Goal: Transaction & Acquisition: Purchase product/service

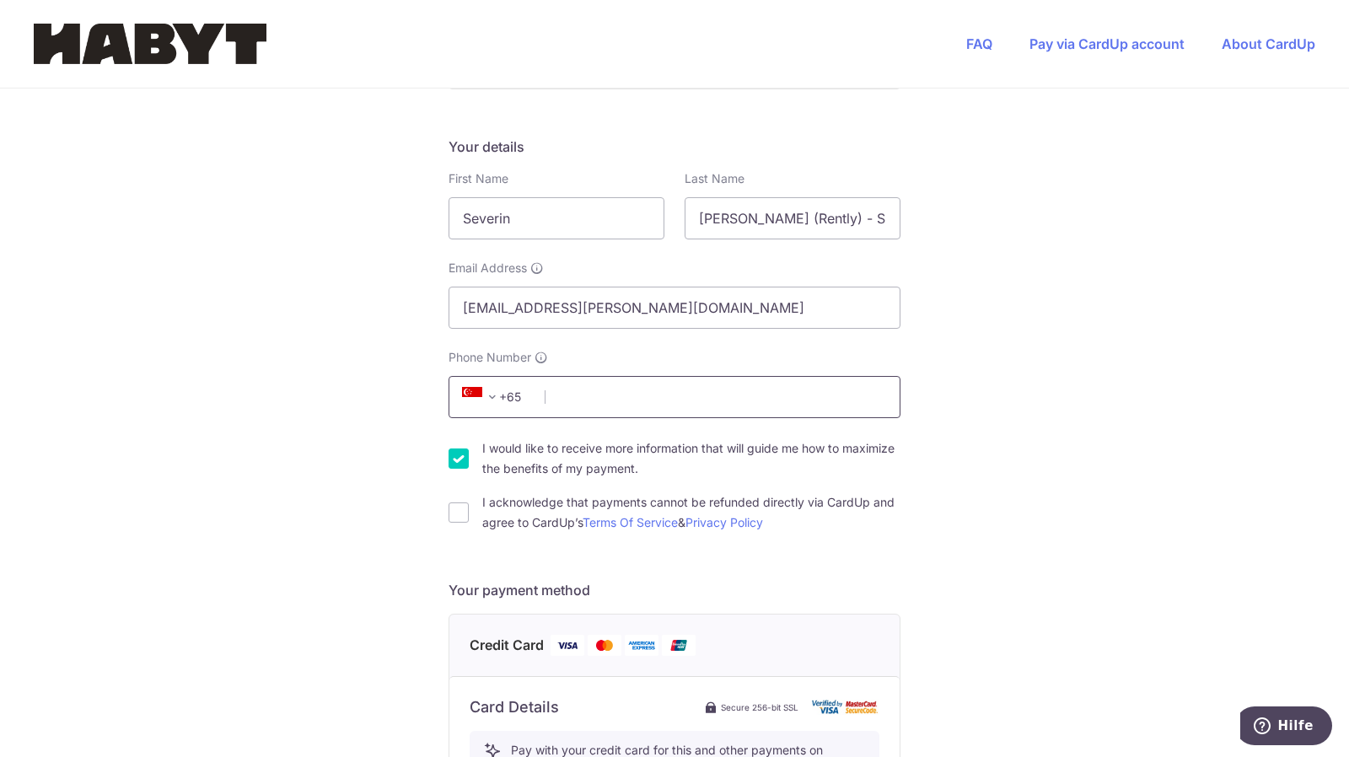
scroll to position [253, 0]
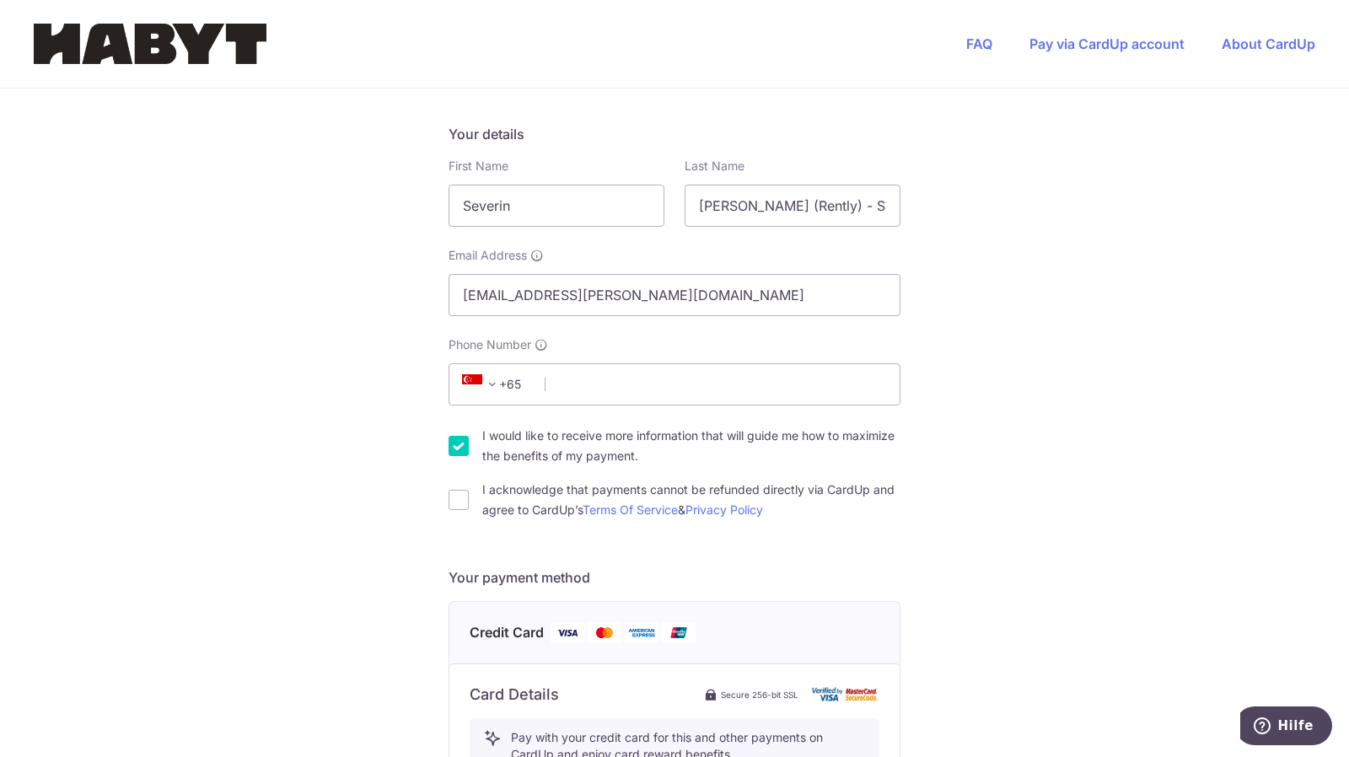
click at [518, 395] on span "+65" at bounding box center [496, 384] width 97 height 40
click at [501, 390] on span "+65" at bounding box center [495, 384] width 76 height 20
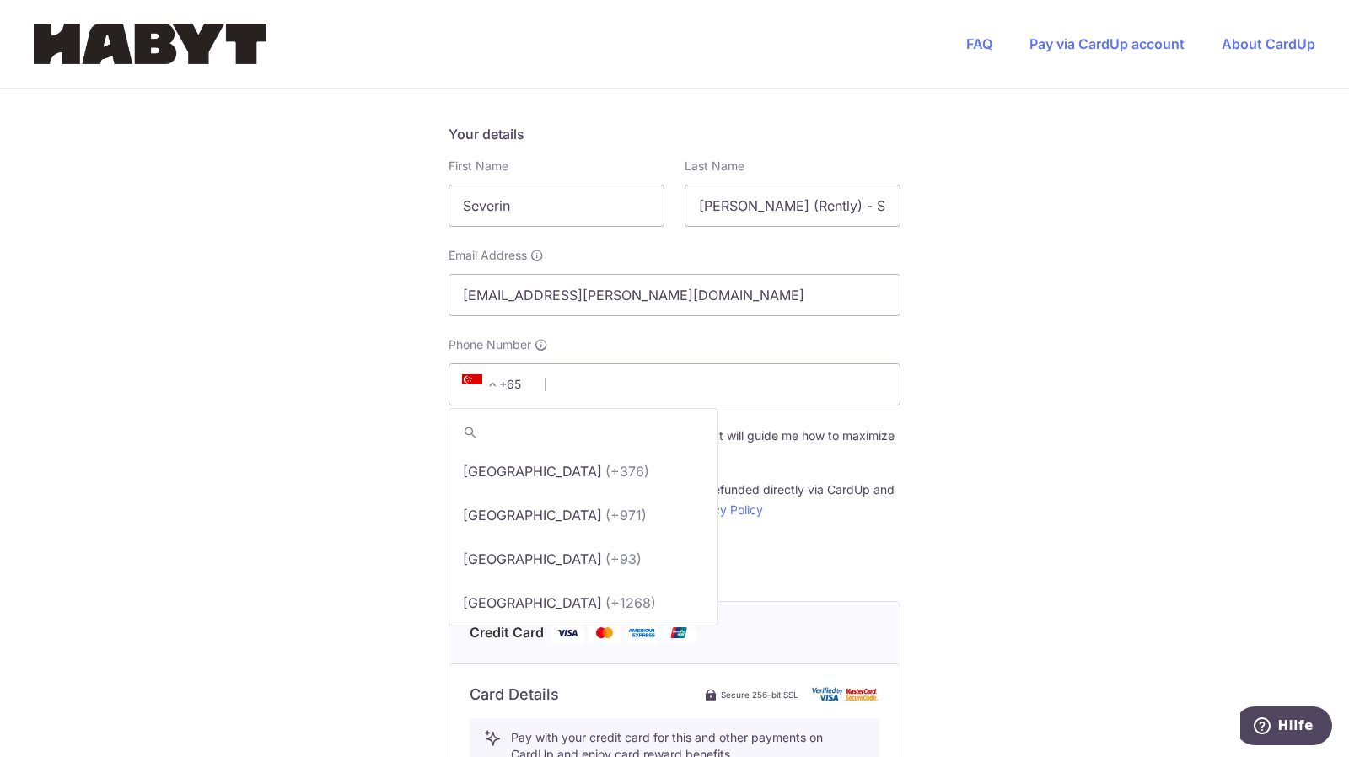
scroll to position [8693, 0]
click at [513, 418] on input "search" at bounding box center [583, 433] width 268 height 34
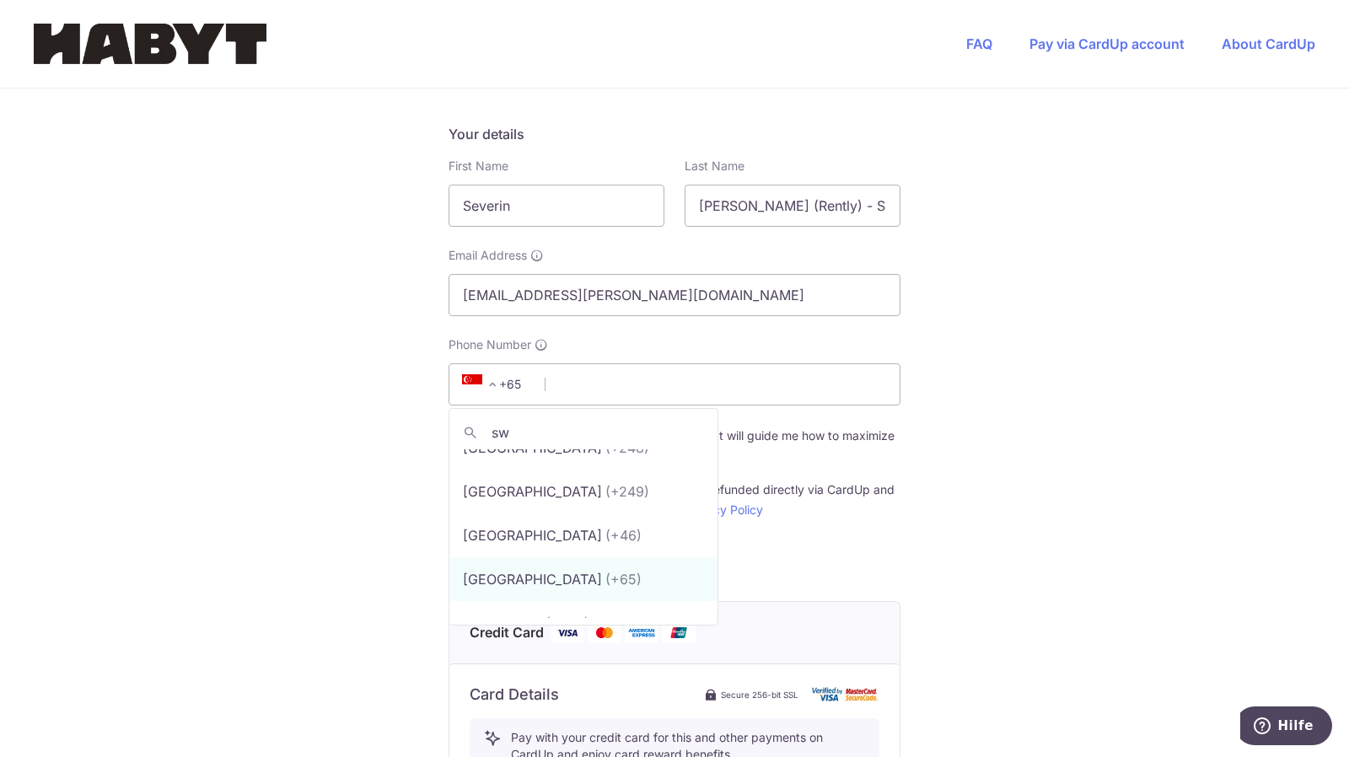
scroll to position [0, 0]
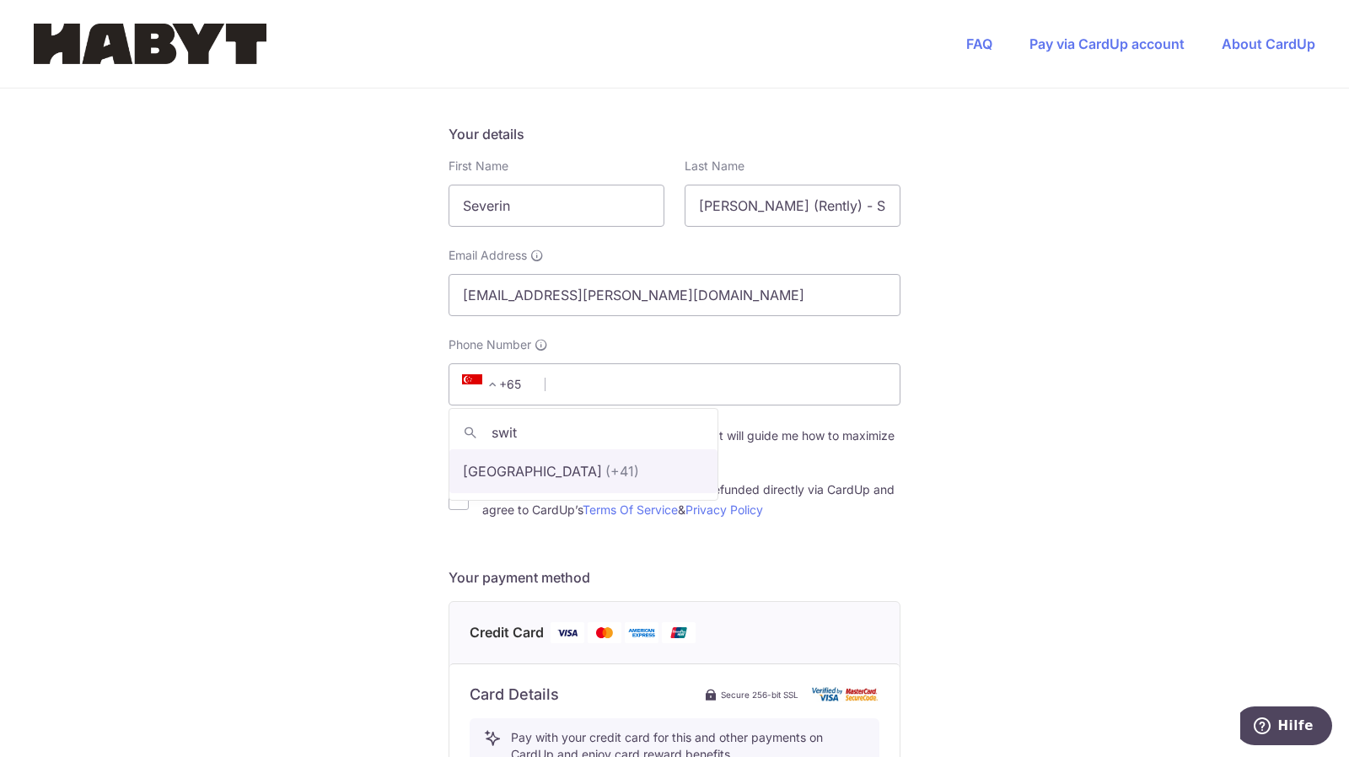
type input "switz"
select select "43"
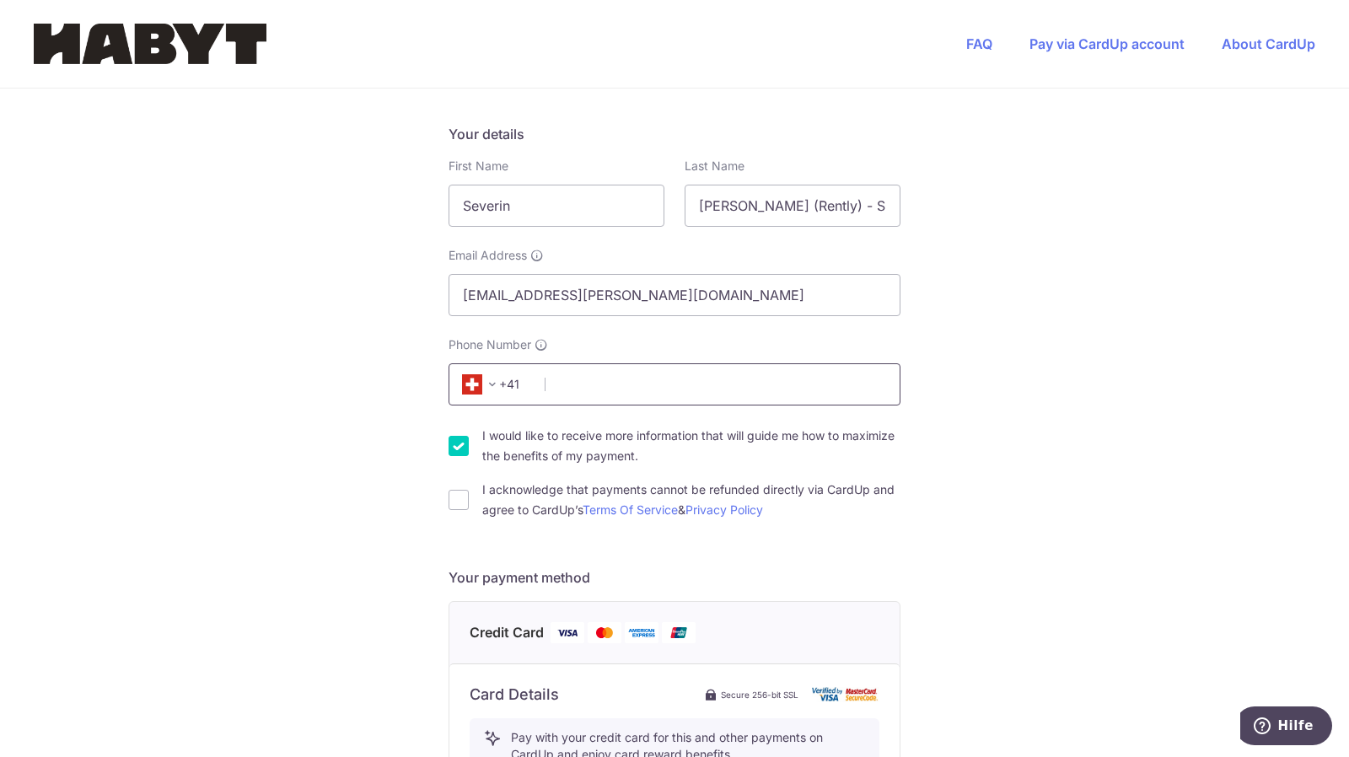
click at [563, 390] on input "Phone Number" at bounding box center [674, 384] width 452 height 42
type input "6"
type input "763882803"
click at [307, 395] on div "You are paying Habyt Central Pte Ltd Habyt Central Pte Ltd uses CardUp to accep…" at bounding box center [674, 653] width 1349 height 1634
click at [443, 445] on div "You are paying Habyt Central Pte Ltd Habyt Central Pte Ltd uses CardUp to accep…" at bounding box center [674, 653] width 1349 height 1634
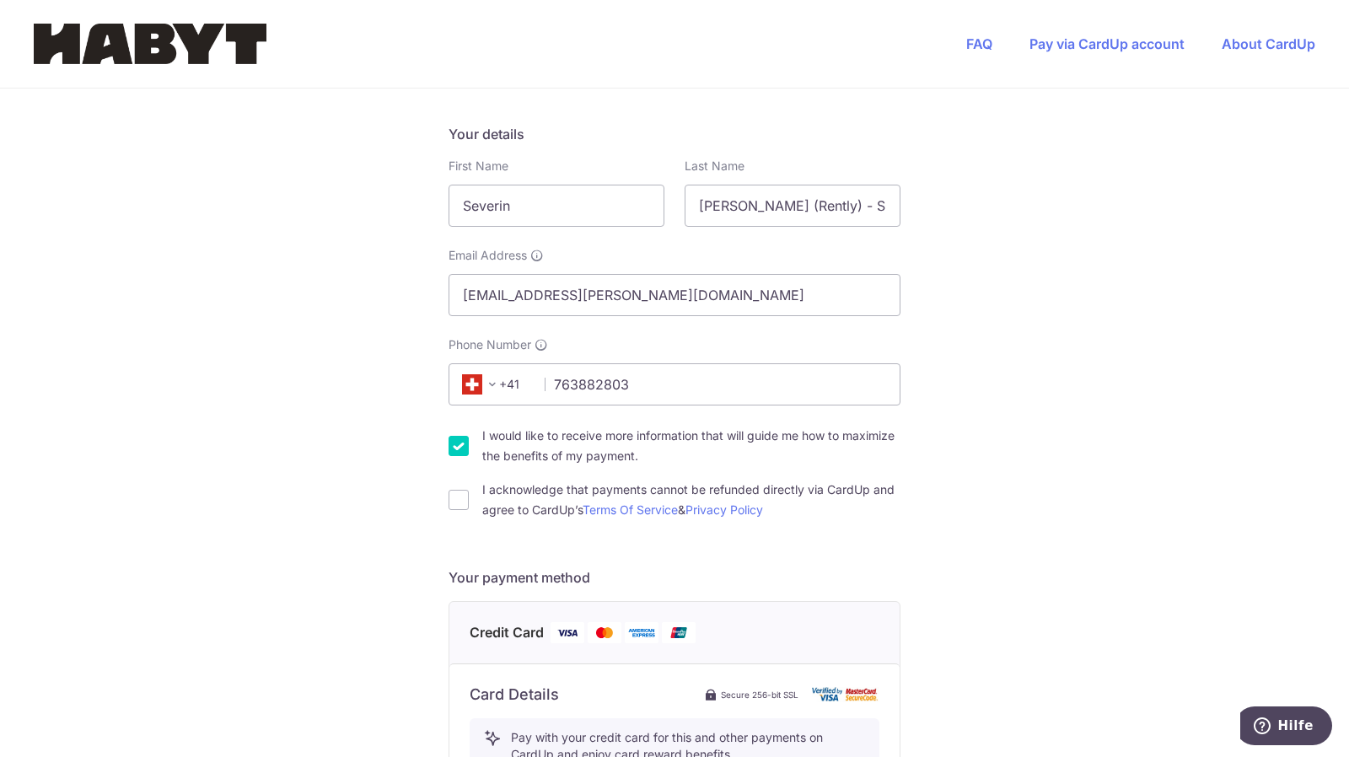
click at [448, 443] on input "I would like to receive more information that will guide me how to maximize the…" at bounding box center [458, 446] width 20 height 20
checkbox input "false"
click at [454, 502] on input "I acknowledge that payments cannot be refunded directly via CardUp and agree to…" at bounding box center [458, 500] width 20 height 20
checkbox input "true"
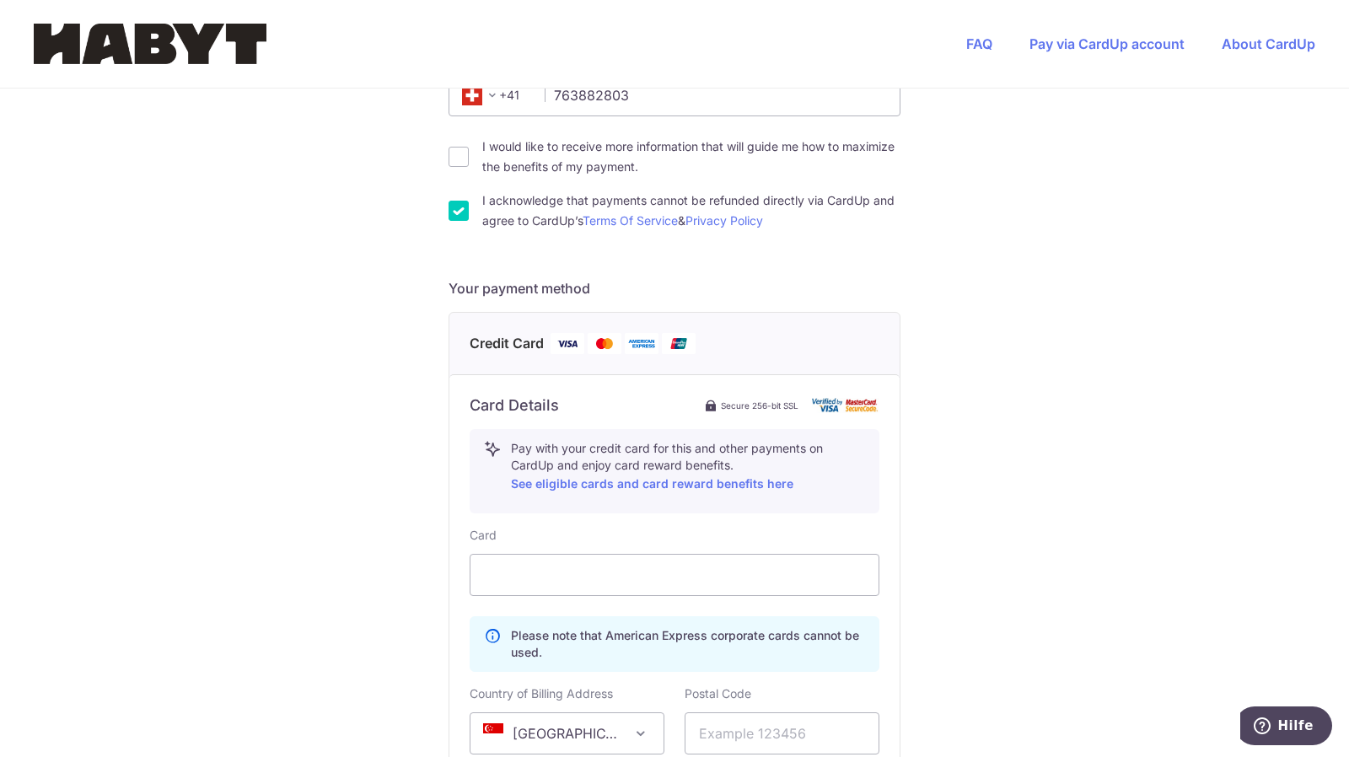
scroll to position [590, 0]
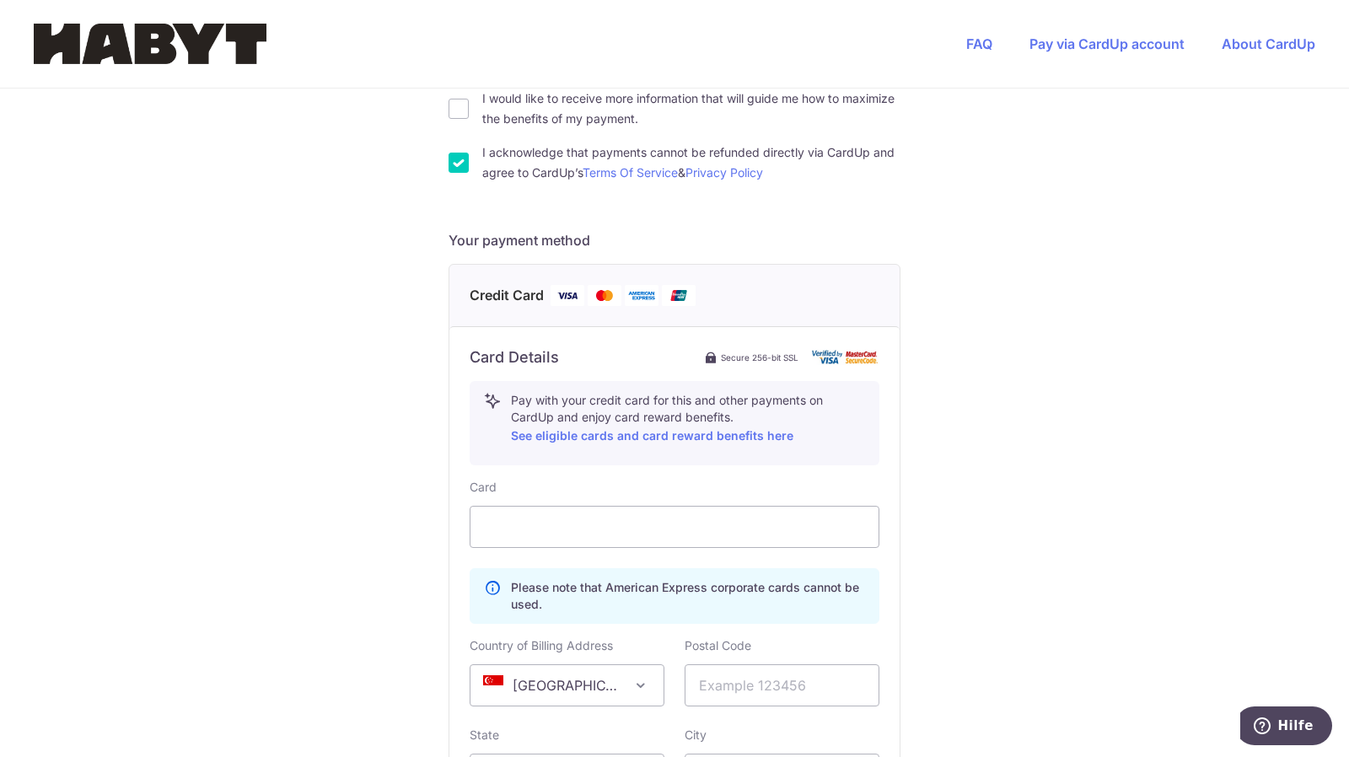
click at [550, 298] on img at bounding box center [567, 295] width 34 height 21
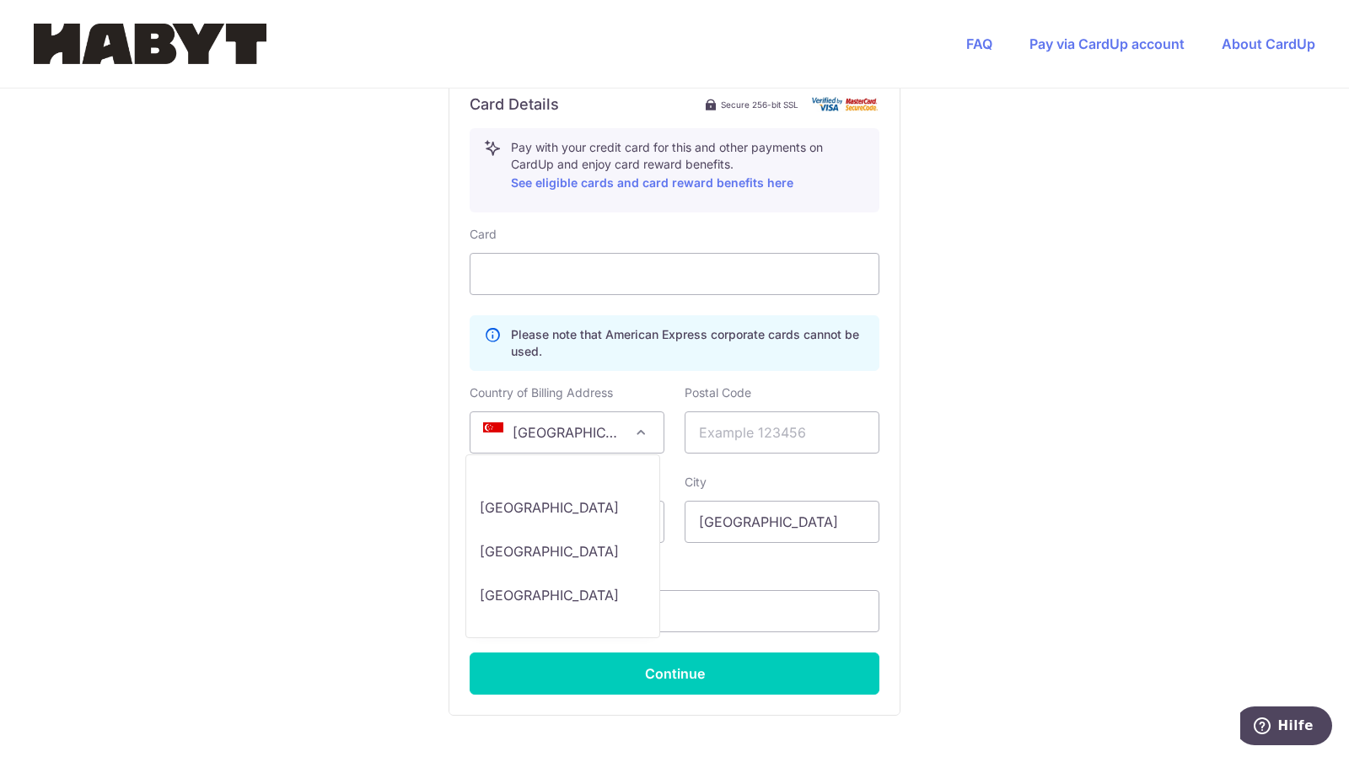
scroll to position [8993, 0]
click at [573, 431] on span "[GEOGRAPHIC_DATA]" at bounding box center [566, 432] width 193 height 40
click at [360, 450] on div "You are paying Habyt Central Pte Ltd Habyt Central Pte Ltd uses CardUp to accep…" at bounding box center [674, 63] width 1349 height 1634
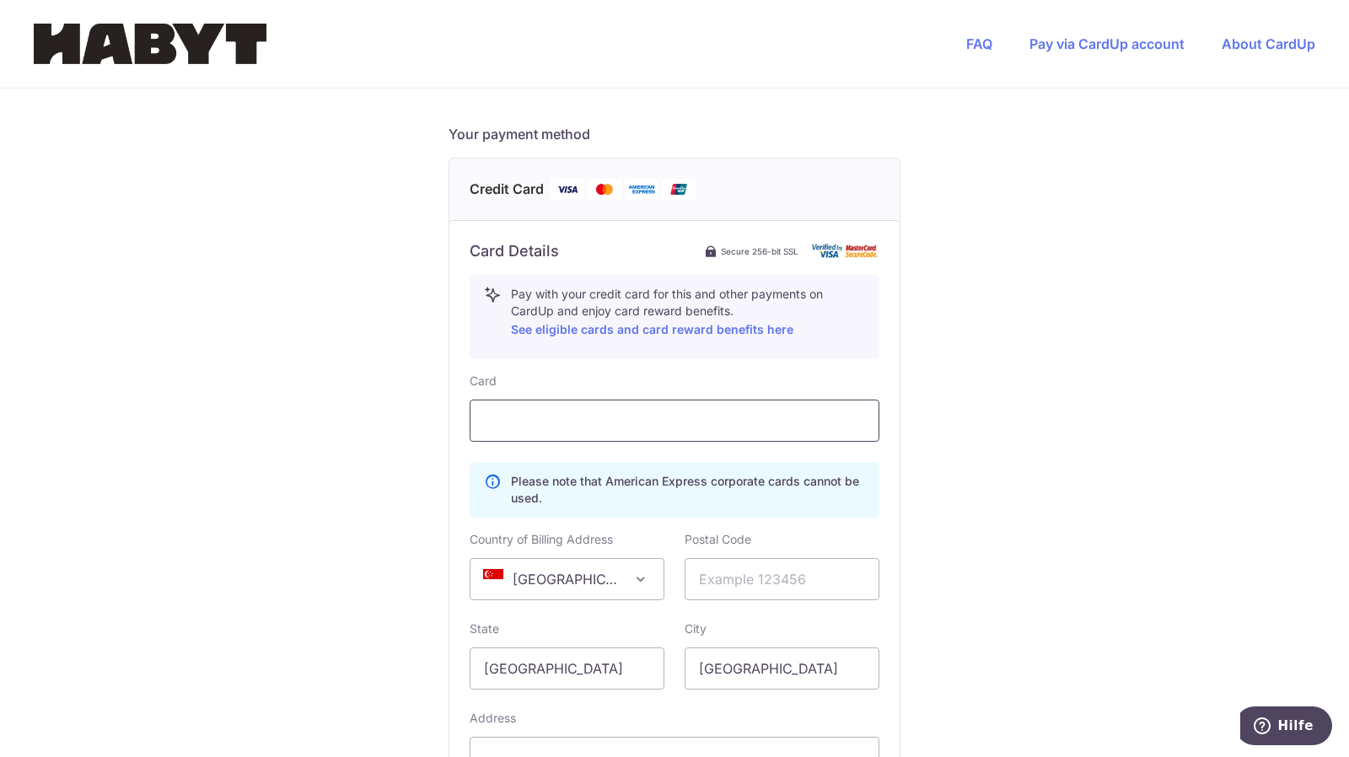
scroll to position [709, 0]
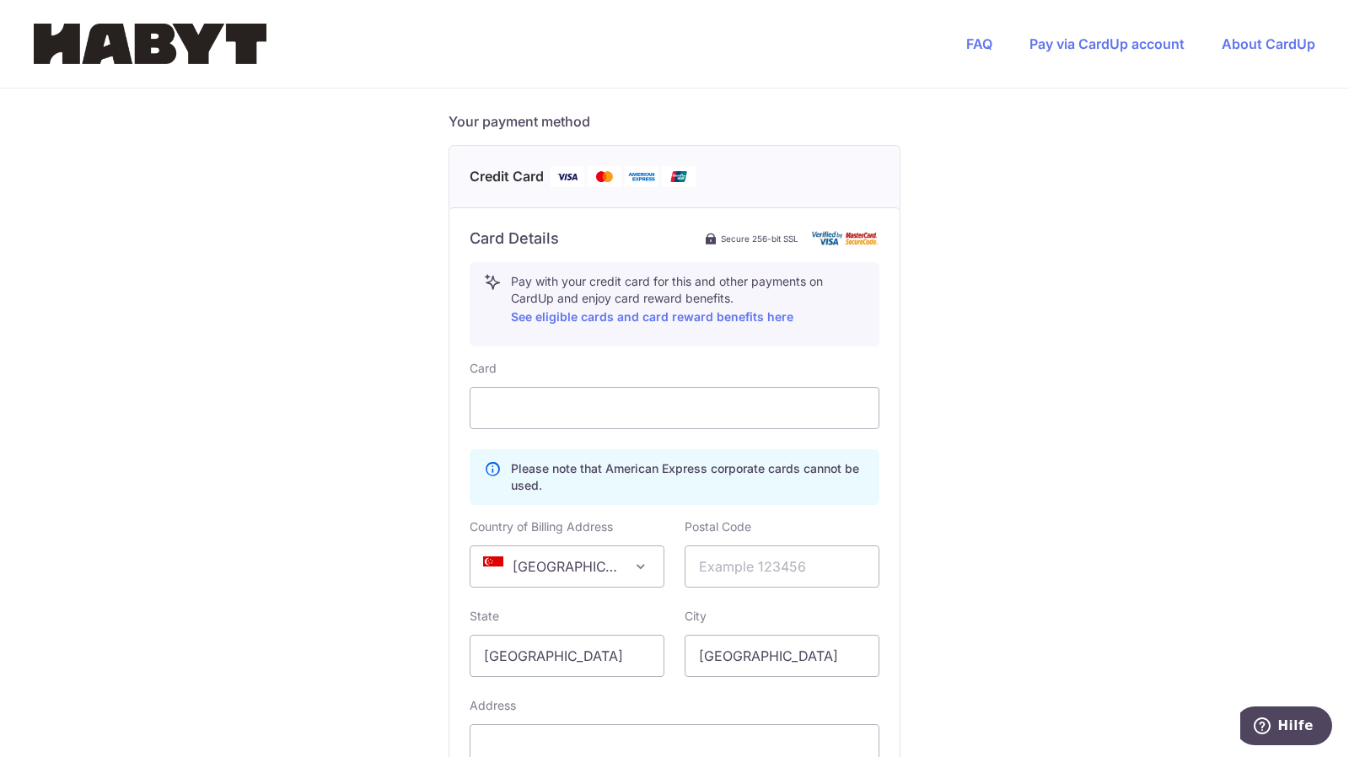
click at [1161, 311] on div "You are paying Habyt Central Pte Ltd Habyt Central Pte Ltd uses CardUp to accep…" at bounding box center [674, 197] width 1349 height 1634
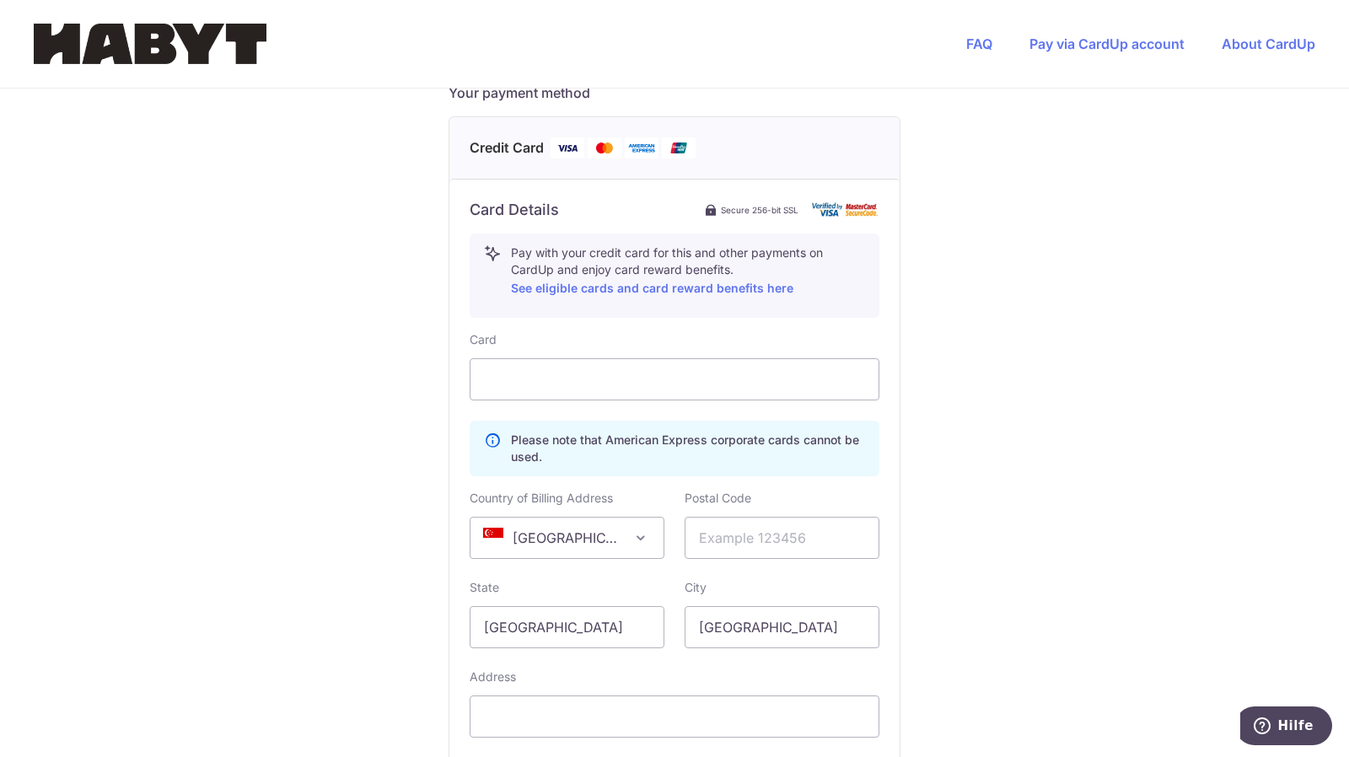
scroll to position [878, 0]
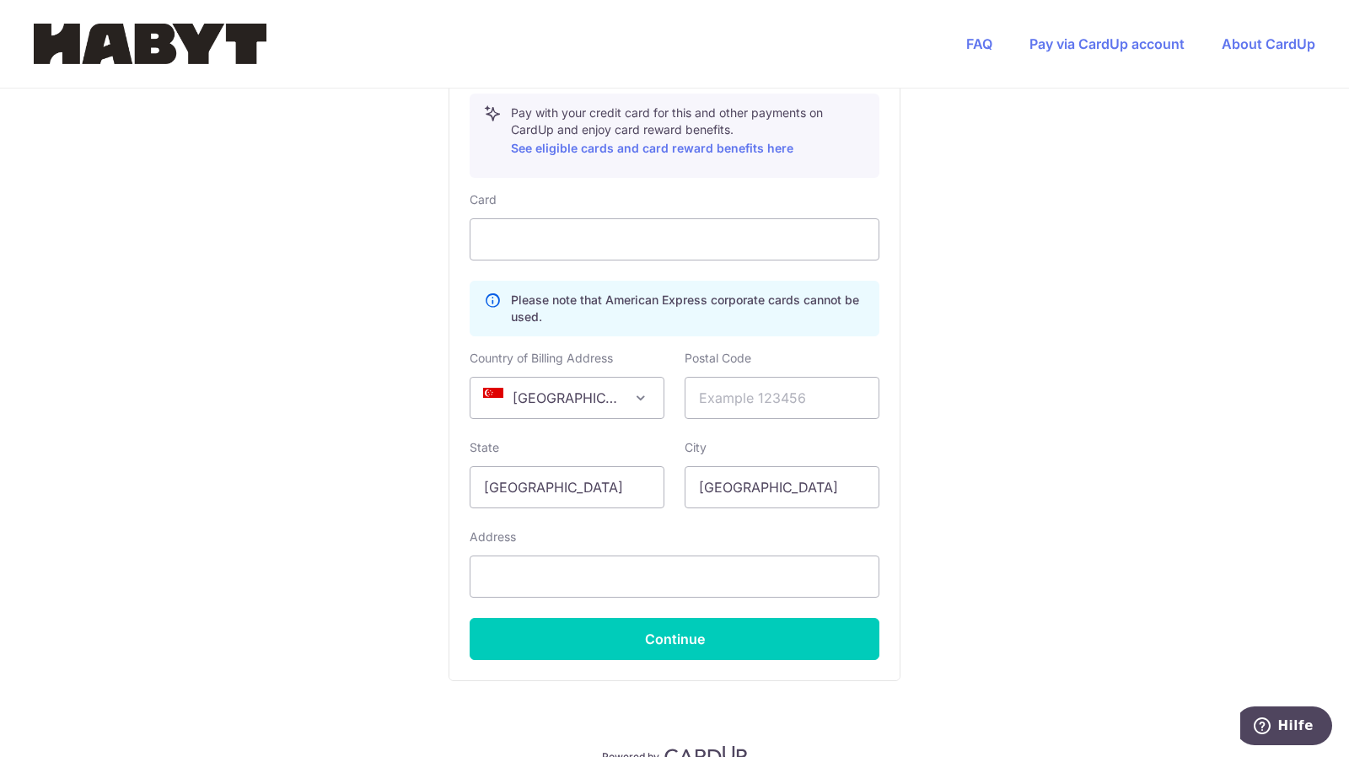
click at [622, 396] on span "[GEOGRAPHIC_DATA]" at bounding box center [566, 398] width 193 height 40
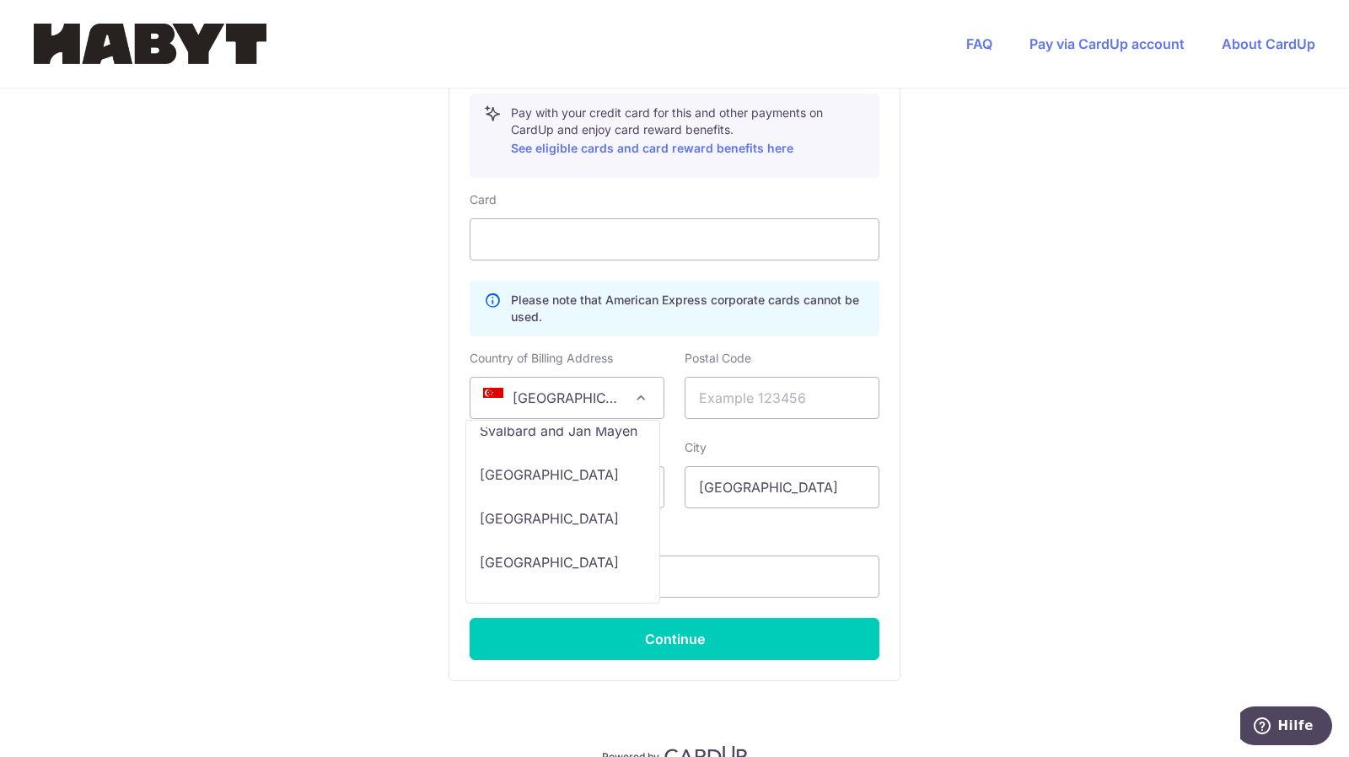
scroll to position [9796, 0]
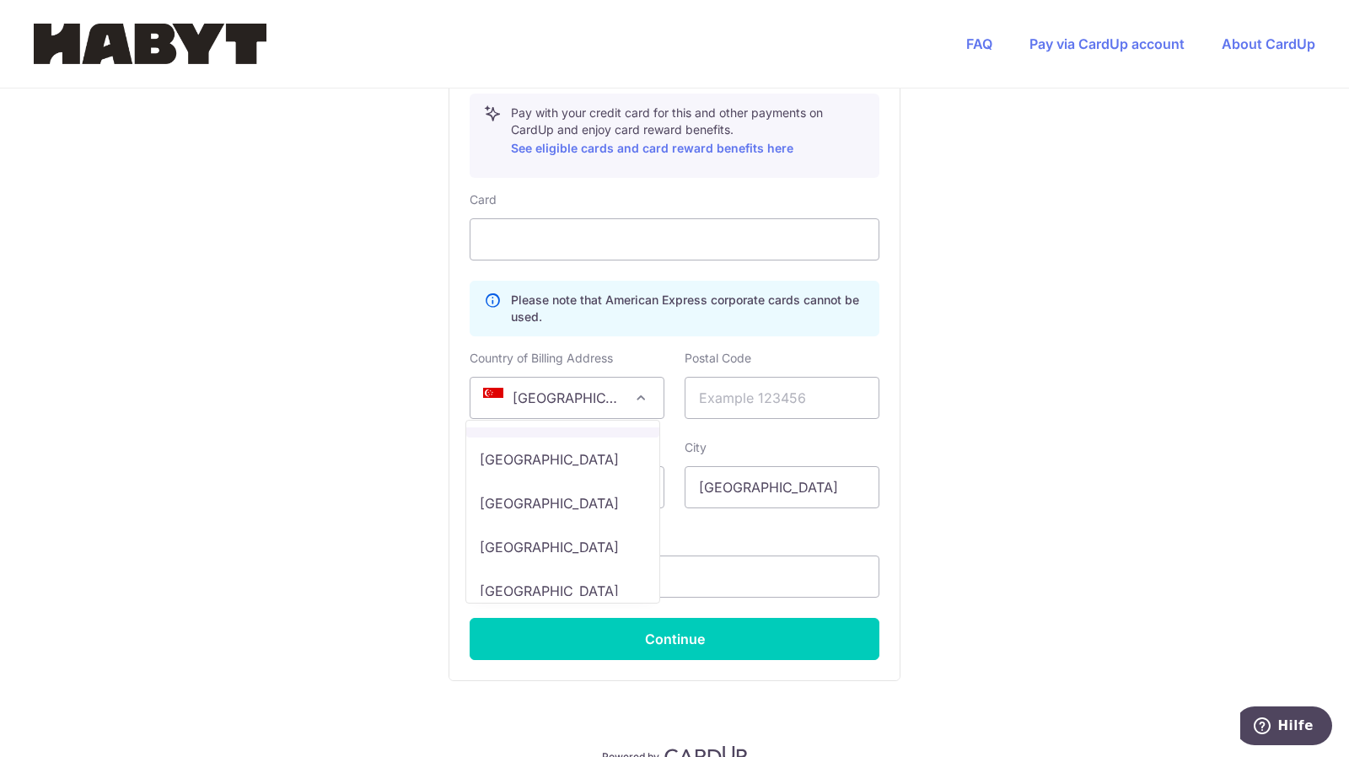
select select "CH"
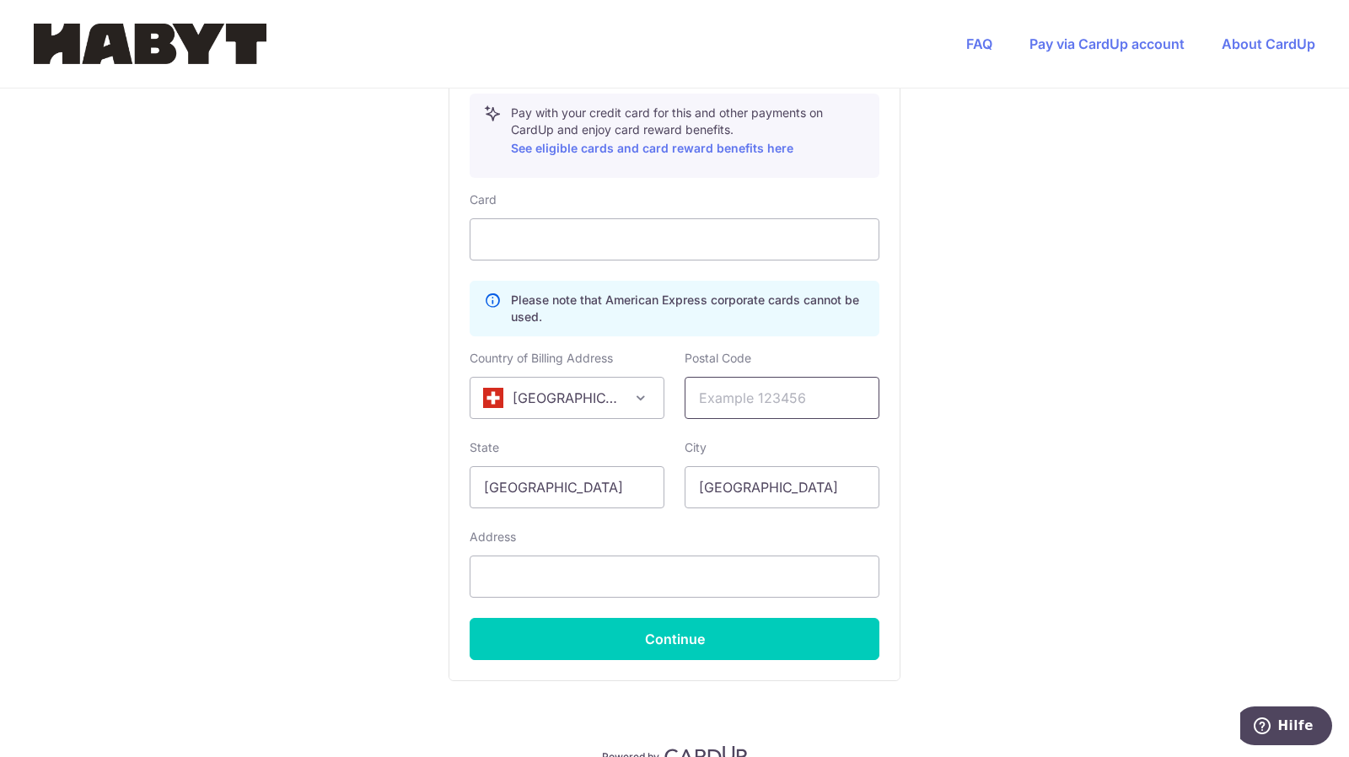
click at [718, 404] on input "text" at bounding box center [782, 398] width 195 height 42
click at [960, 348] on div "You are paying Habyt Central Pte Ltd Habyt Central Pte Ltd uses CardUp to accep…" at bounding box center [674, 28] width 1349 height 1634
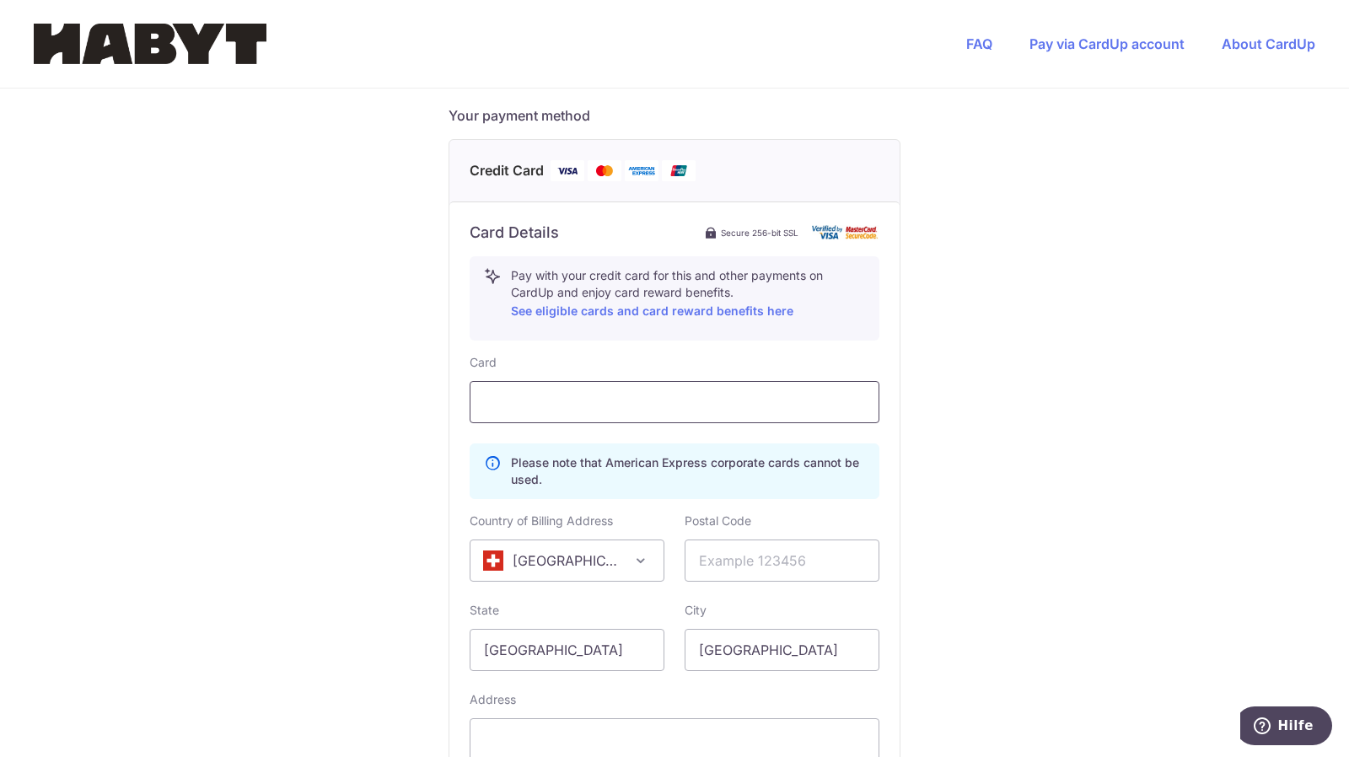
scroll to position [733, 0]
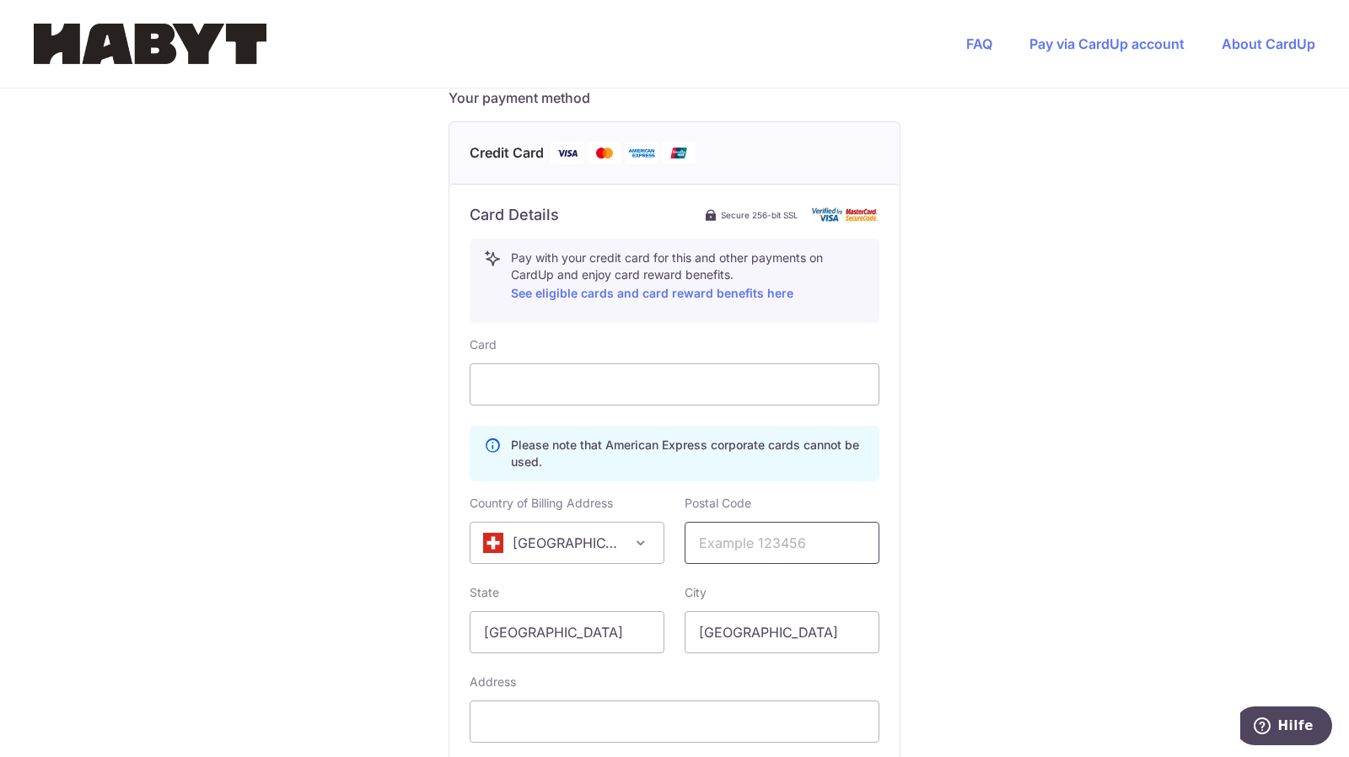
click at [732, 538] on input "text" at bounding box center [782, 543] width 195 height 42
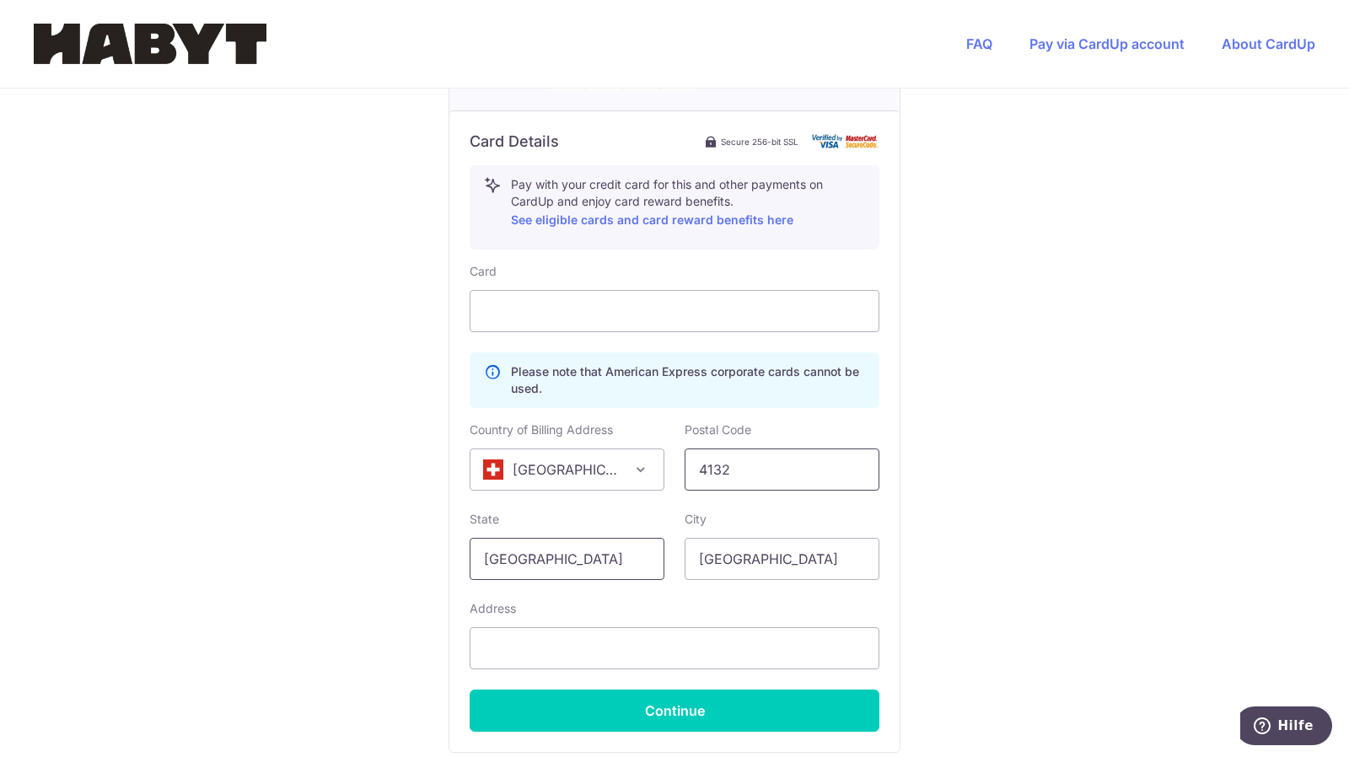
scroll to position [816, 0]
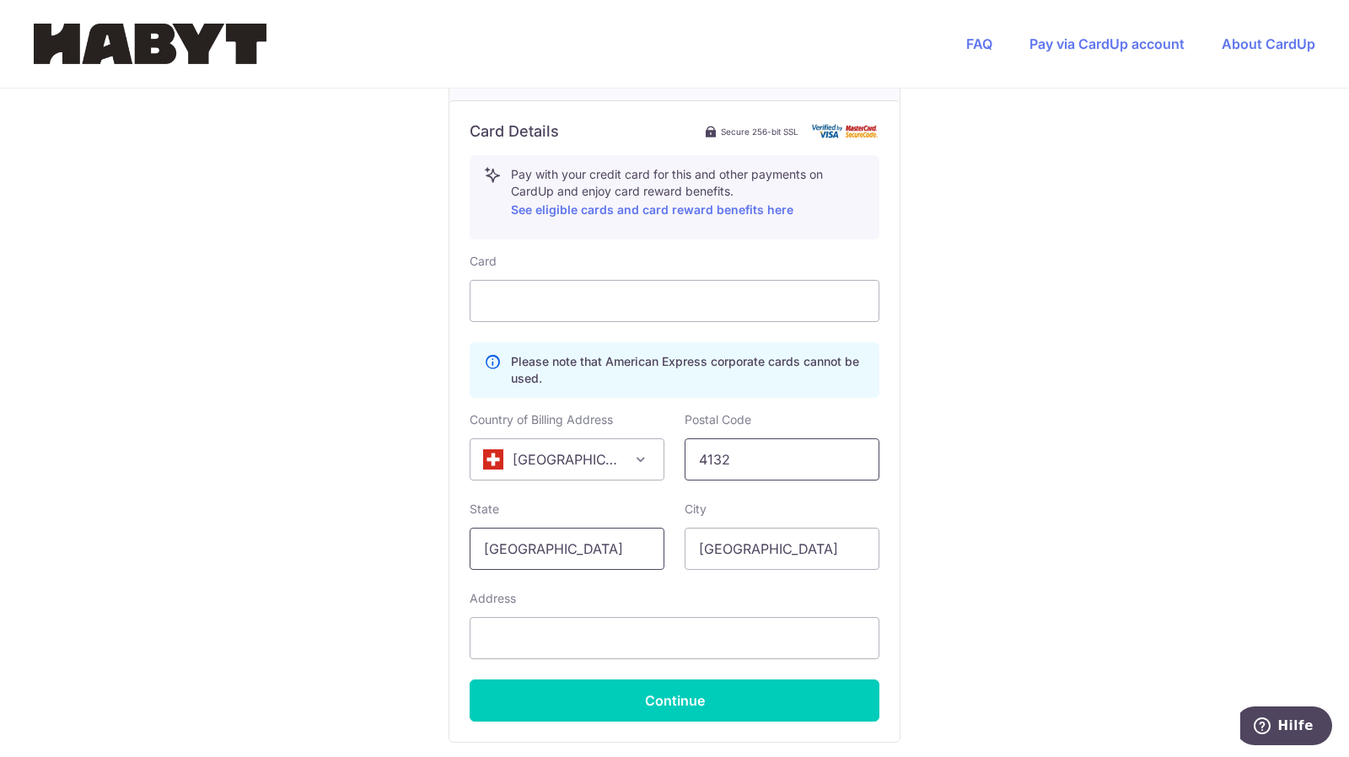
type input "4132"
click at [563, 545] on input "[GEOGRAPHIC_DATA]" at bounding box center [567, 549] width 195 height 42
type input "[GEOGRAPHIC_DATA]"
drag, startPoint x: 767, startPoint y: 544, endPoint x: 675, endPoint y: 541, distance: 91.9
click at [675, 541] on div "City Singapore" at bounding box center [781, 535] width 215 height 69
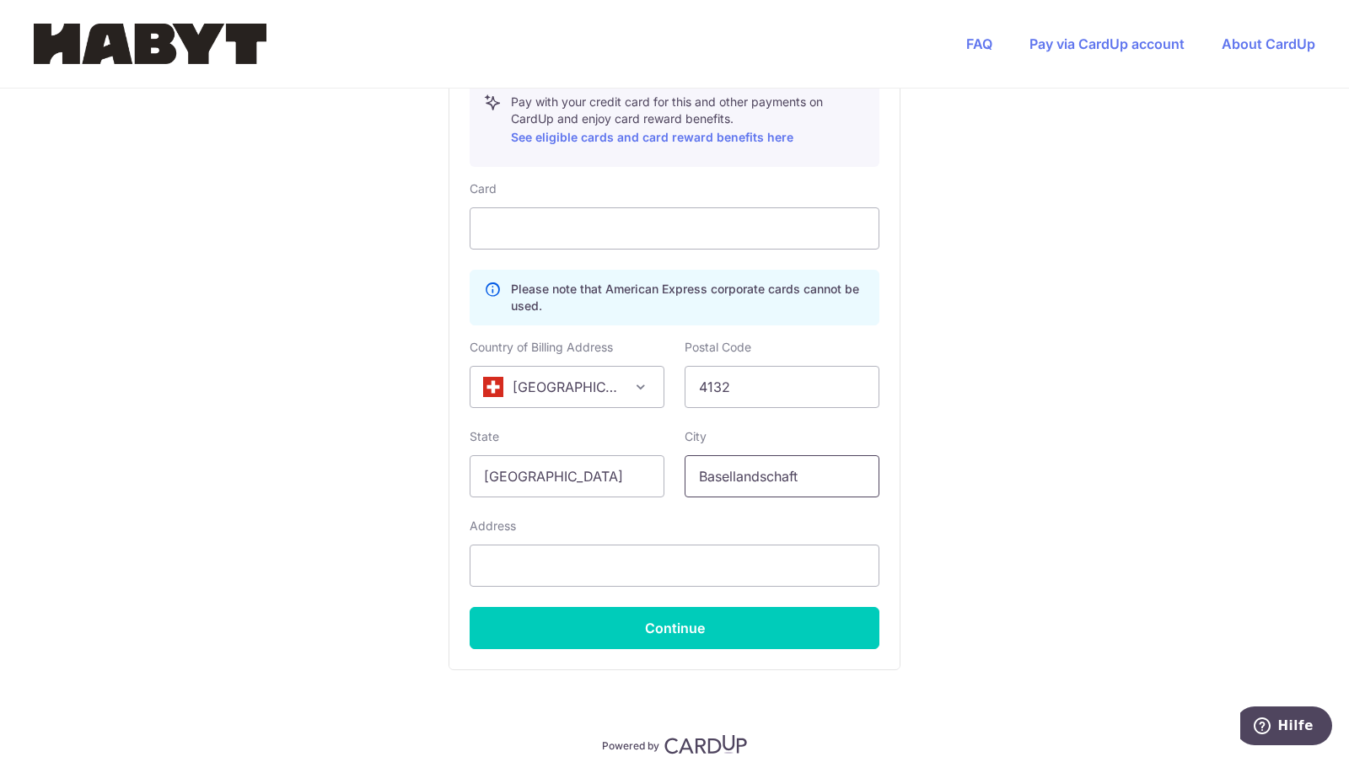
scroll to position [889, 0]
type input "Basellandschaft"
click at [563, 560] on input "text" at bounding box center [675, 565] width 410 height 42
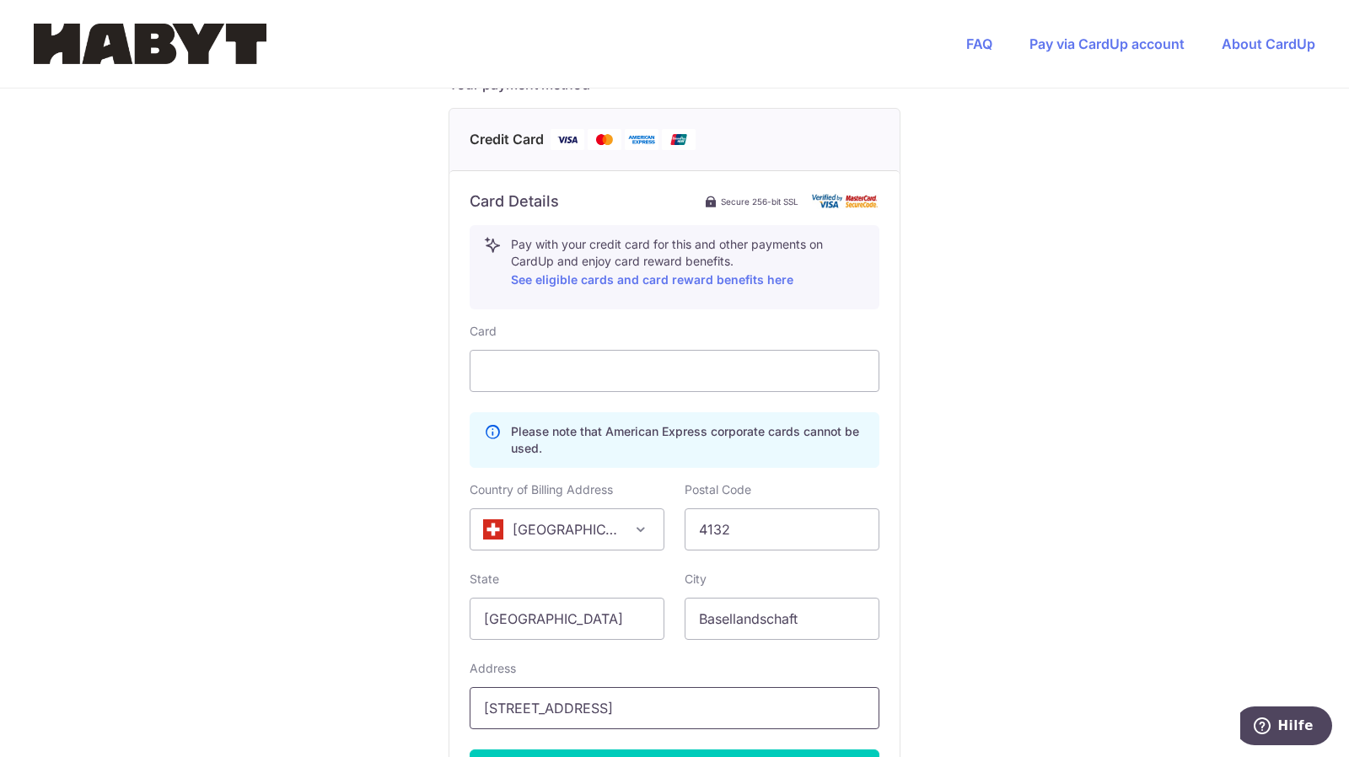
scroll to position [962, 0]
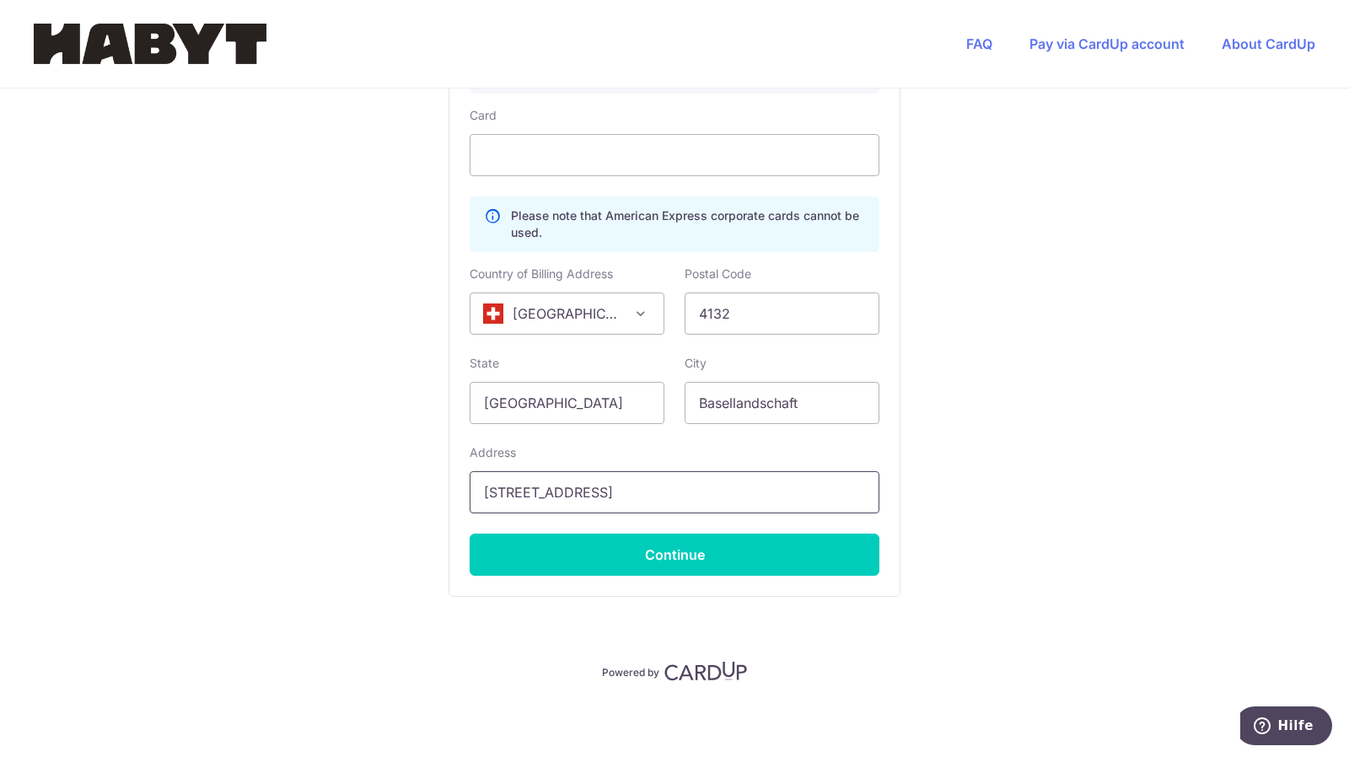
type input "Buchenweg 34"
drag, startPoint x: 851, startPoint y: 427, endPoint x: 675, endPoint y: 365, distance: 185.8
click at [675, 365] on div "Card Please note that American Express corporate cards cannot be used. Country …" at bounding box center [675, 341] width 410 height 469
click at [675, 365] on div "City Basellandschaft" at bounding box center [781, 389] width 215 height 69
drag, startPoint x: 796, startPoint y: 392, endPoint x: 615, endPoint y: 355, distance: 185.0
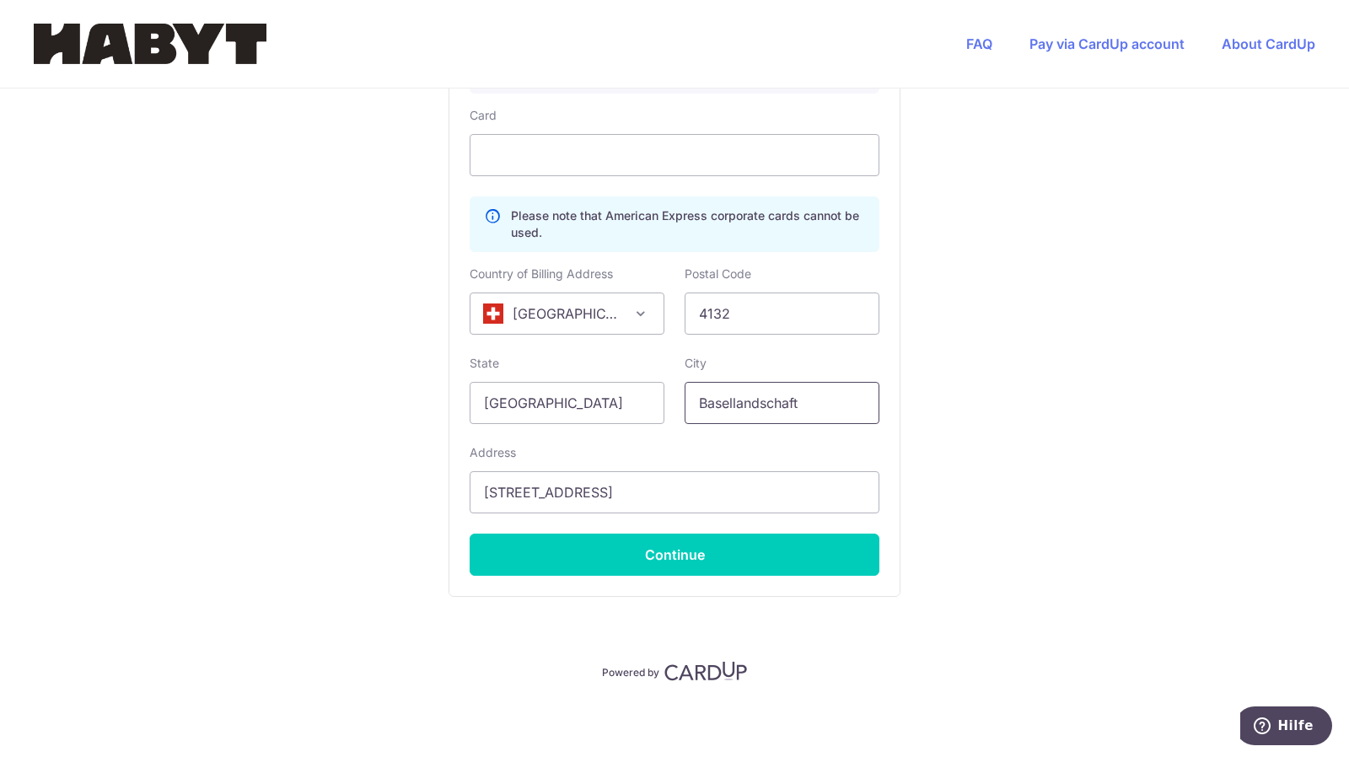
click at [615, 355] on div "State Switzerland City Basellandschaft" at bounding box center [674, 389] width 430 height 69
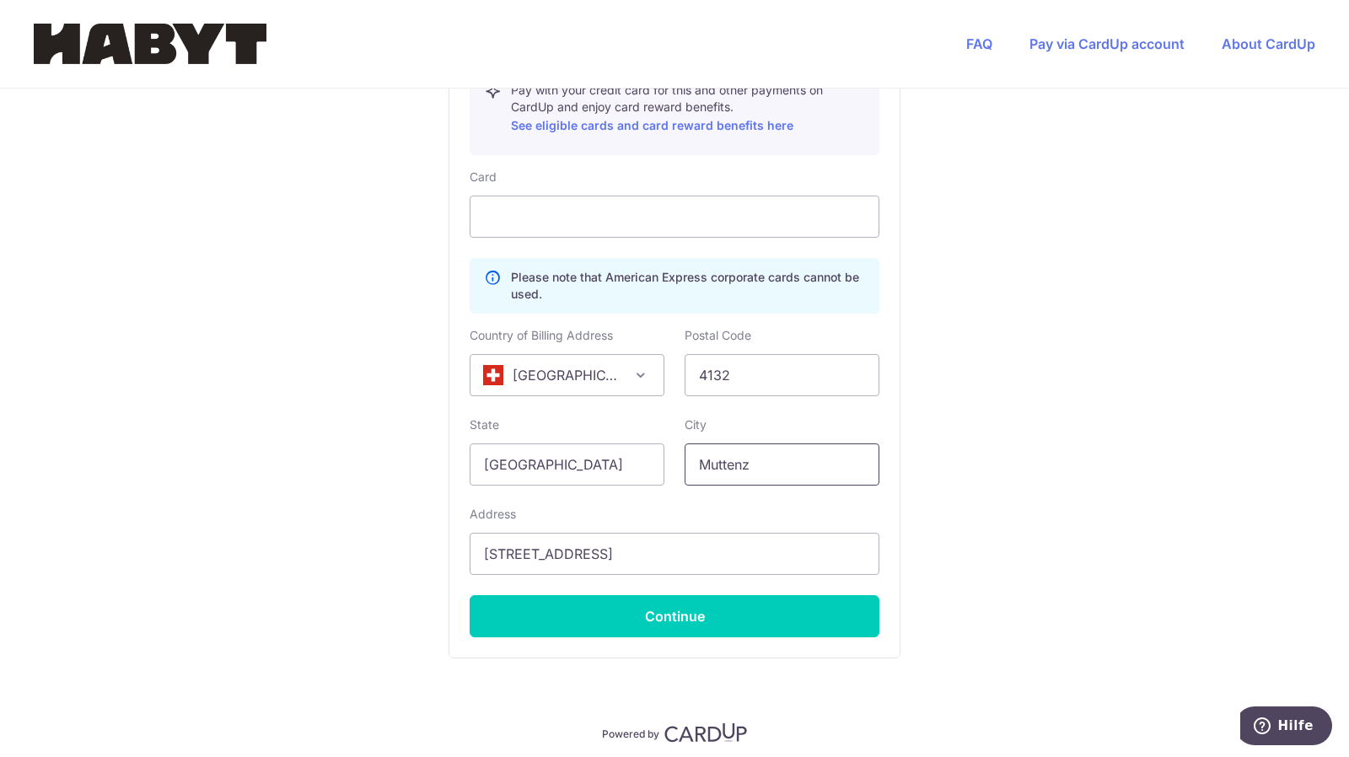
scroll to position [916, 0]
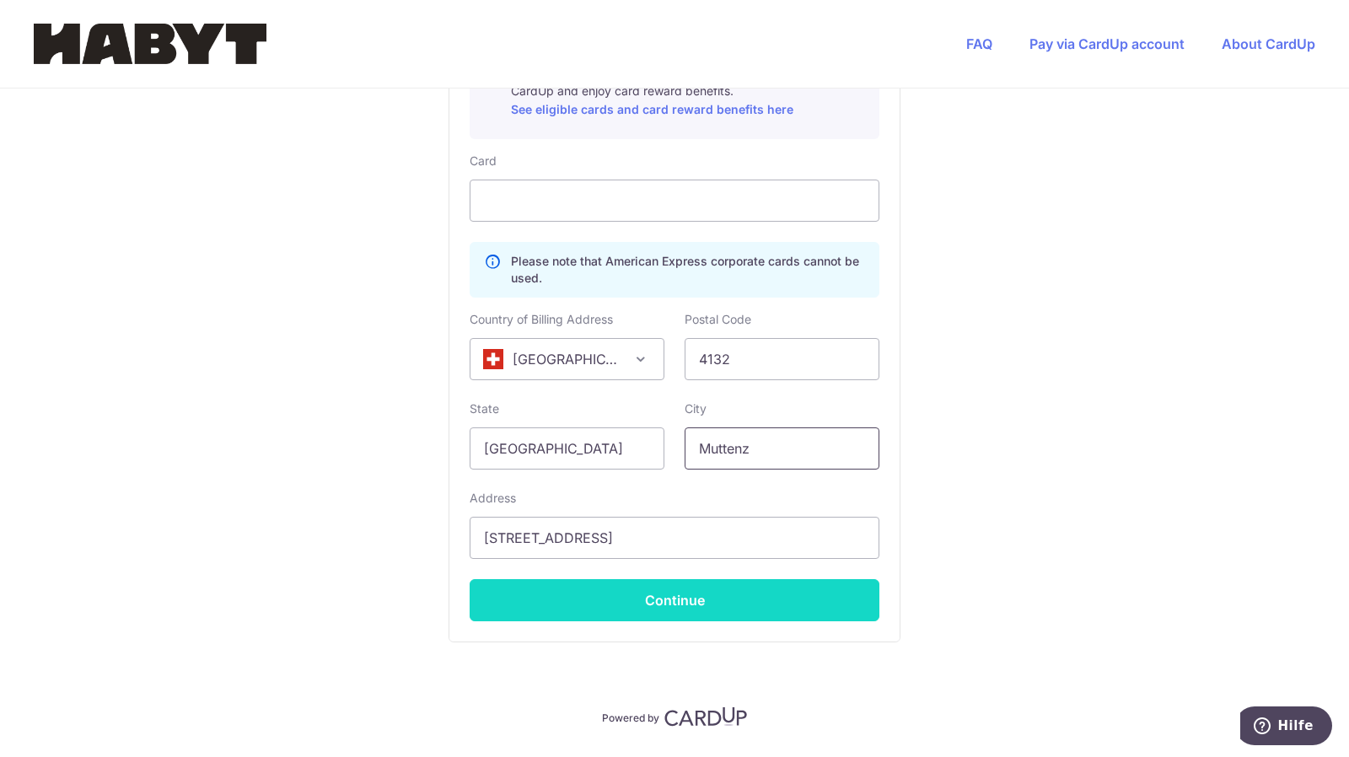
type input "Muttenz"
click at [661, 599] on button "Continue" at bounding box center [675, 600] width 410 height 42
type input "**** 6646"
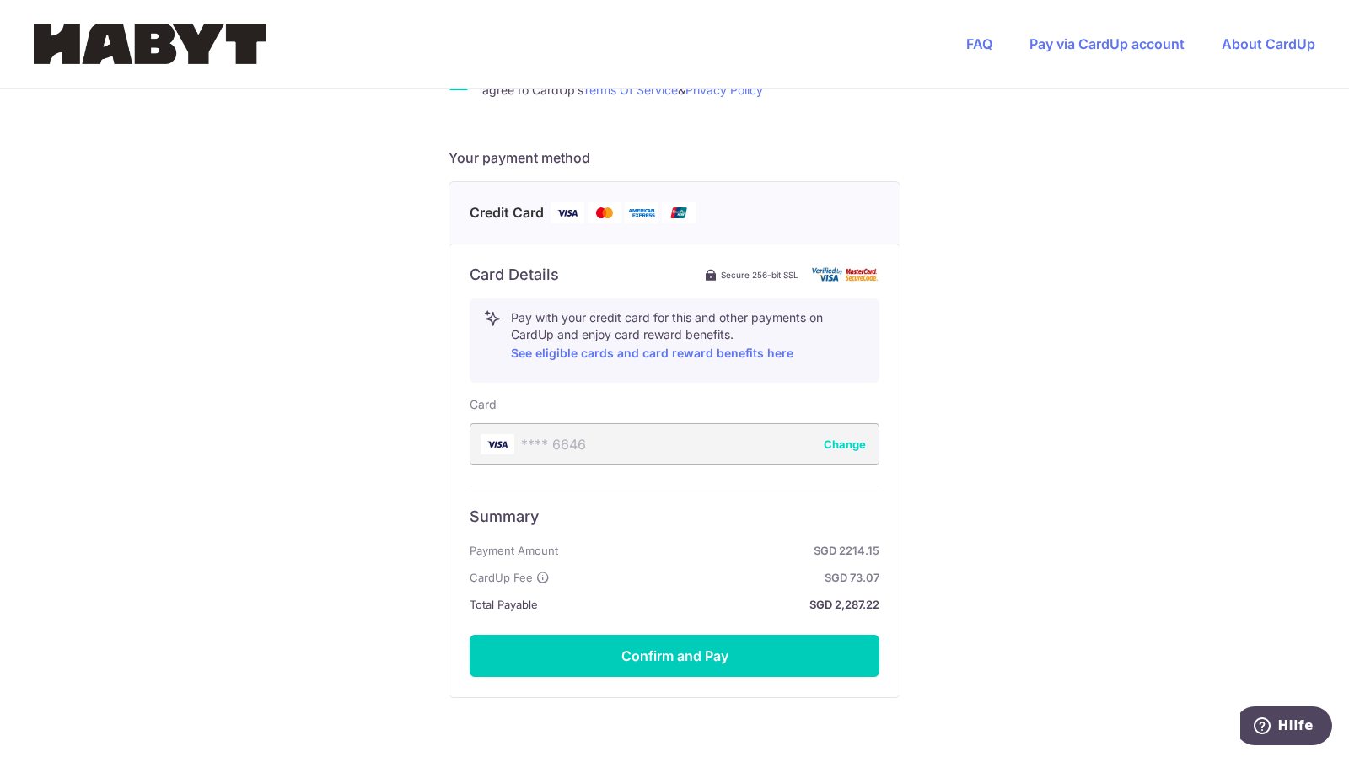
scroll to position [674, 0]
drag, startPoint x: 816, startPoint y: 567, endPoint x: 883, endPoint y: 566, distance: 66.6
click at [883, 566] on div "Card Details Secure 256-bit SSL Pay with your credit card for this and other pa…" at bounding box center [674, 470] width 450 height 454
click at [895, 566] on div "Card Details Secure 256-bit SSL Pay with your credit card for this and other pa…" at bounding box center [674, 470] width 450 height 454
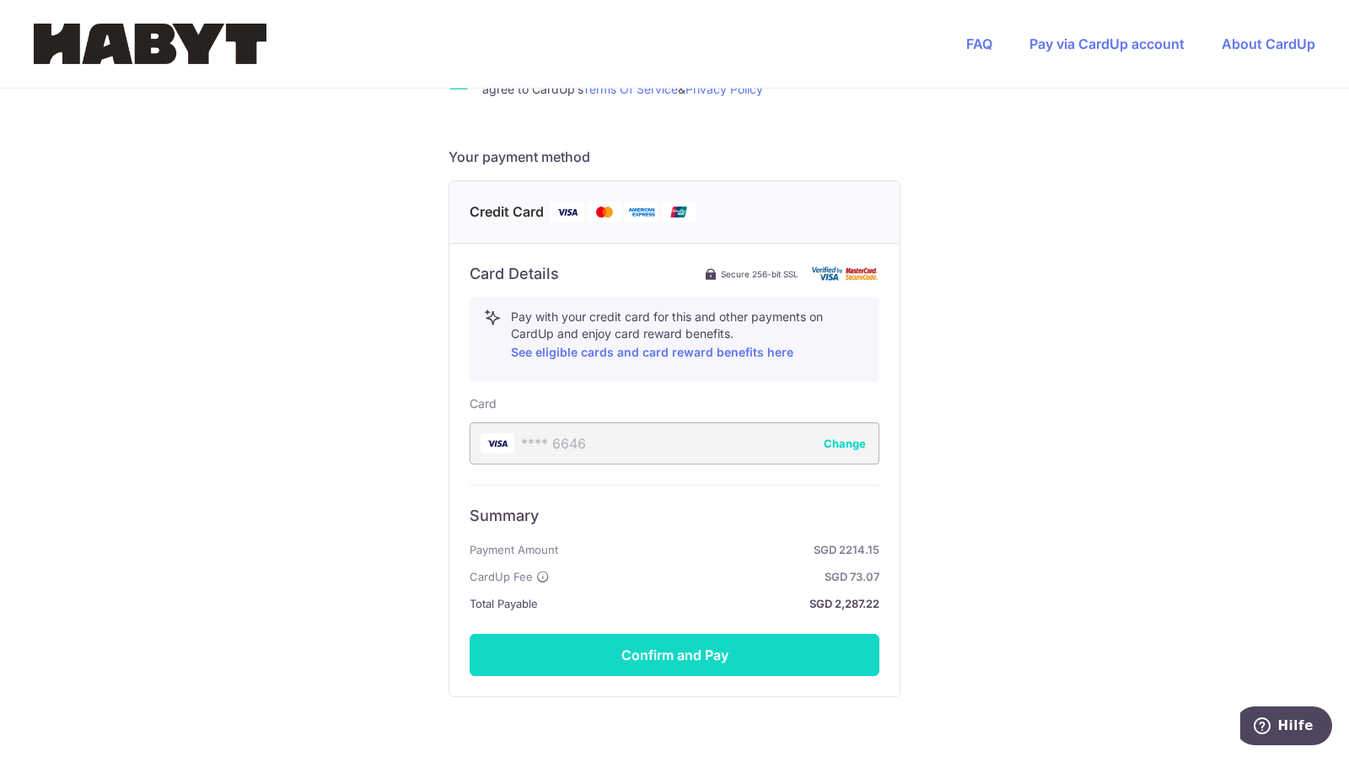
click at [608, 636] on button "Confirm and Pay" at bounding box center [675, 655] width 410 height 42
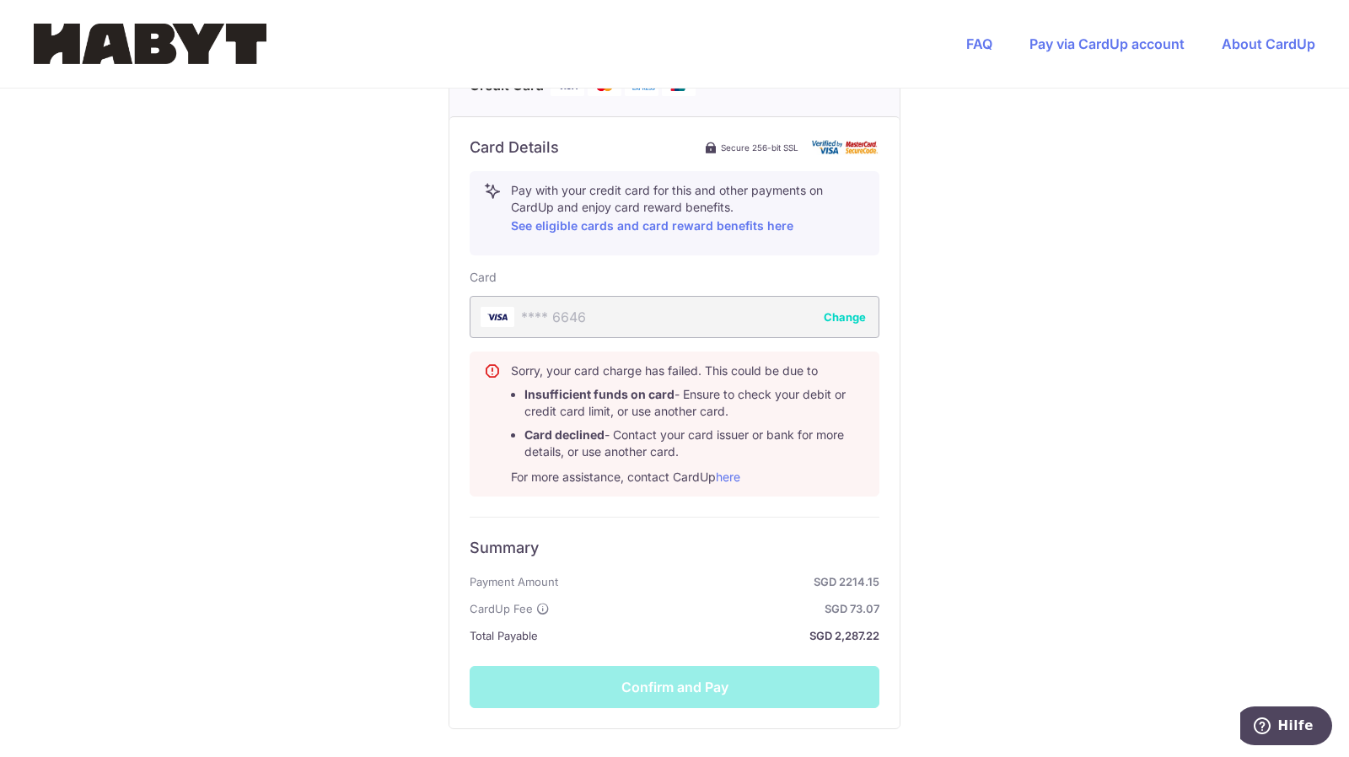
scroll to position [799, 0]
click at [701, 432] on li "Card declined - Contact your card issuer or bank for more details, or use anoth…" at bounding box center [694, 444] width 341 height 34
click at [651, 675] on div "Summary Payment Amount SGD 2214.15 CardUp Fee SGD 73.07 Total Payable SGD 2,287…" at bounding box center [675, 613] width 410 height 191
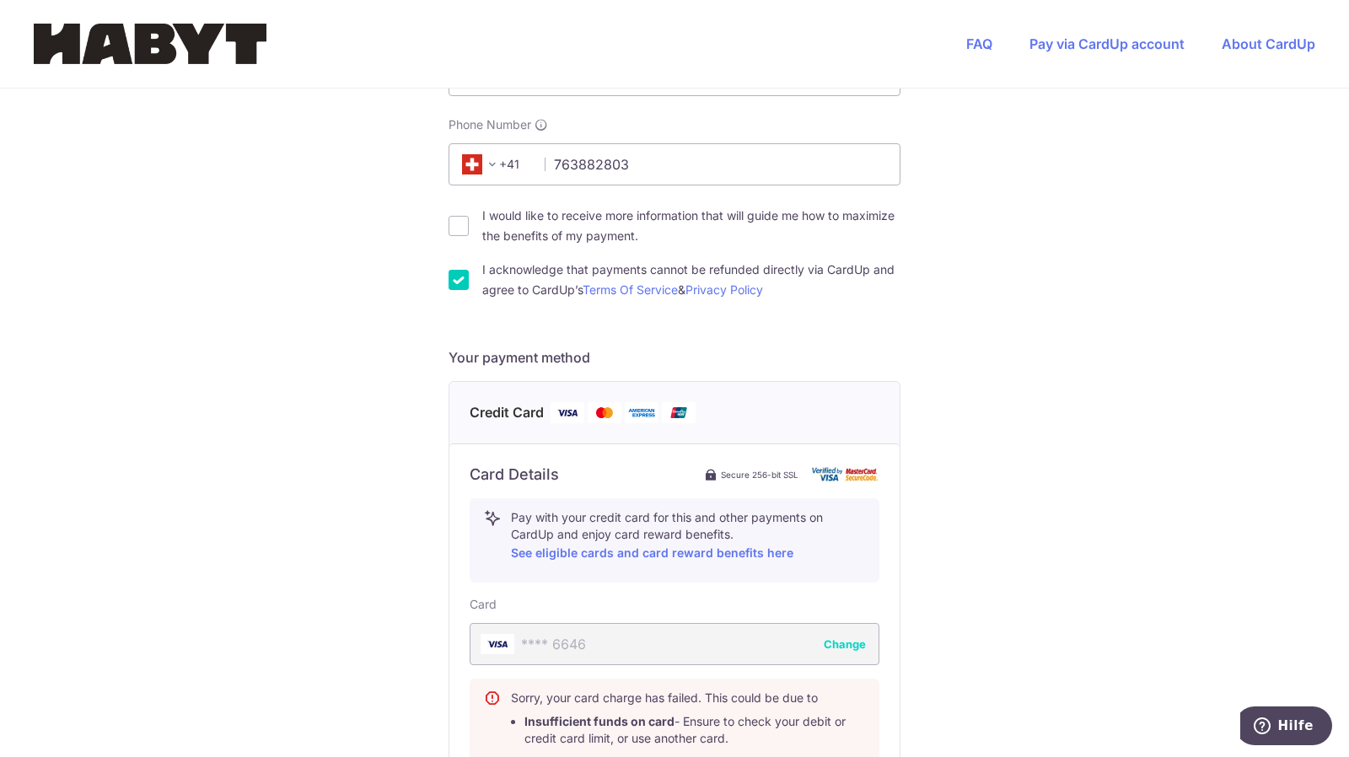
scroll to position [539, 0]
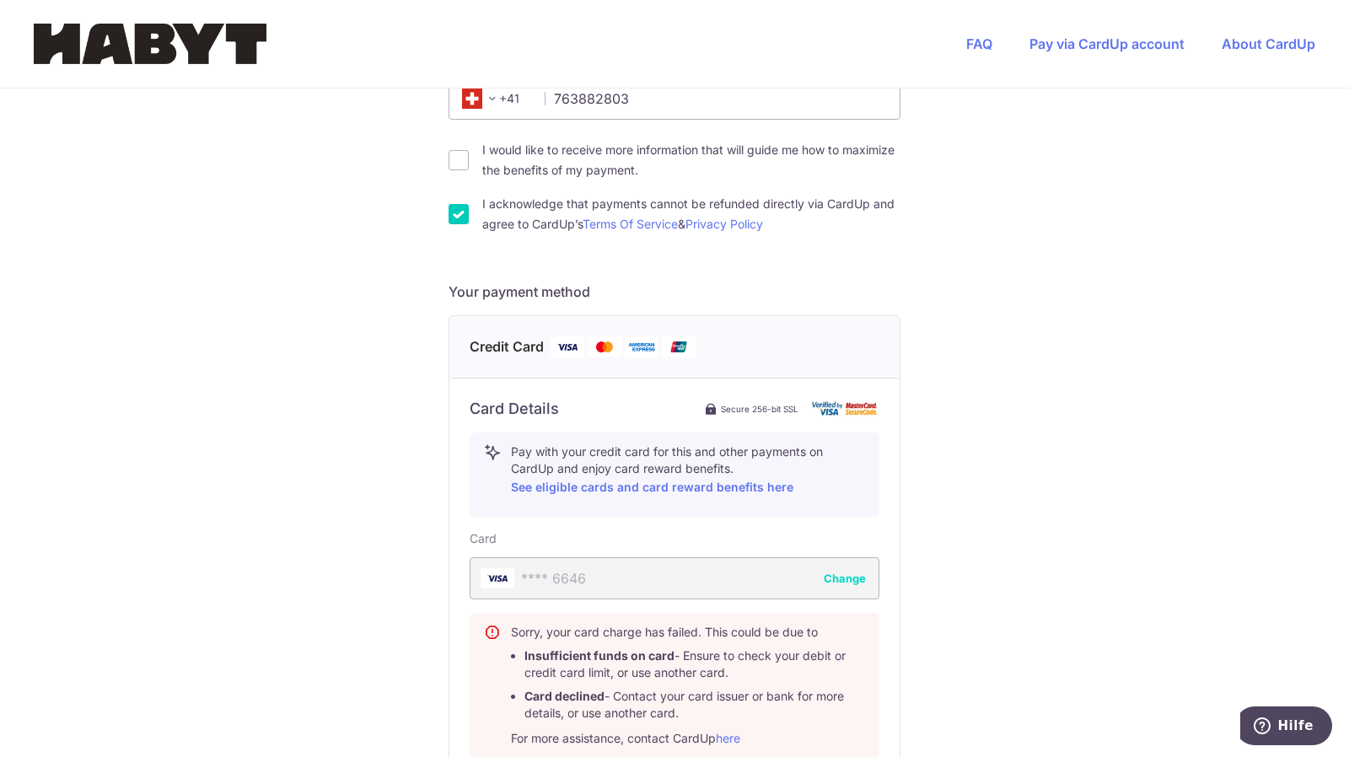
click at [540, 352] on h4 "Credit Card" at bounding box center [675, 346] width 410 height 21
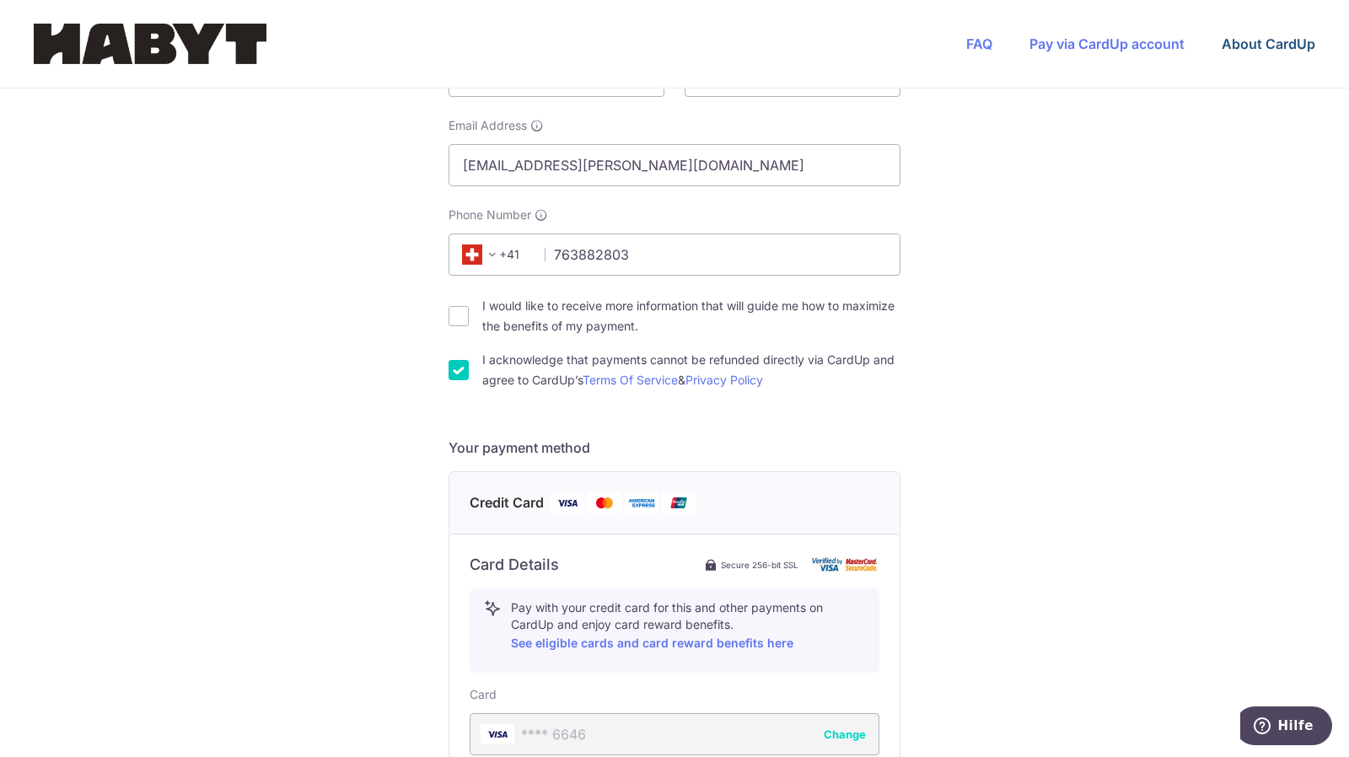
scroll to position [590, 0]
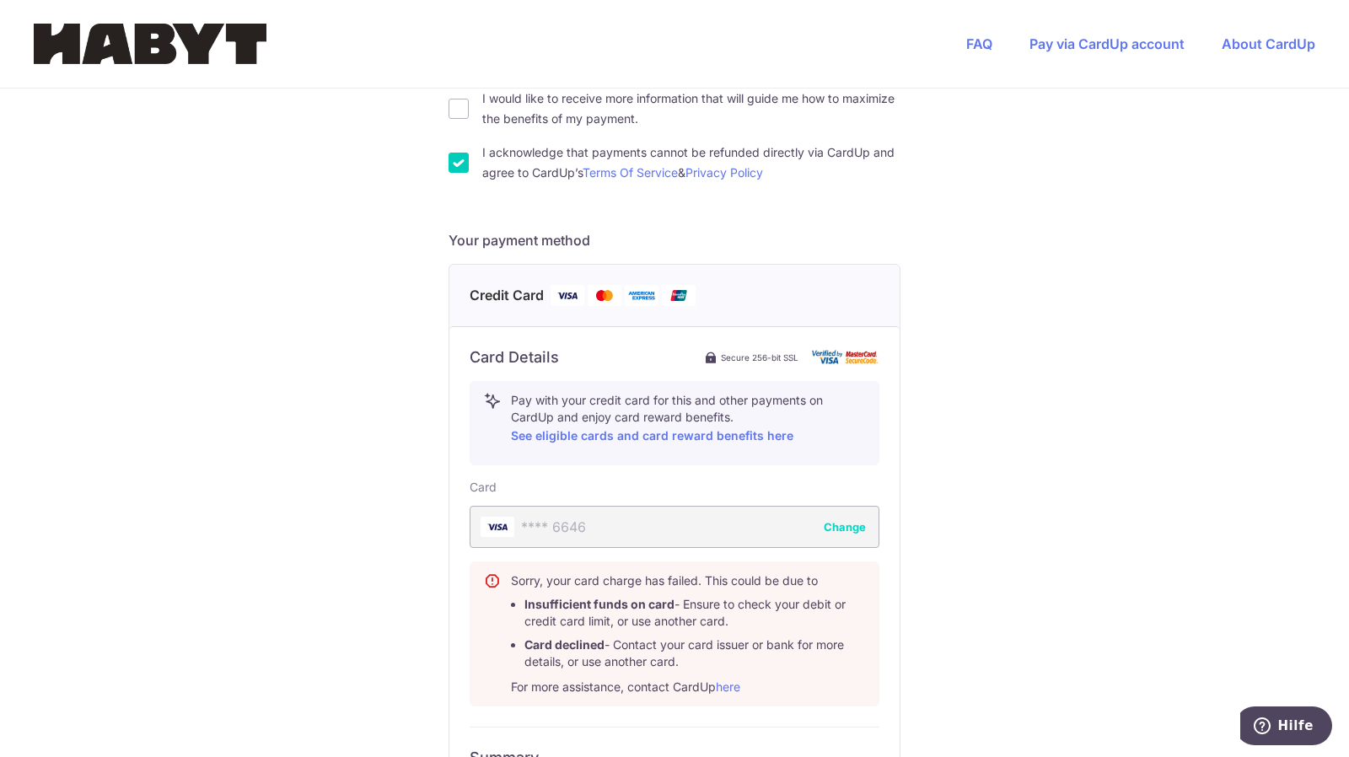
click at [842, 530] on button "Change" at bounding box center [845, 526] width 42 height 17
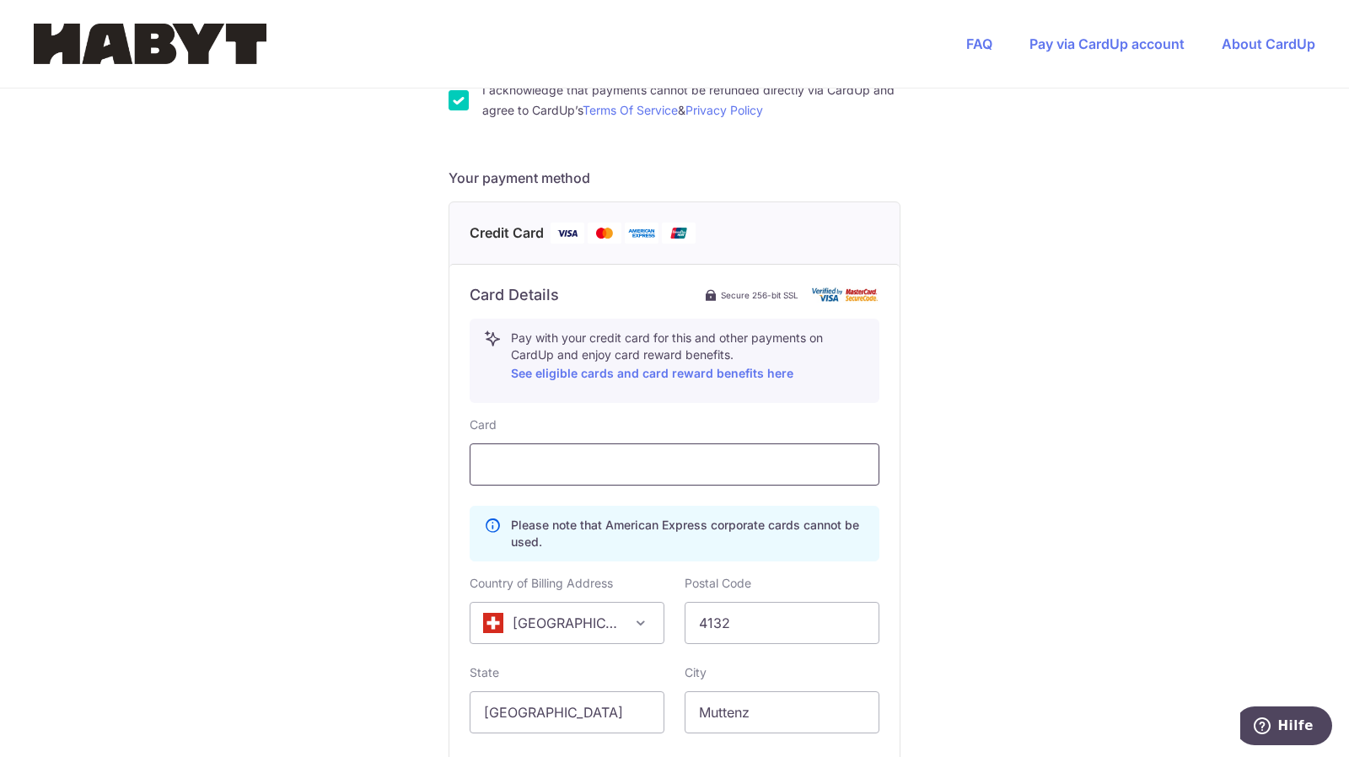
scroll to position [626, 0]
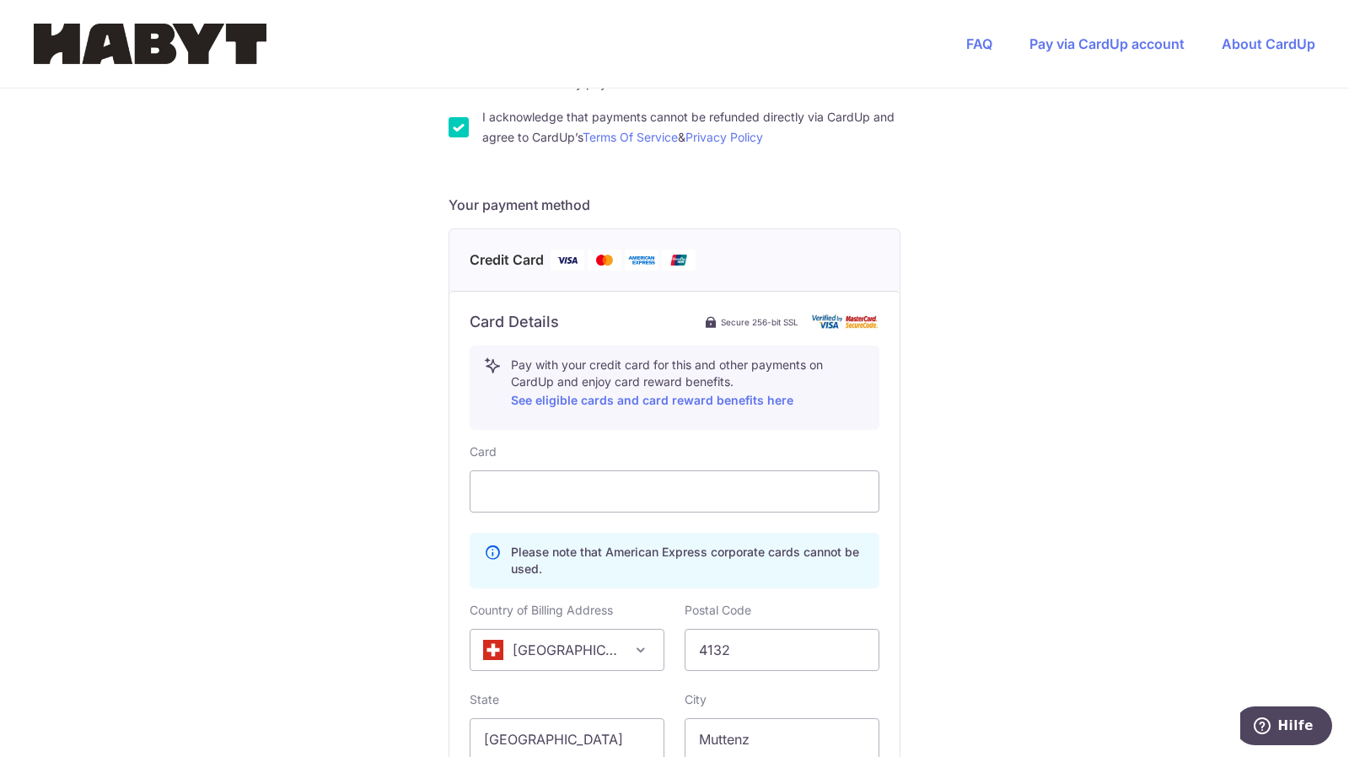
click at [590, 257] on img at bounding box center [605, 260] width 34 height 21
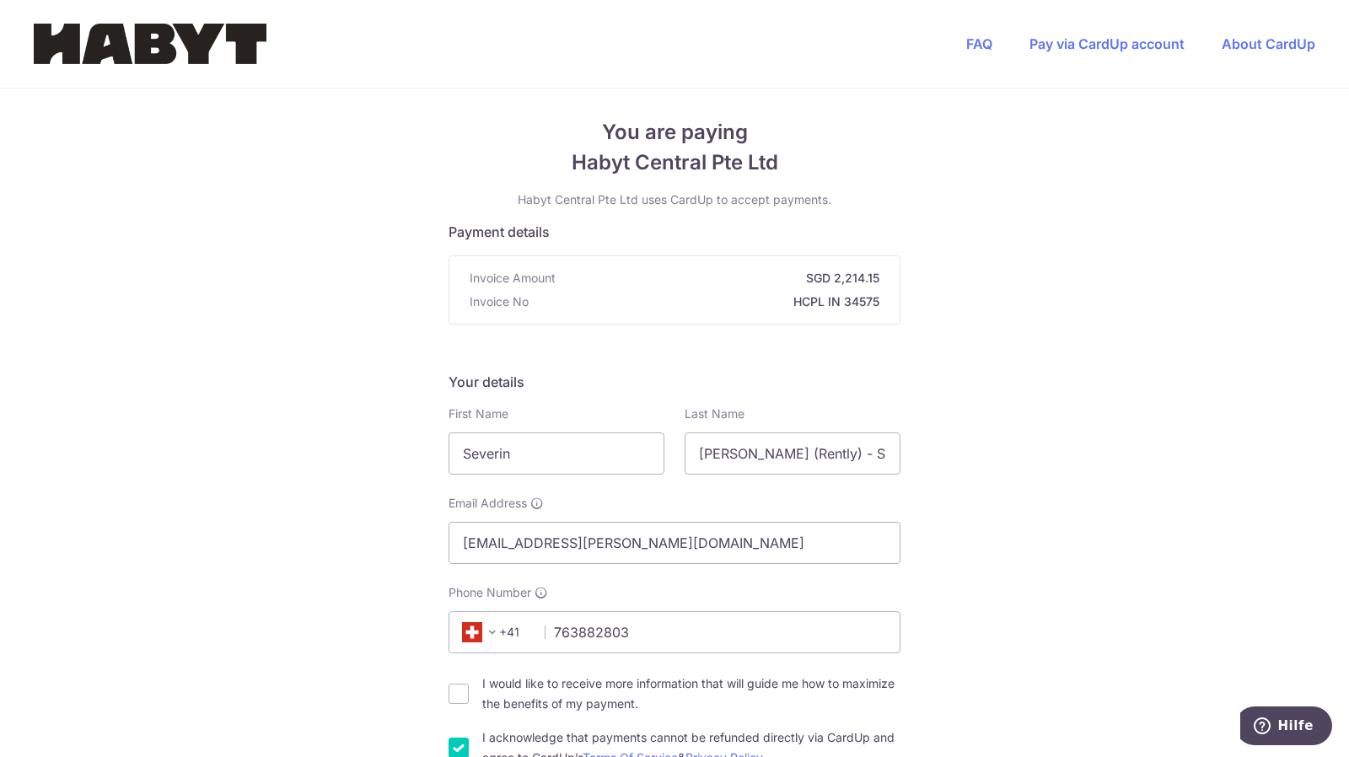
scroll to position [0, 0]
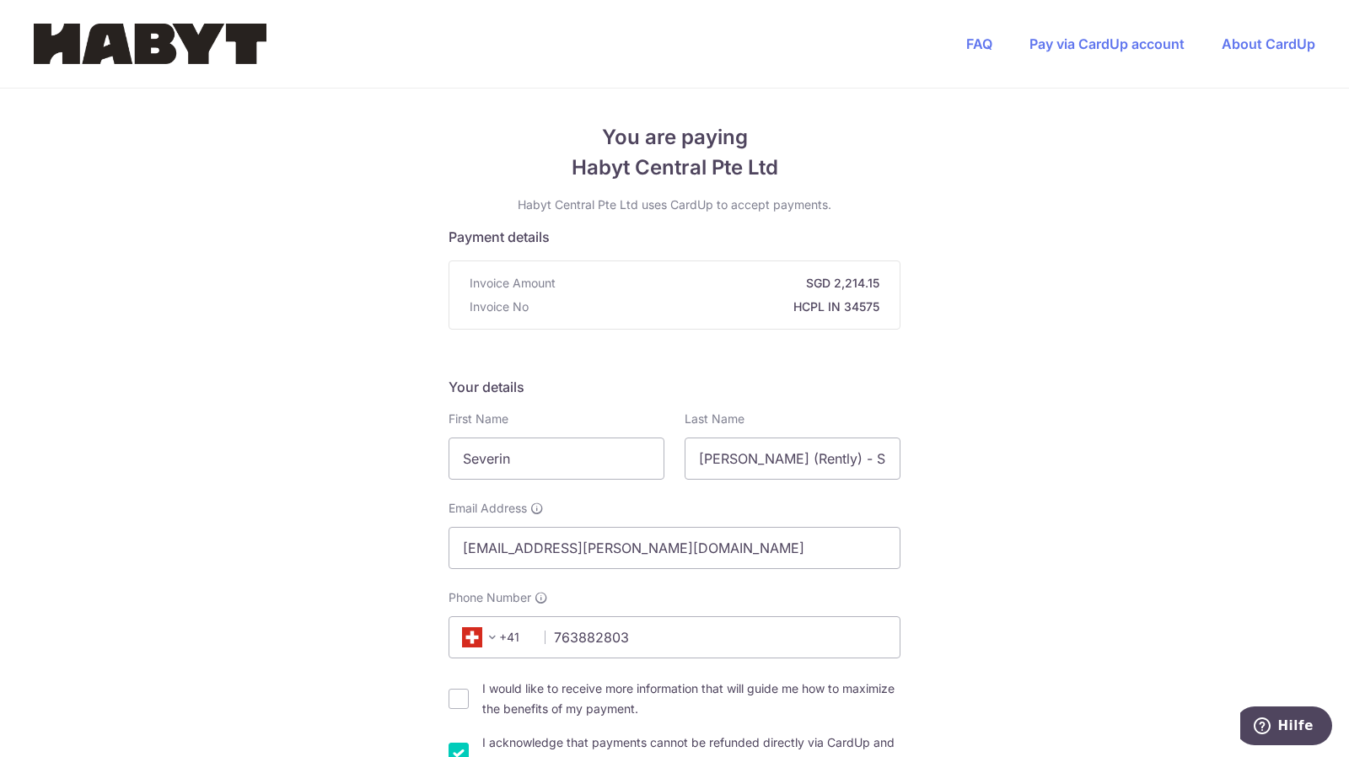
click at [570, 304] on strong "HCPL IN 34575" at bounding box center [707, 306] width 344 height 17
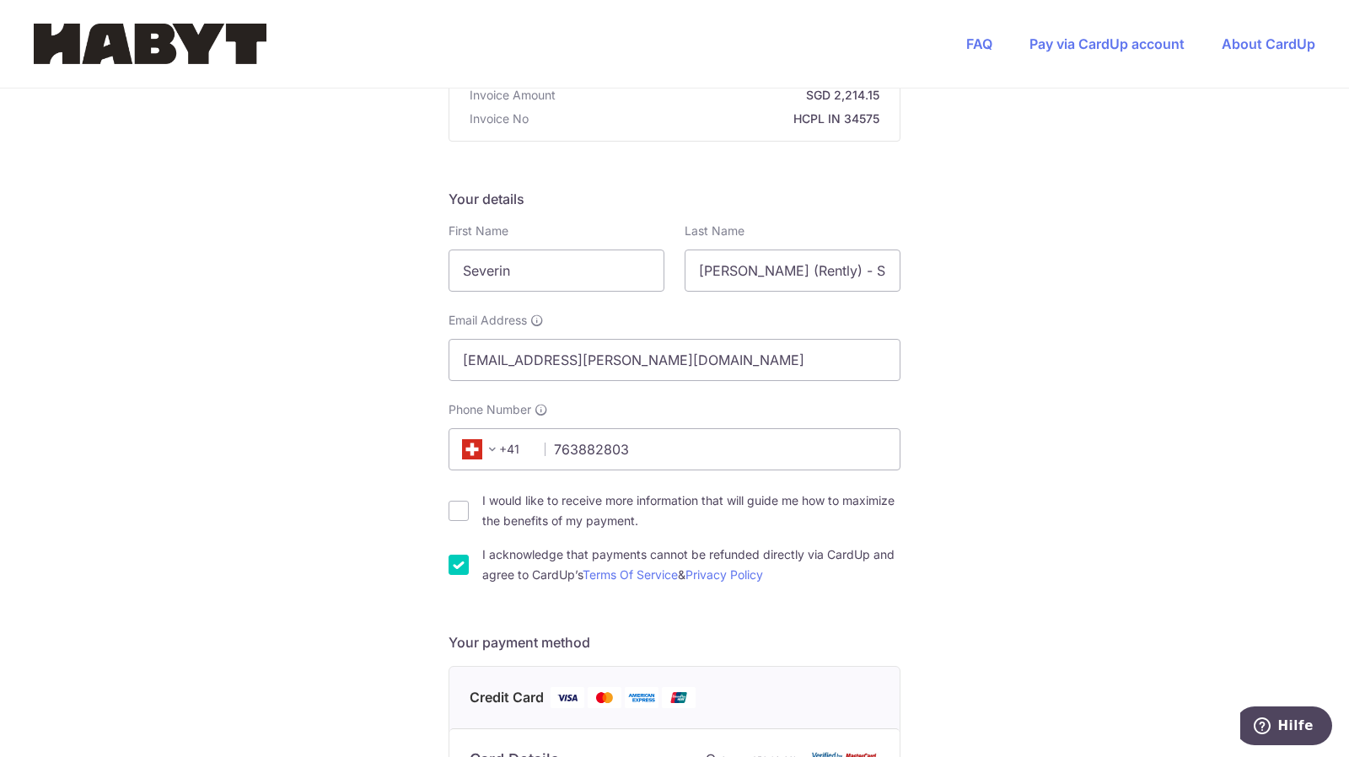
scroll to position [189, 0]
click at [633, 454] on input "763882803" at bounding box center [674, 448] width 452 height 42
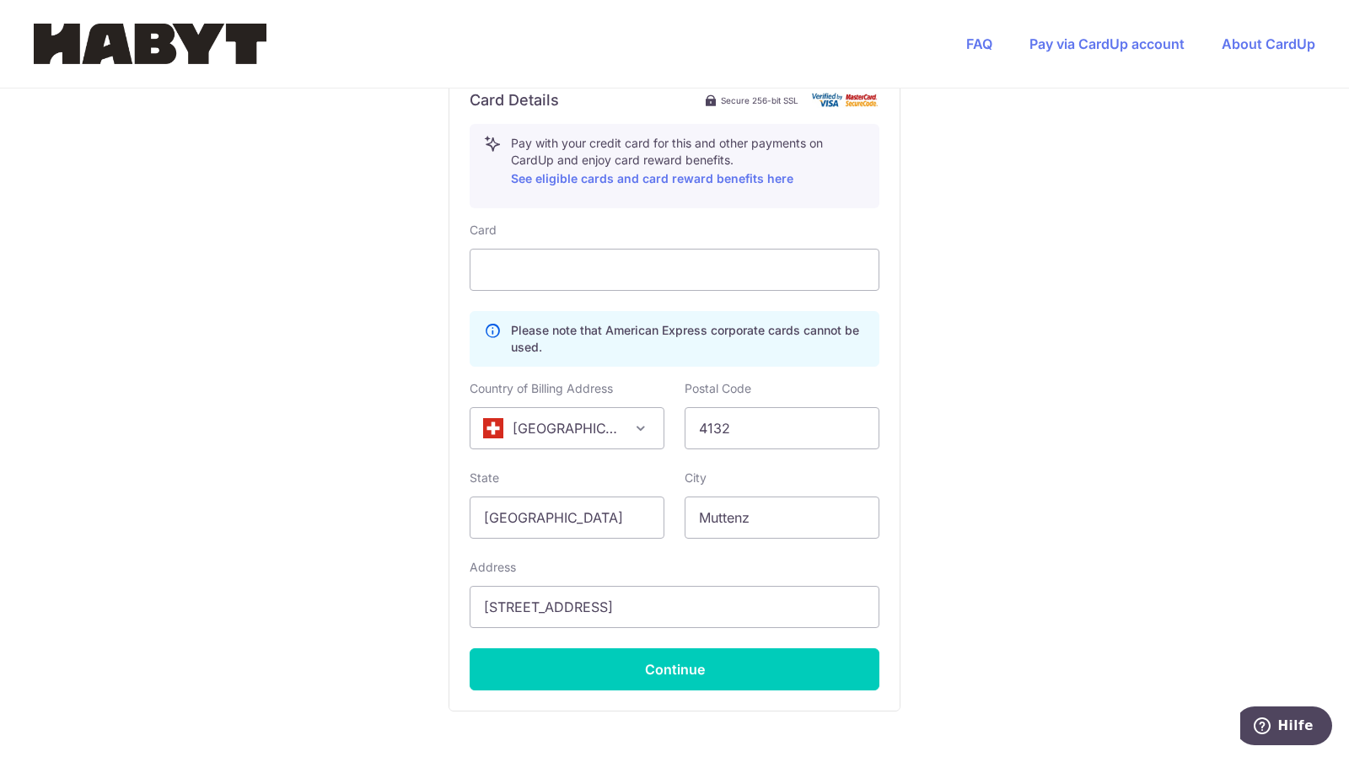
scroll to position [962, 0]
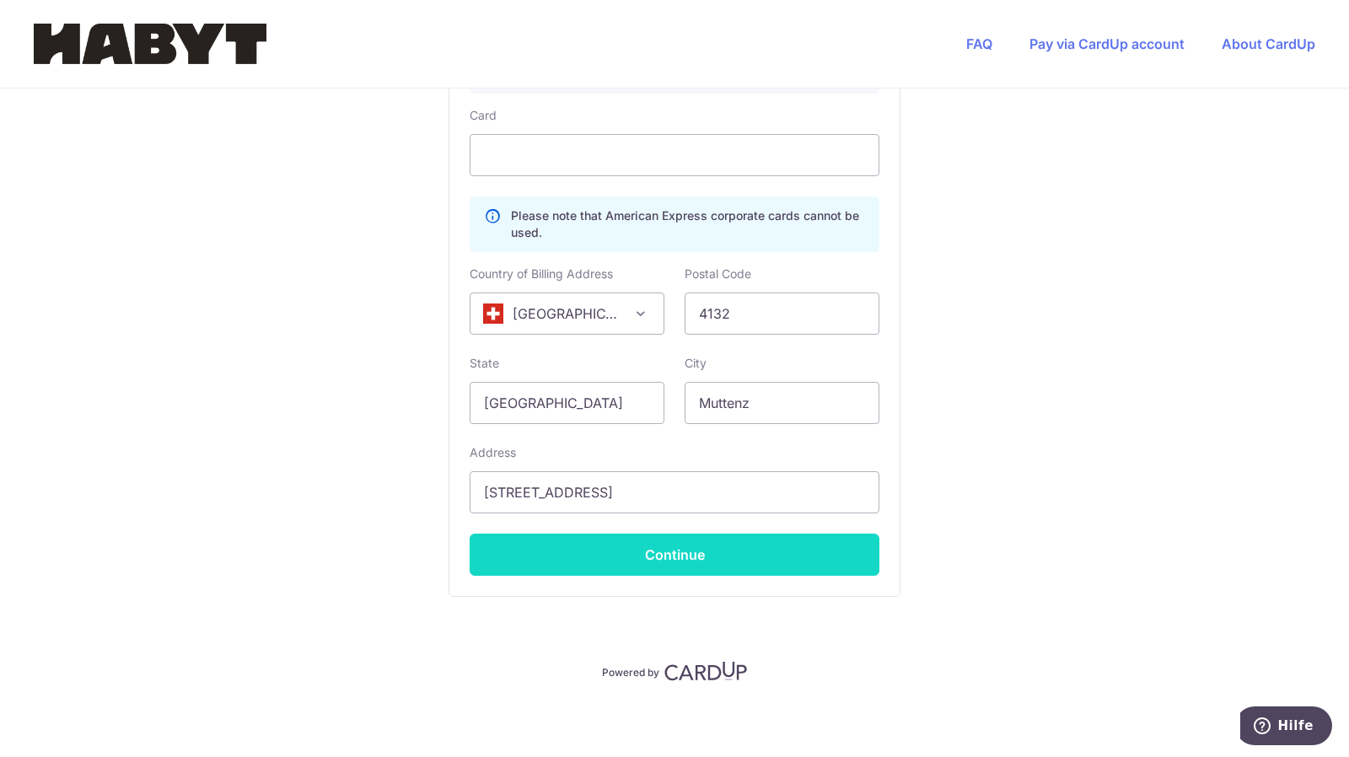
click at [675, 550] on button "Continue" at bounding box center [675, 555] width 410 height 42
click at [689, 544] on button "Continue" at bounding box center [675, 555] width 410 height 42
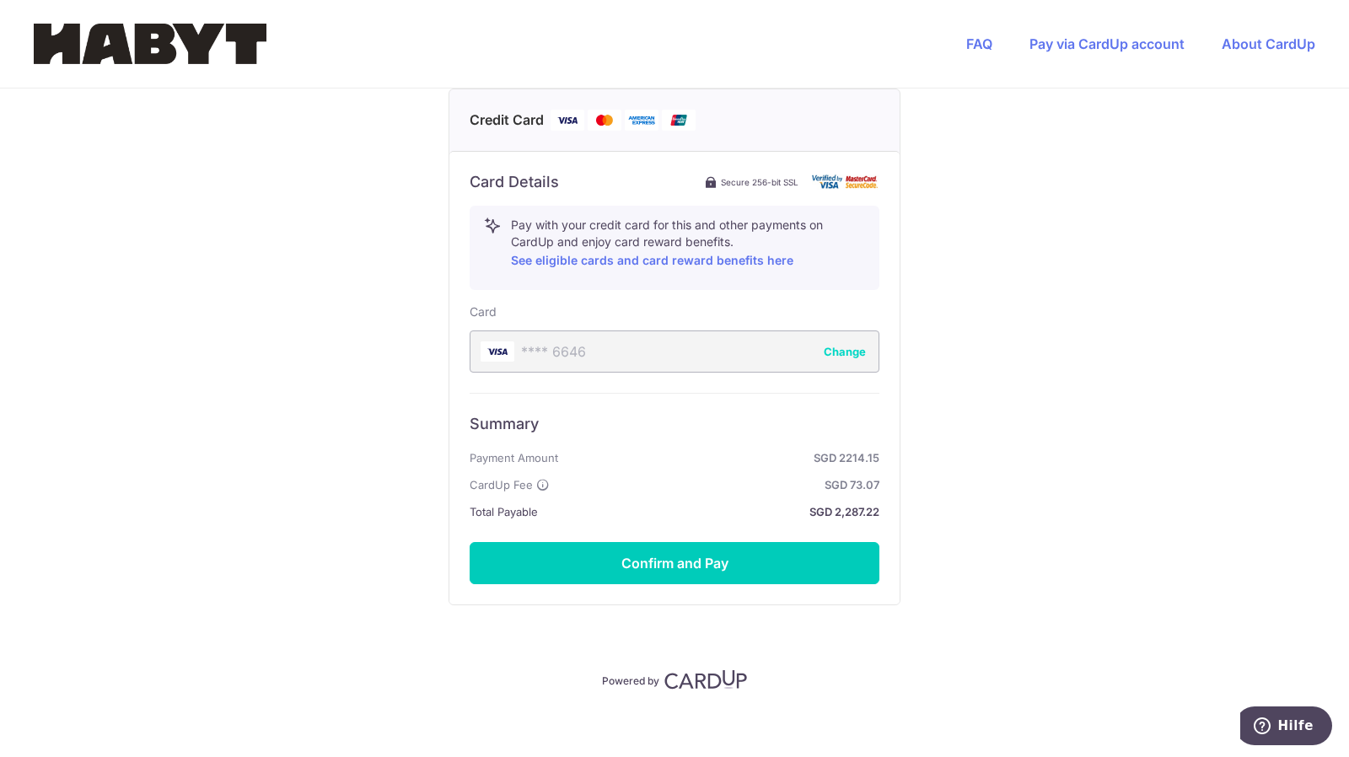
scroll to position [766, 0]
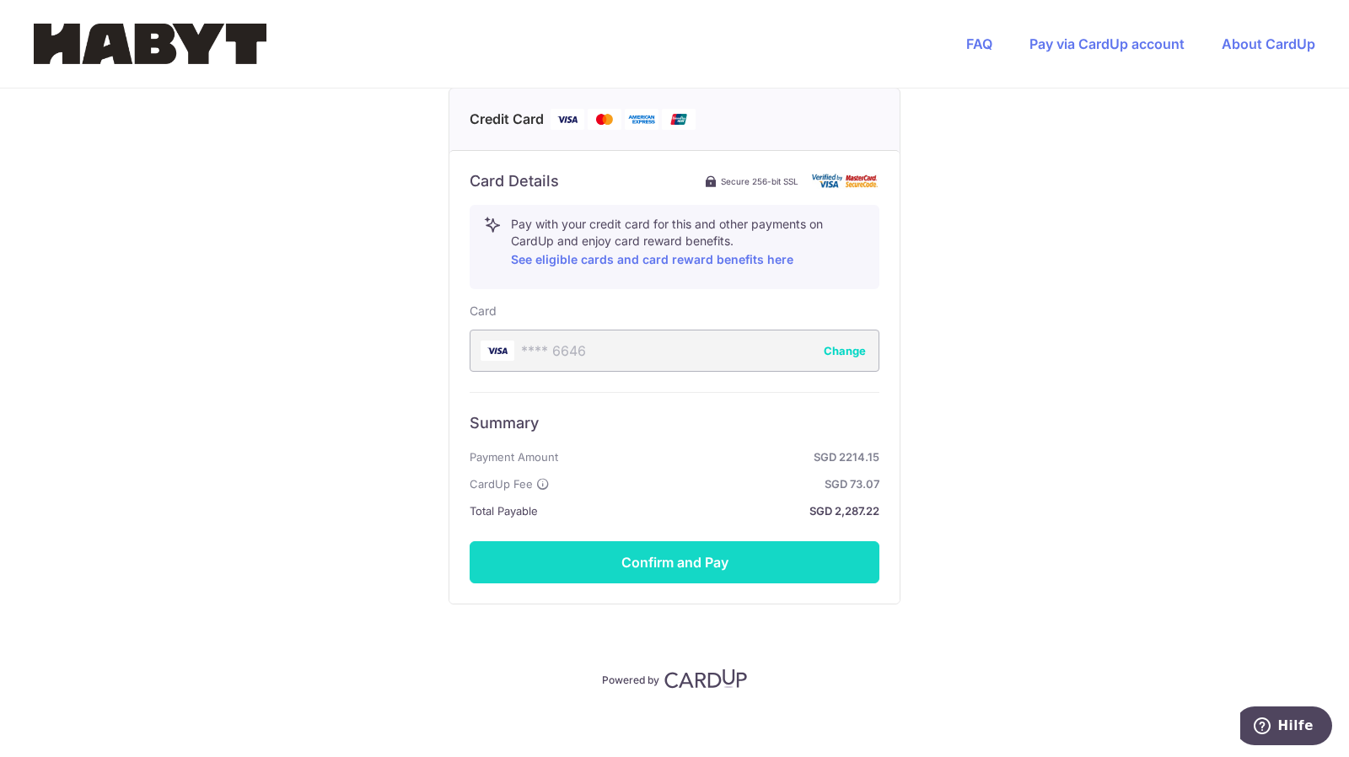
click at [624, 556] on button "Confirm and Pay" at bounding box center [675, 562] width 410 height 42
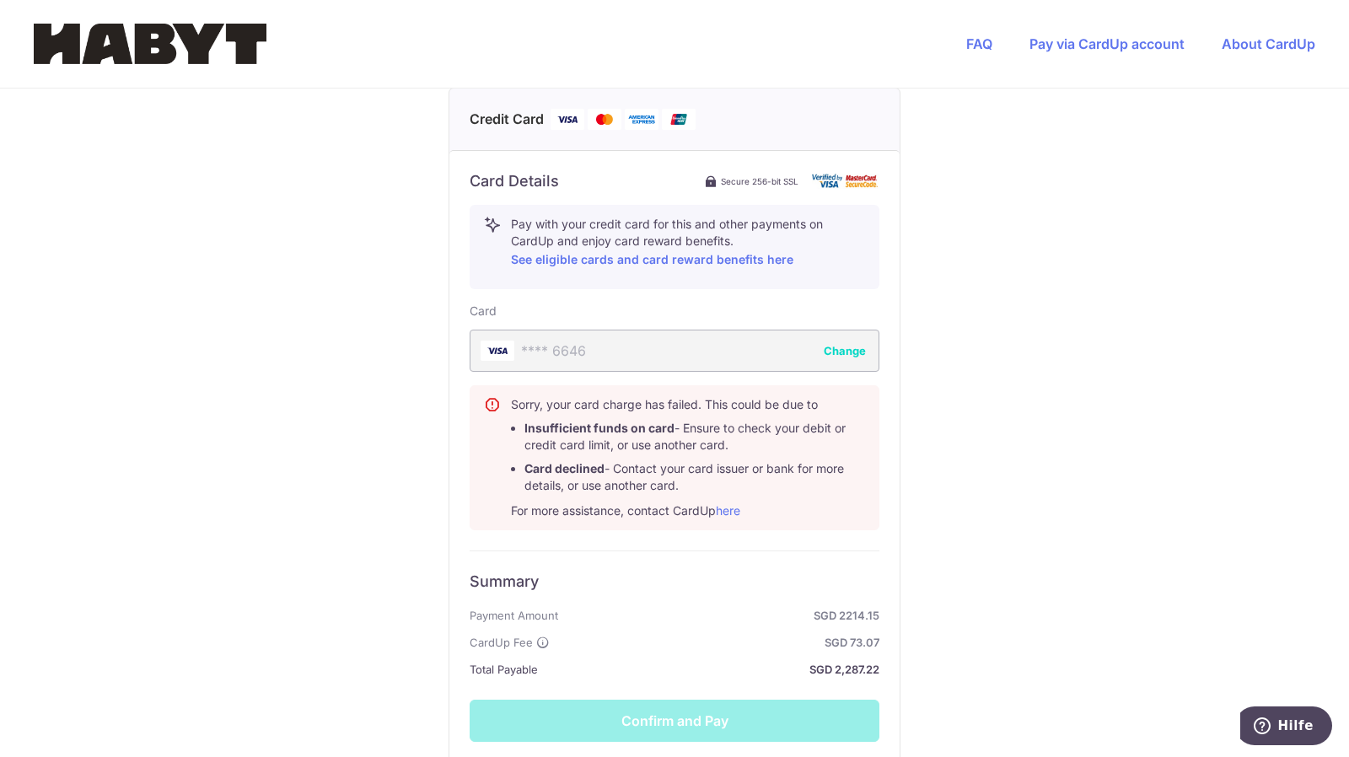
click at [624, 556] on div "Summary Payment Amount SGD 2214.15 CardUp Fee SGD 73.07 Total Payable SGD 2,287…" at bounding box center [675, 645] width 410 height 191
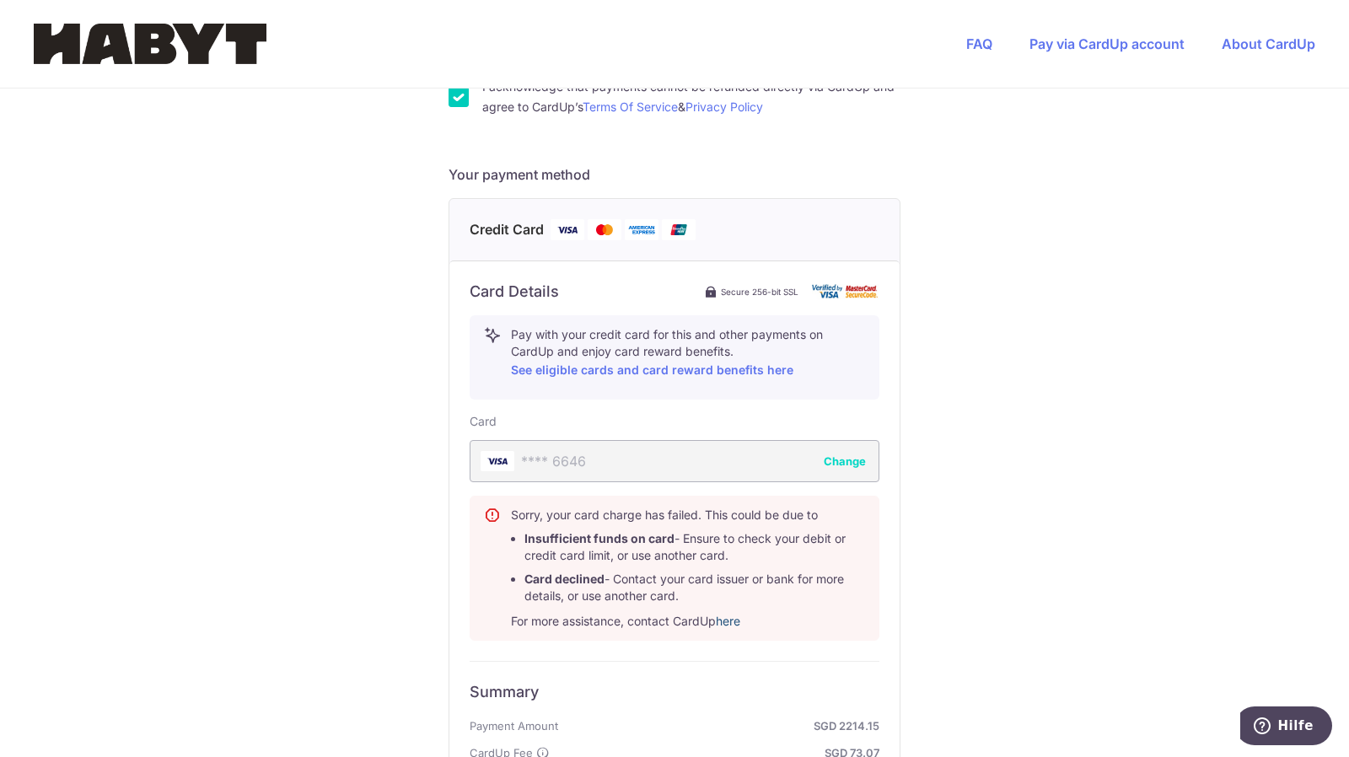
scroll to position [651, 0]
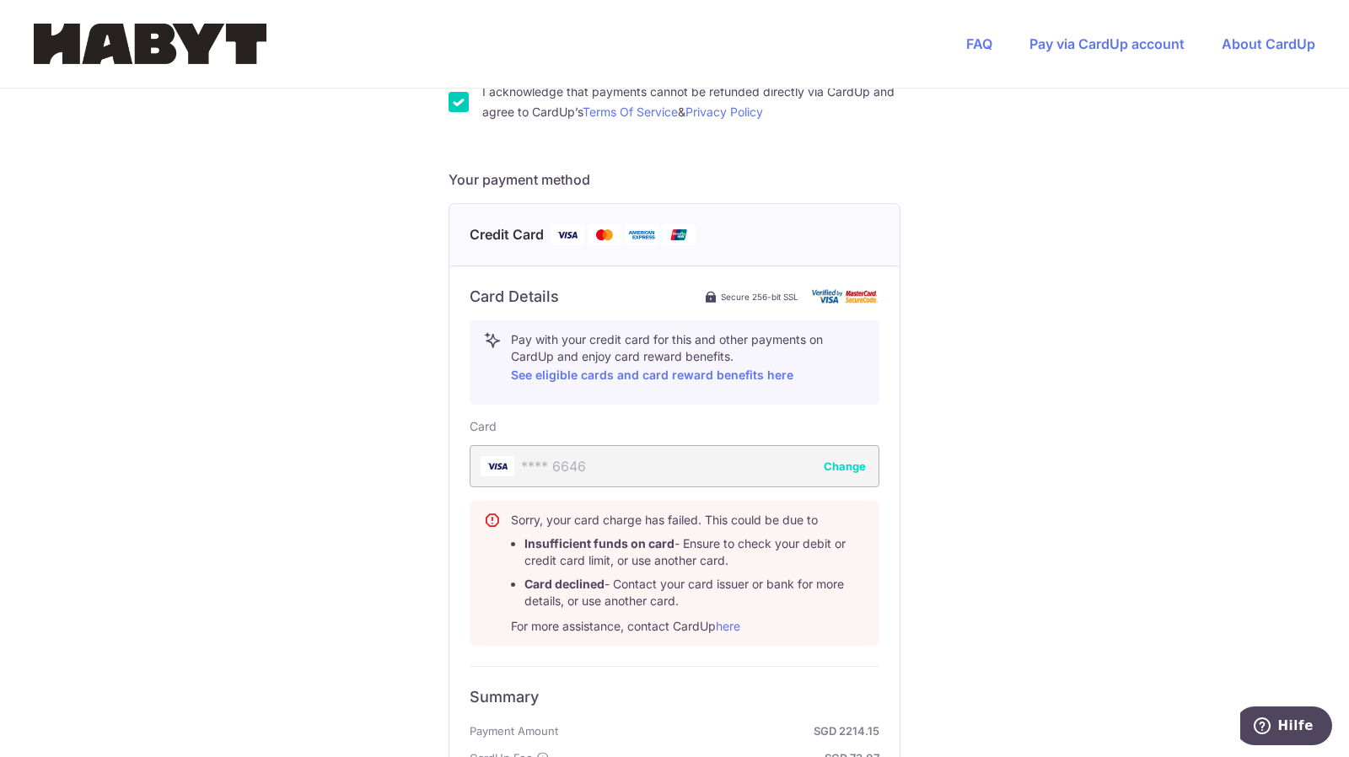
click at [551, 464] on div "**** 6646 Change" at bounding box center [675, 466] width 410 height 42
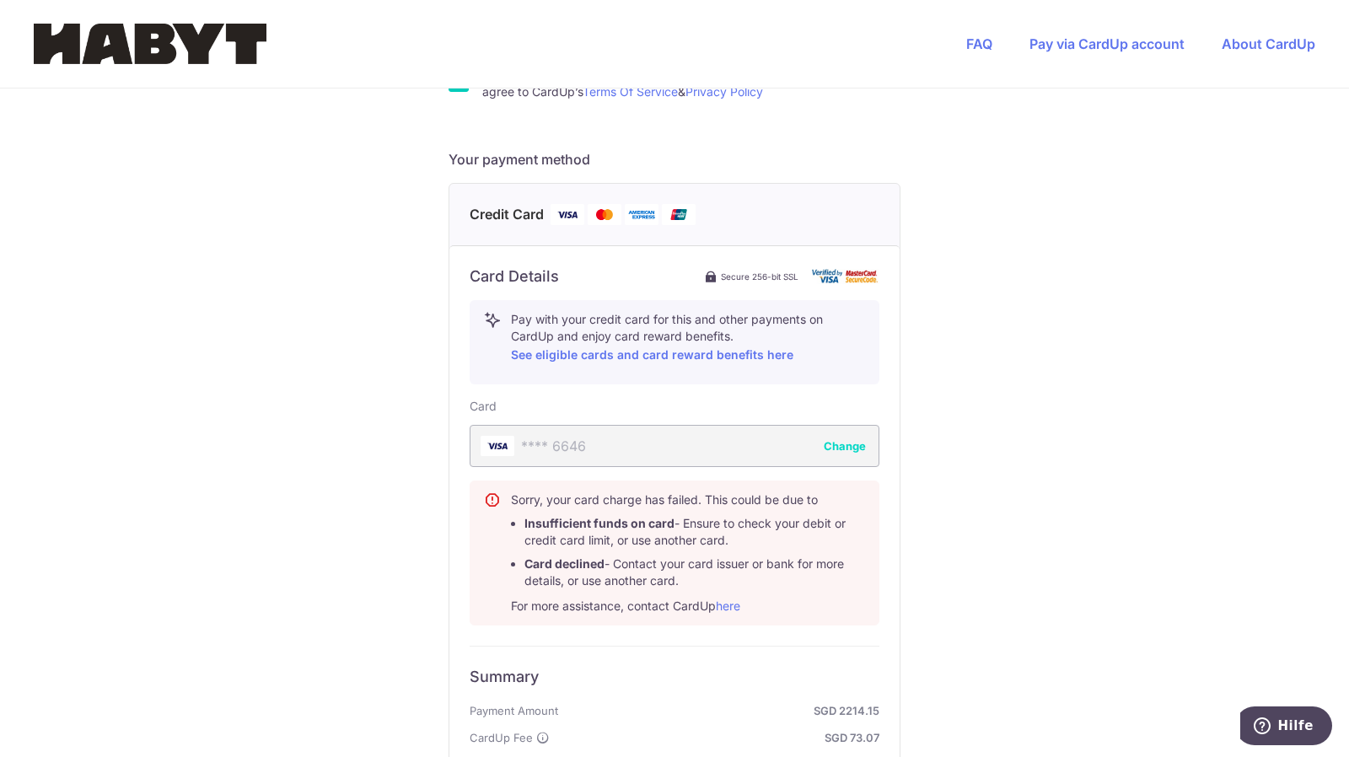
scroll to position [932, 0]
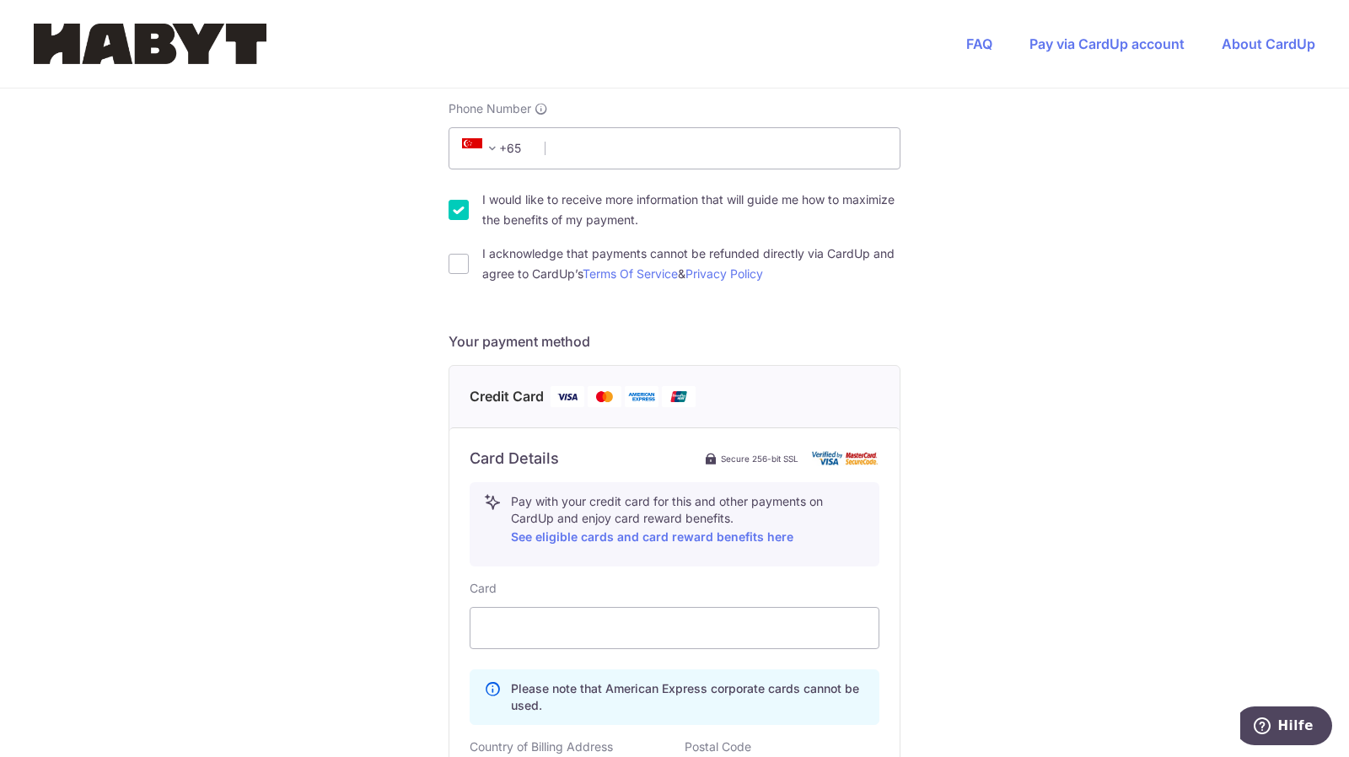
scroll to position [497, 0]
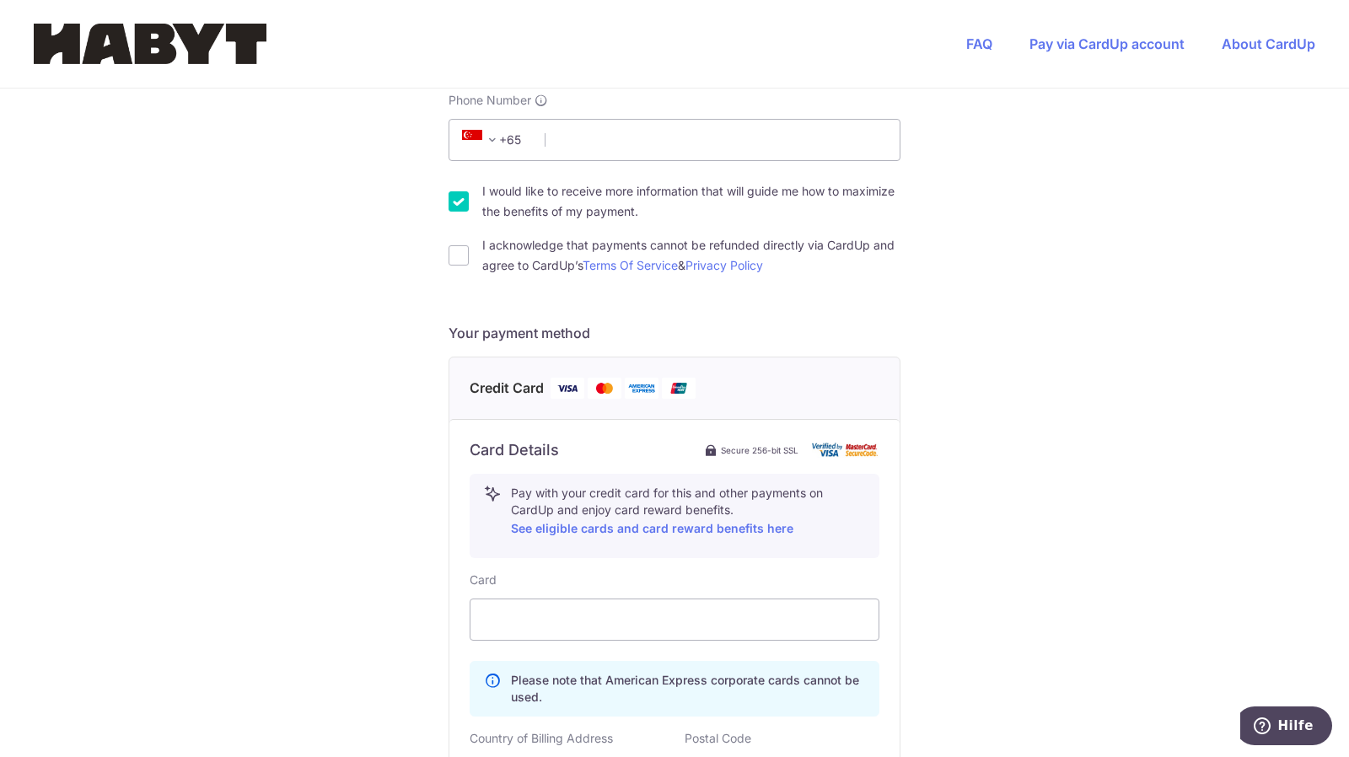
click at [588, 390] on img at bounding box center [605, 388] width 34 height 21
drag, startPoint x: 465, startPoint y: 393, endPoint x: 771, endPoint y: 389, distance: 305.2
click at [771, 389] on h4 "Credit Card" at bounding box center [675, 388] width 410 height 21
click at [774, 395] on h4 "Credit Card" at bounding box center [675, 388] width 410 height 21
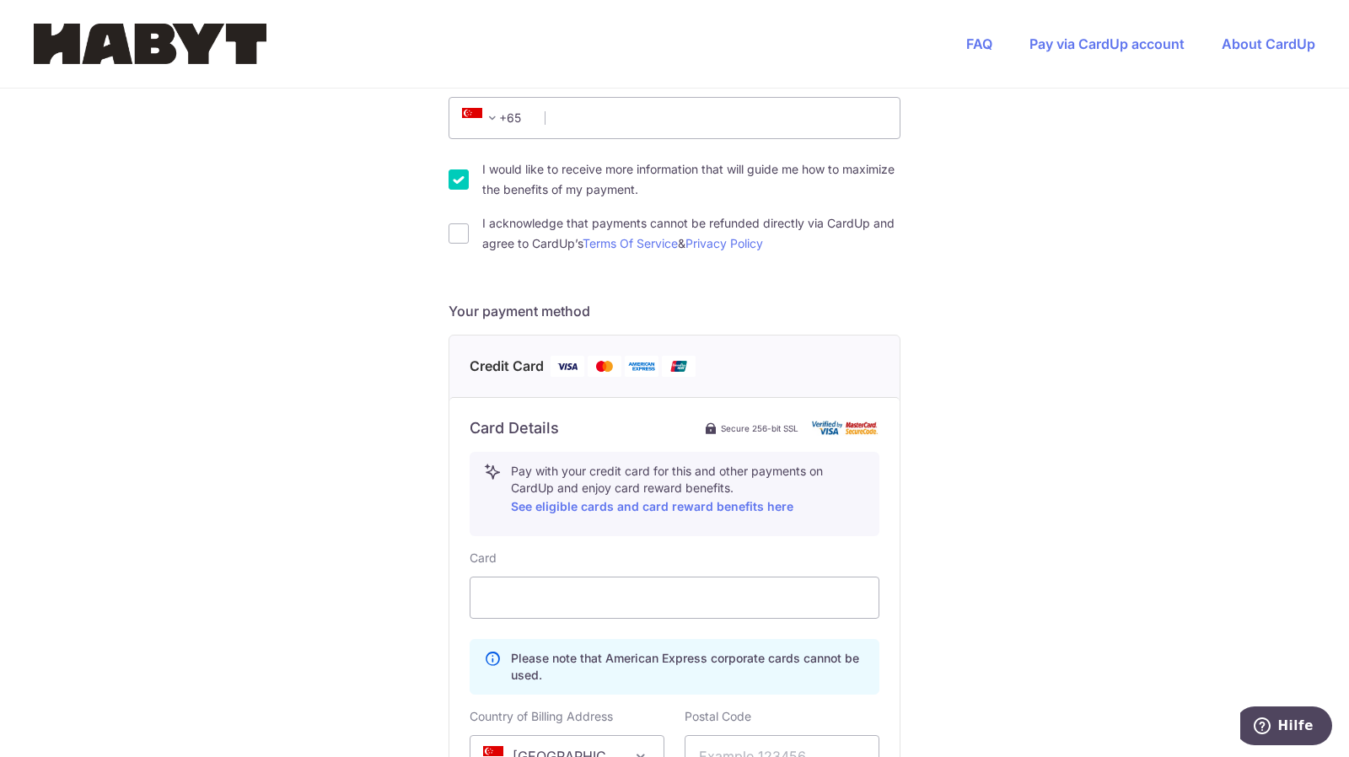
scroll to position [520, 0]
drag, startPoint x: 482, startPoint y: 362, endPoint x: 709, endPoint y: 341, distance: 227.7
click at [709, 341] on div "Credit Card" at bounding box center [674, 366] width 450 height 62
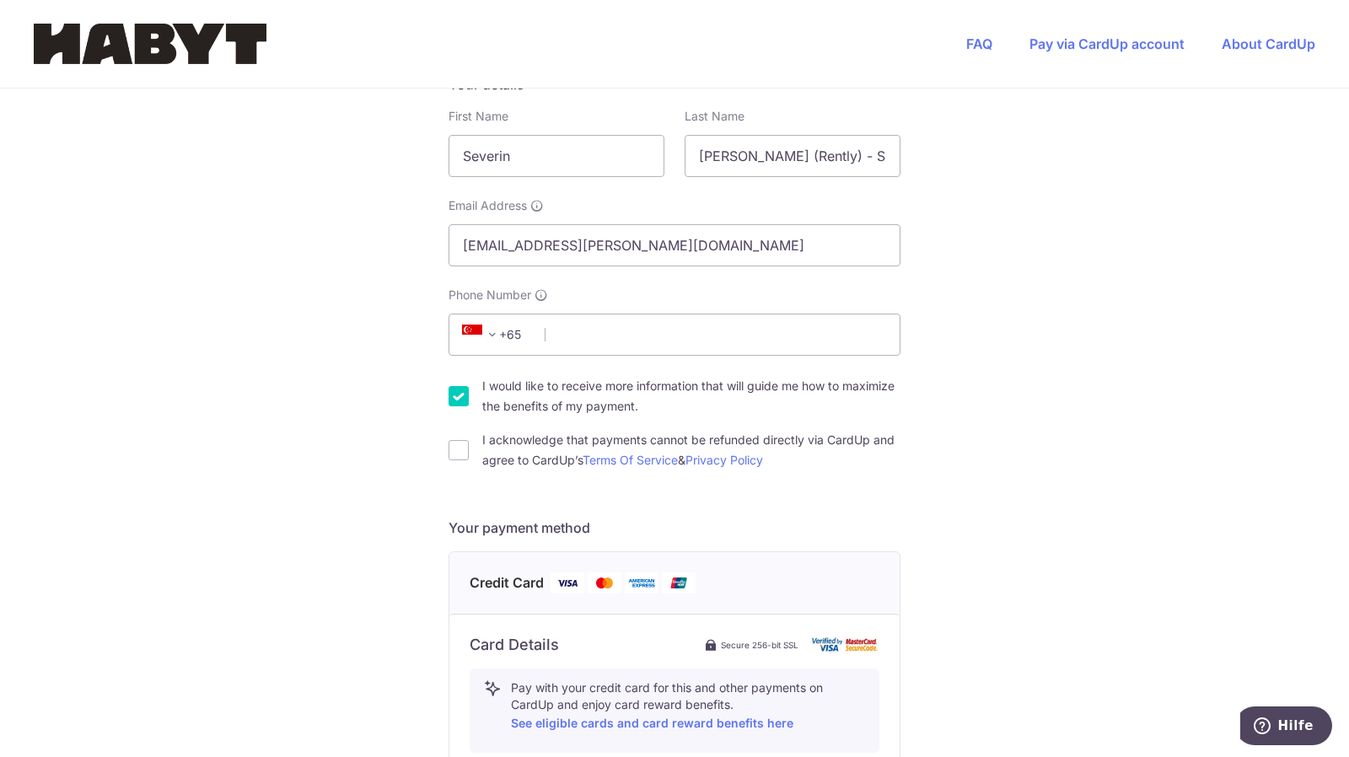
scroll to position [303, 0]
click at [513, 561] on div "Credit Card" at bounding box center [674, 582] width 450 height 62
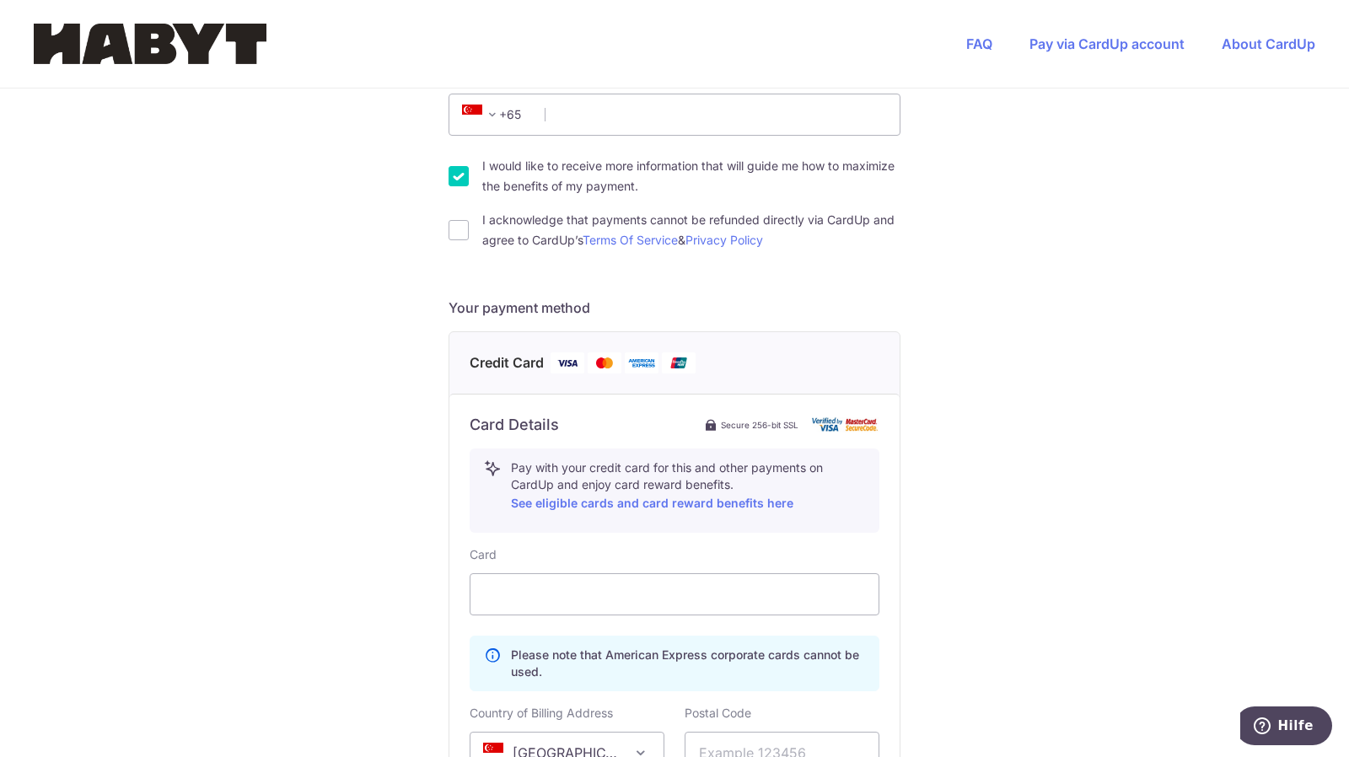
scroll to position [585, 0]
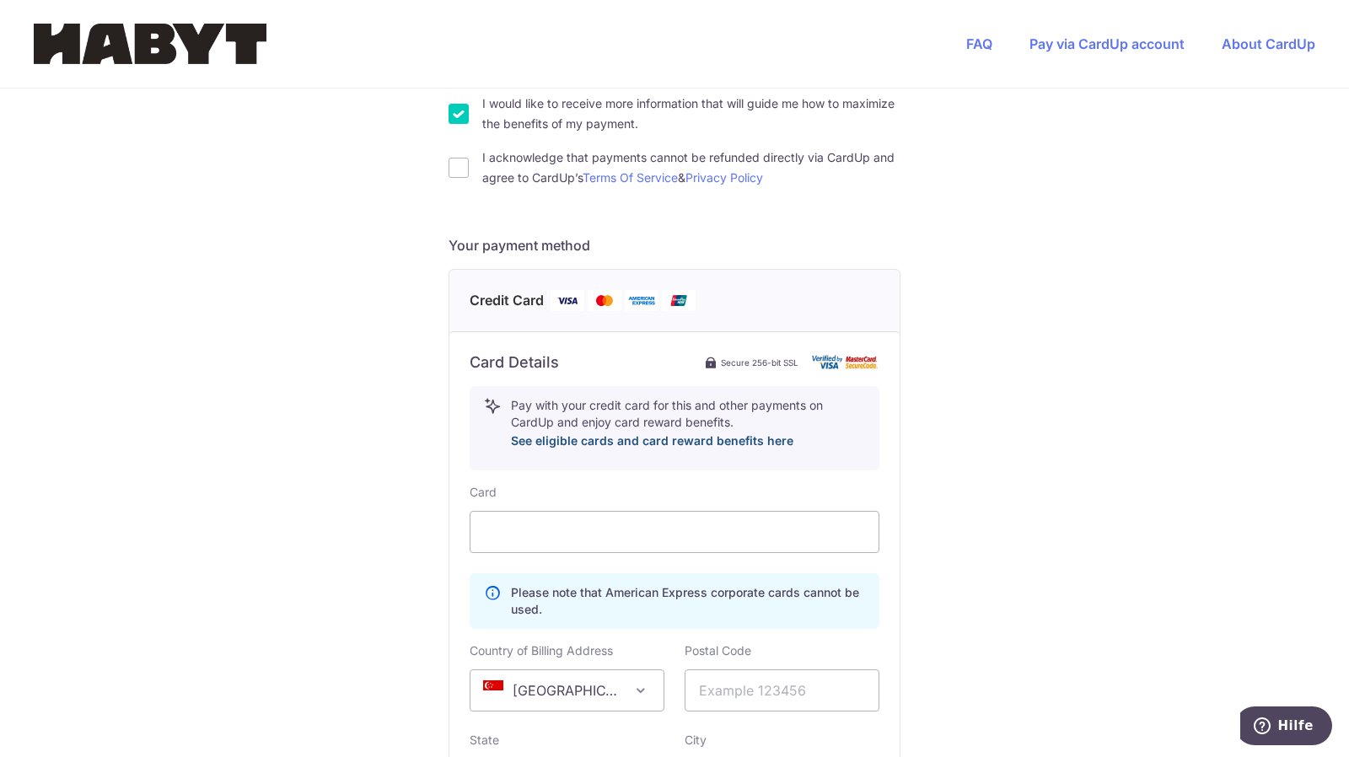
click at [605, 440] on link "See eligible cards and card reward benefits here" at bounding box center [652, 440] width 282 height 14
click at [592, 303] on img at bounding box center [605, 300] width 34 height 21
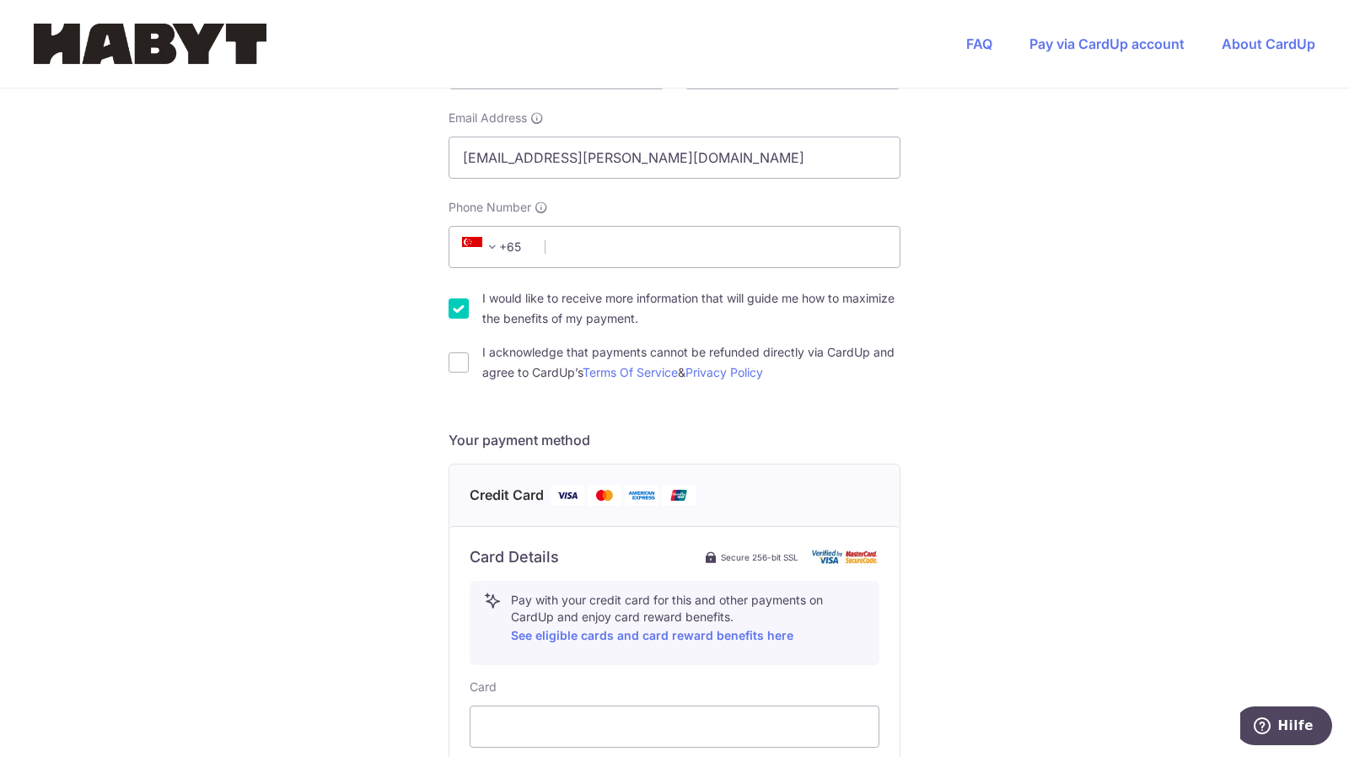
scroll to position [357, 0]
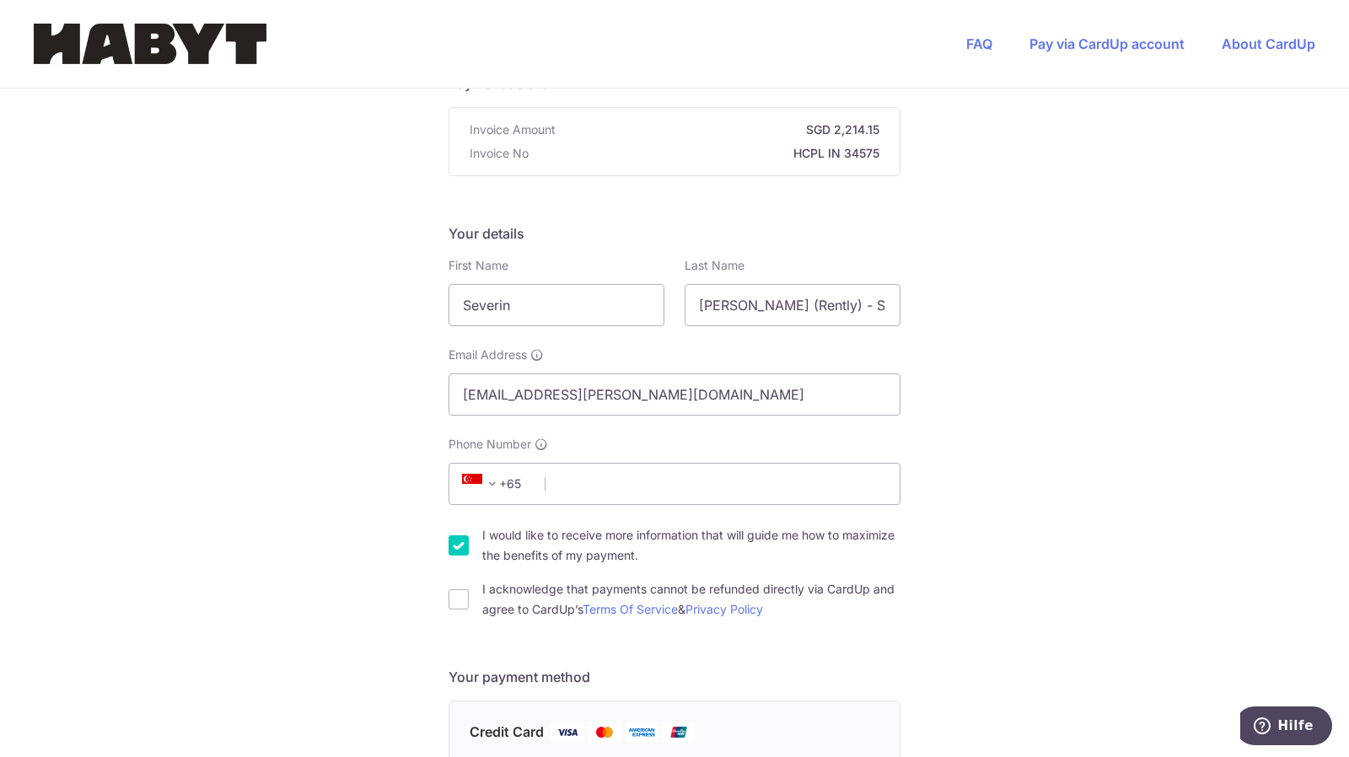
scroll to position [235, 0]
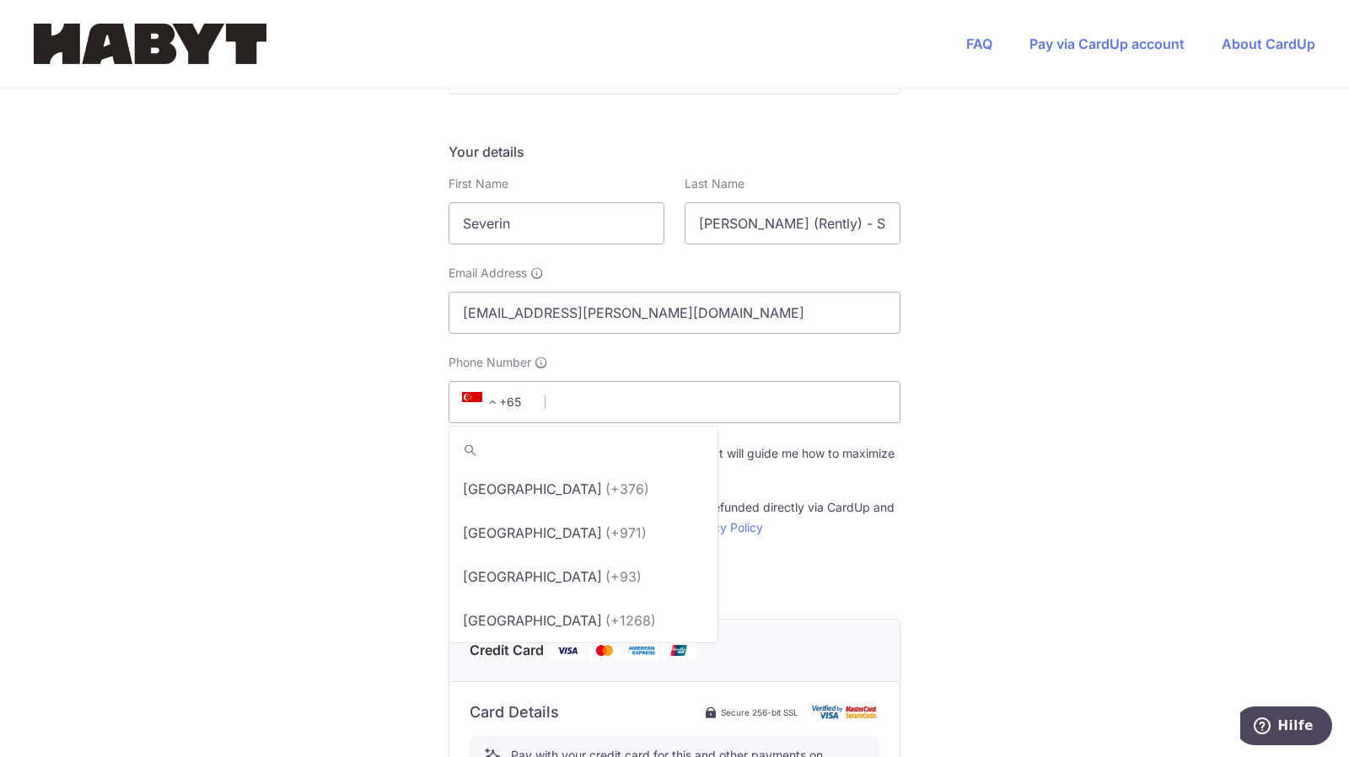
click at [505, 392] on span "+65" at bounding box center [495, 402] width 76 height 20
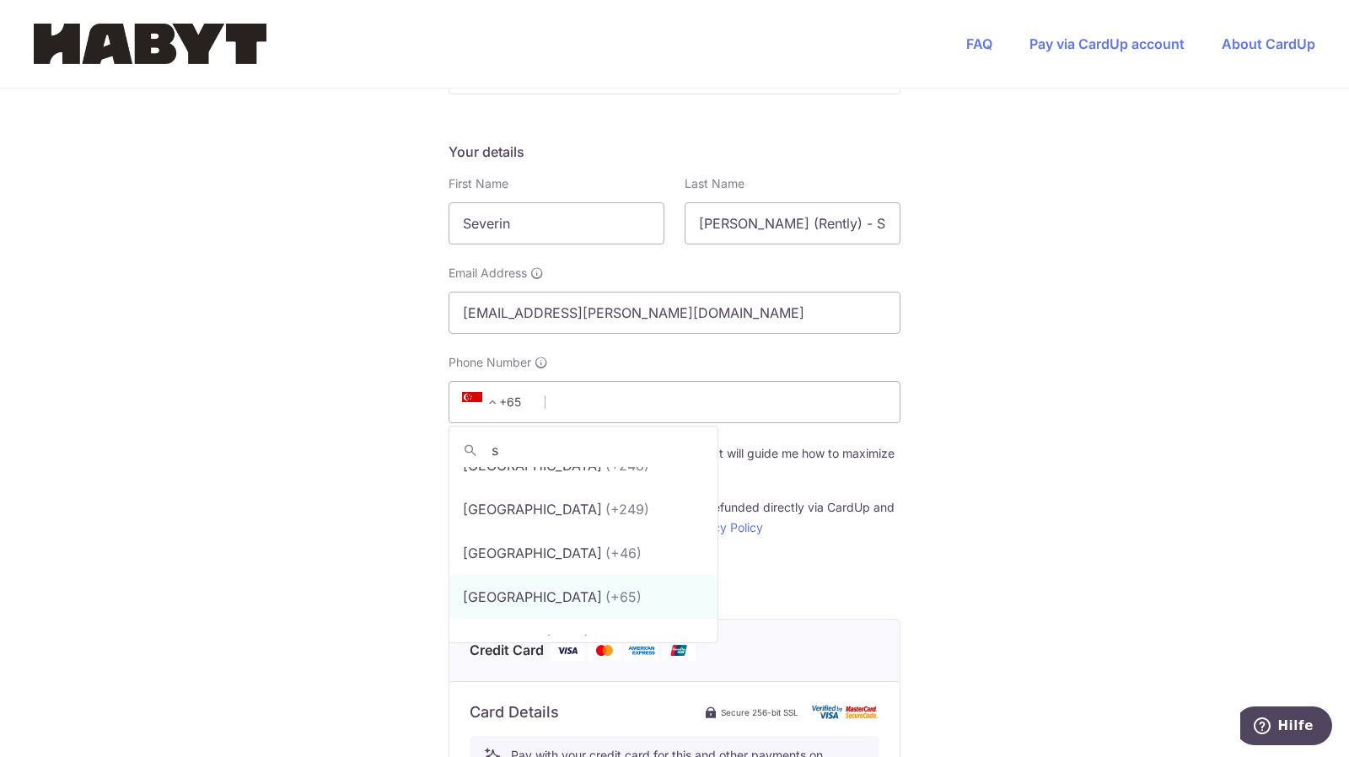
type input "[GEOGRAPHIC_DATA]"
type input "763882802"
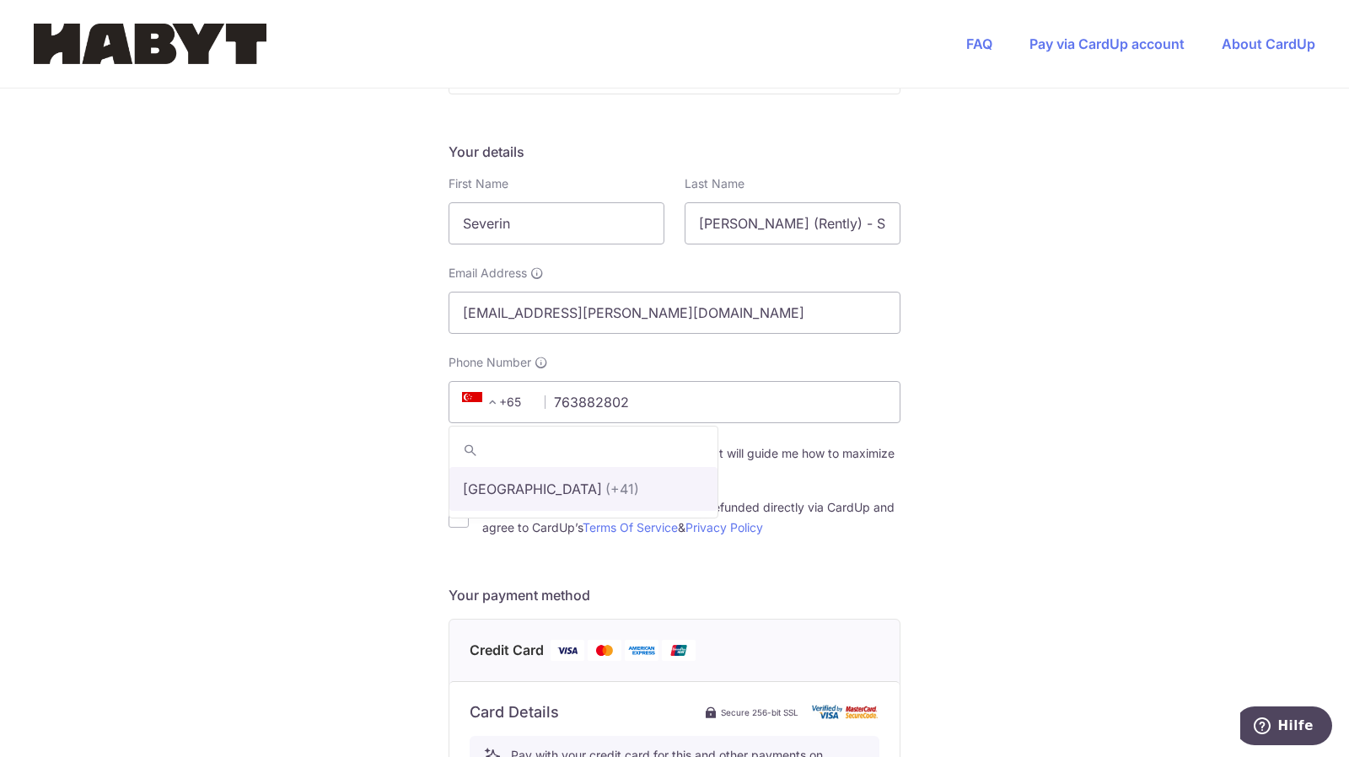
click at [799, 559] on form "Payment details Invoice Amount SGD 2,214.15 Invoice No HCPL IN 34575 Your detai…" at bounding box center [674, 690] width 452 height 1396
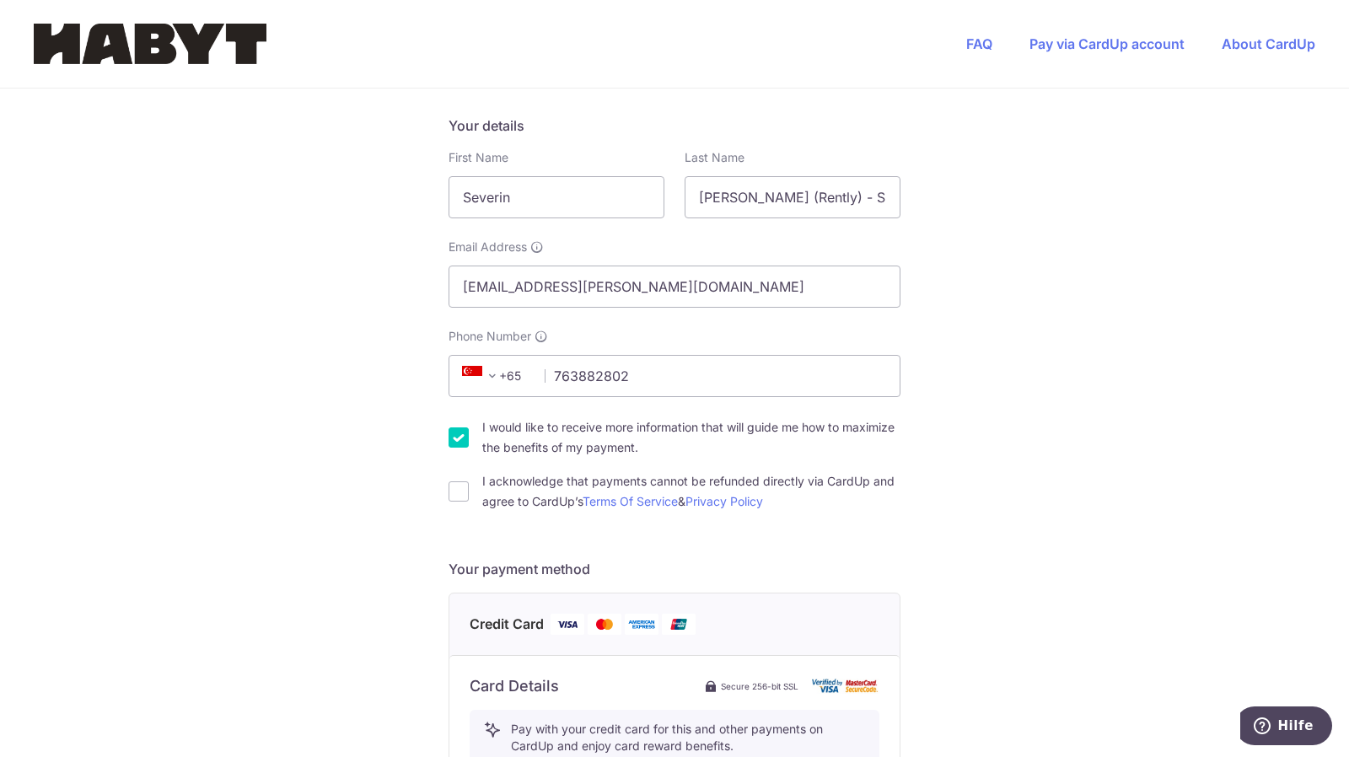
scroll to position [276, 0]
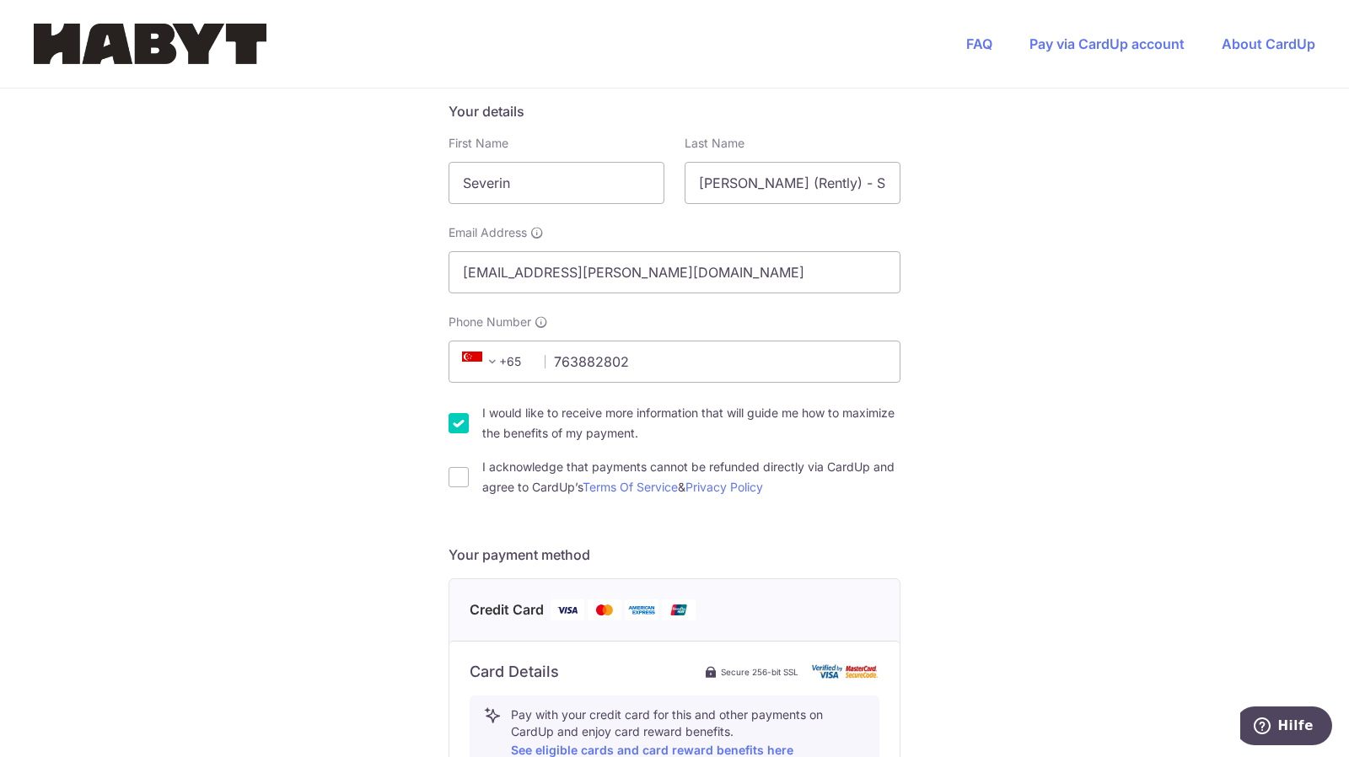
click at [467, 476] on div "I acknowledge that payments cannot be refunded directly via CardUp and agree to…" at bounding box center [674, 477] width 452 height 40
click at [459, 477] on input "I acknowledge that payments cannot be refunded directly via CardUp and agree to…" at bounding box center [458, 477] width 20 height 20
checkbox input "true"
click at [452, 428] on input "I would like to receive more information that will guide me how to maximize the…" at bounding box center [458, 423] width 20 height 20
checkbox input "false"
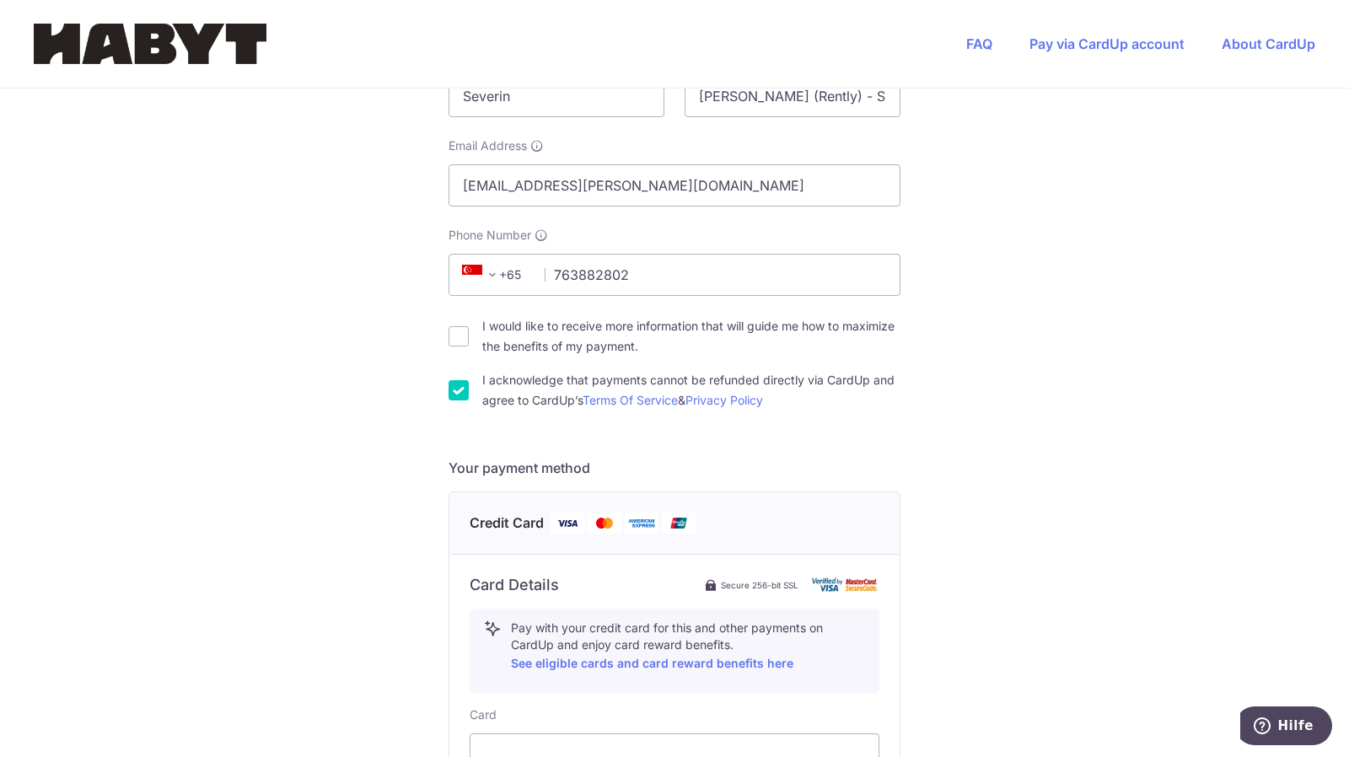
scroll to position [363, 0]
click at [482, 271] on span at bounding box center [492, 274] width 20 height 20
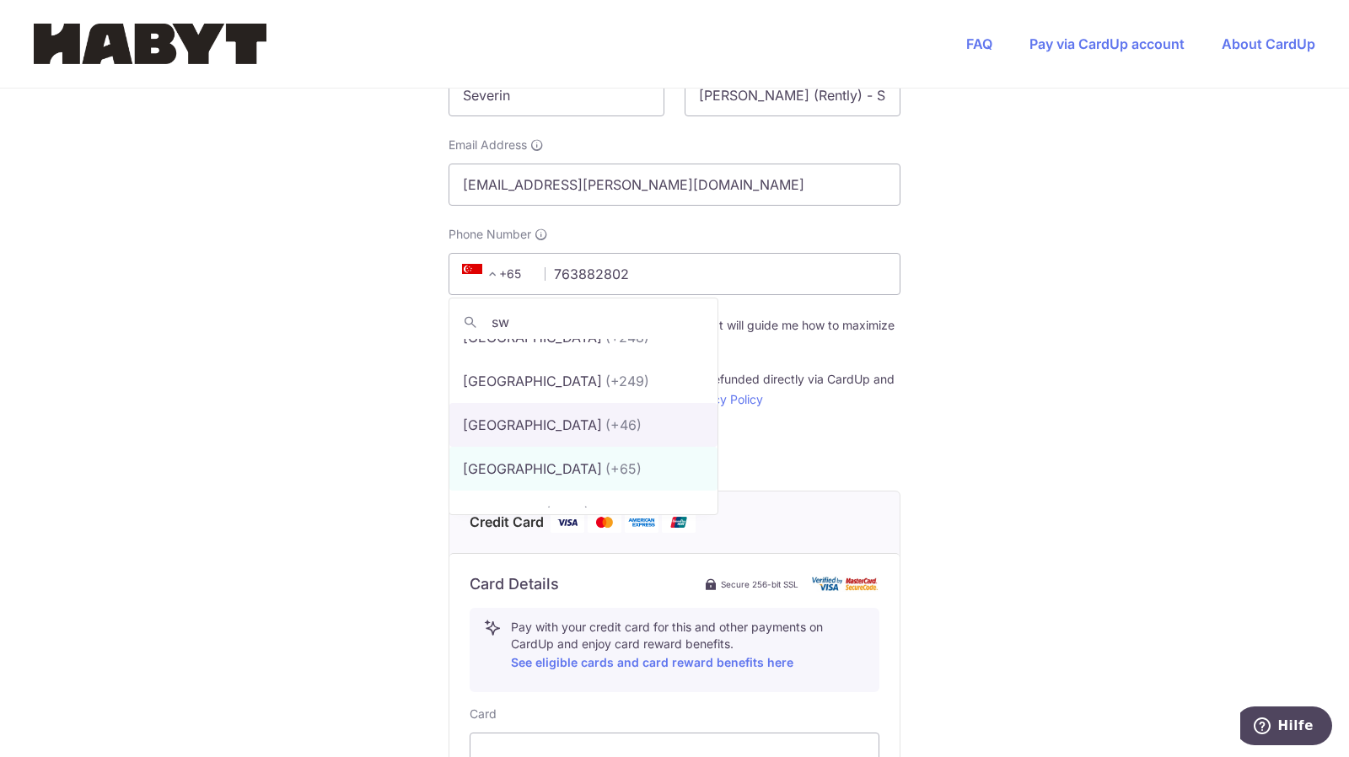
scroll to position [0, 0]
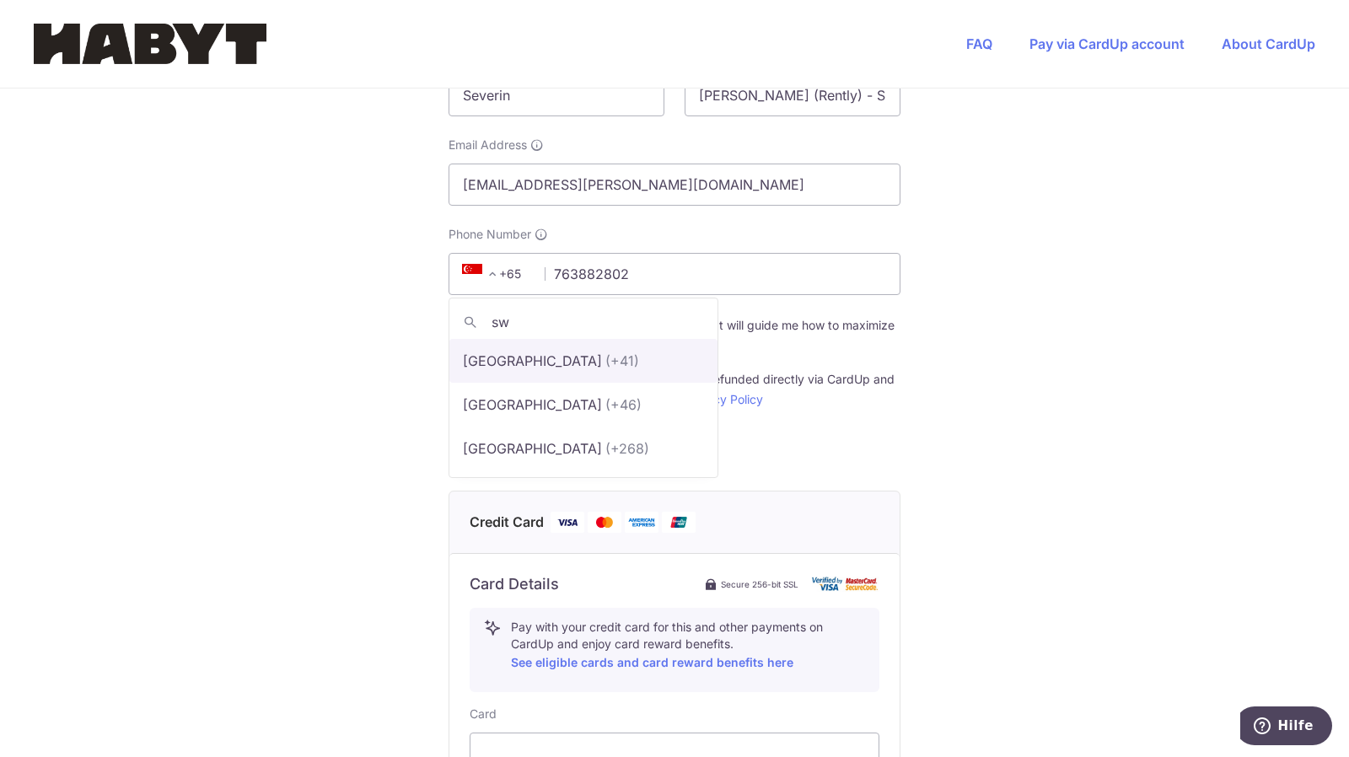
type input "sw"
select select "43"
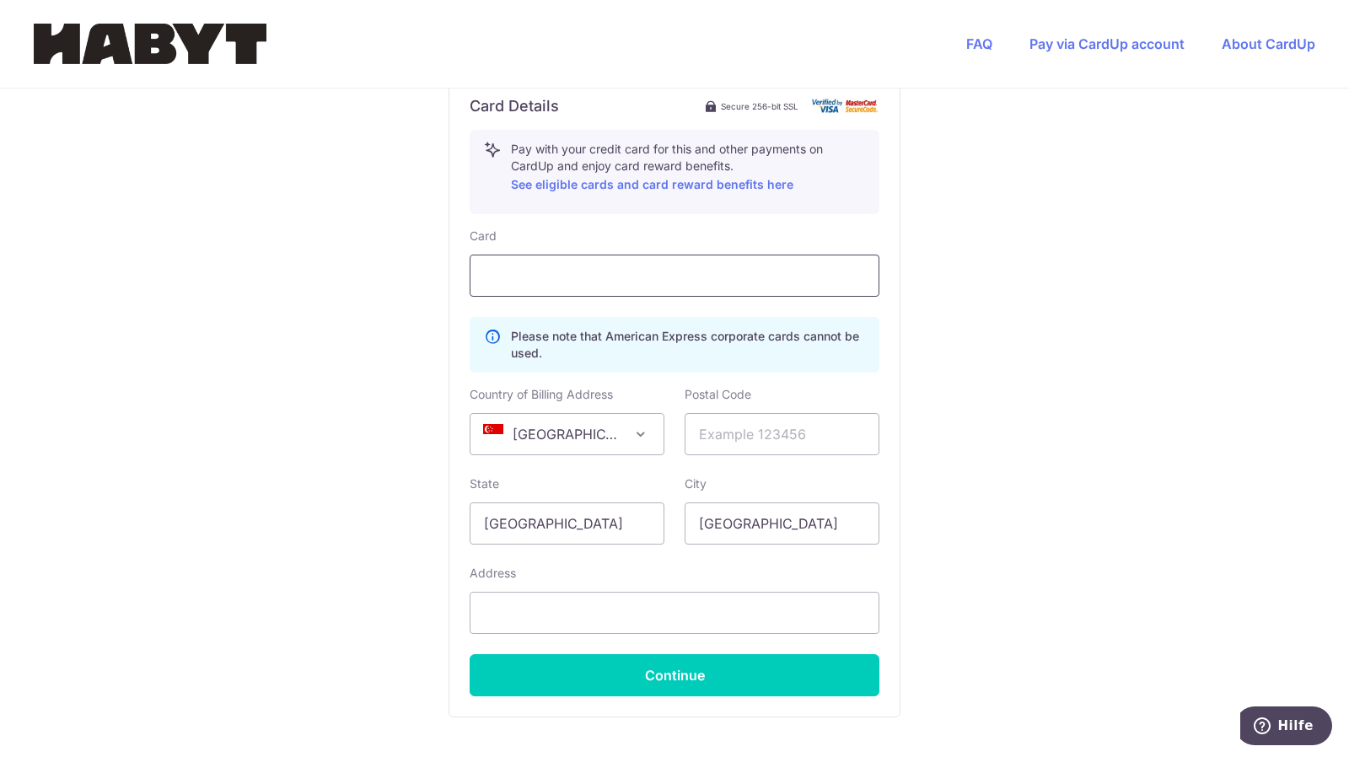
scroll to position [851, 0]
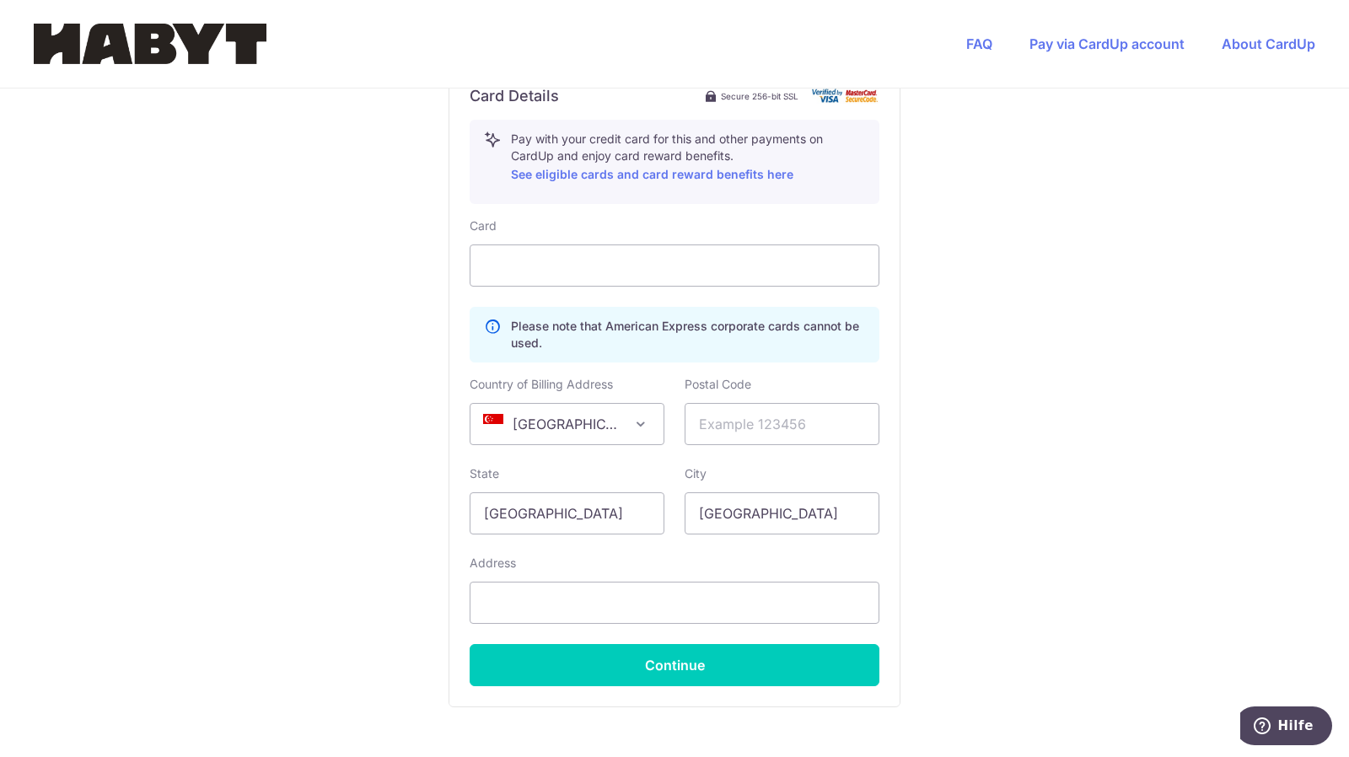
click at [631, 421] on span at bounding box center [641, 424] width 20 height 20
select select "CH"
click at [709, 422] on input "text" at bounding box center [782, 424] width 195 height 42
type input "4132"
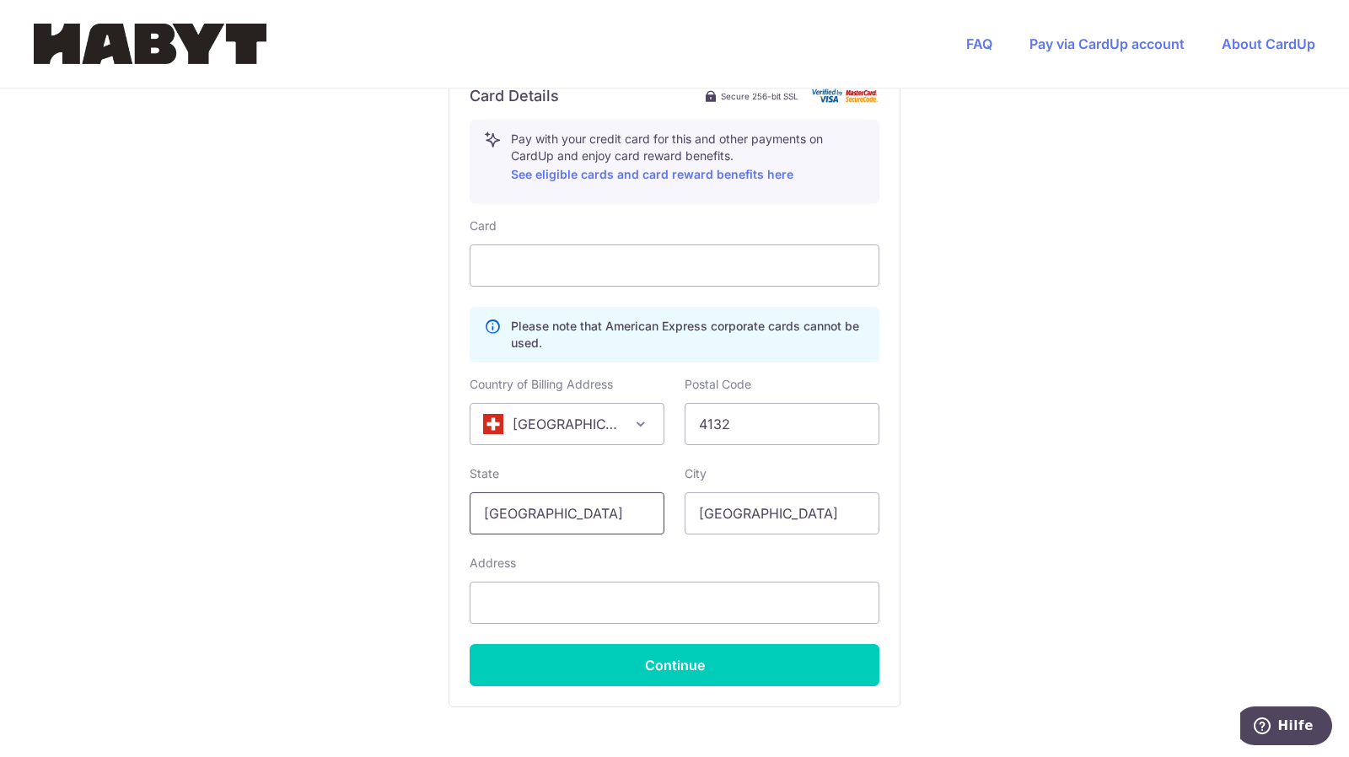
click at [602, 518] on input "[GEOGRAPHIC_DATA]" at bounding box center [567, 513] width 195 height 42
type input "S"
type input "[GEOGRAPHIC_DATA]"
drag, startPoint x: 780, startPoint y: 514, endPoint x: 642, endPoint y: 512, distance: 137.4
click at [642, 512] on div "State Switzerland Please enter a valid state name City Singapore" at bounding box center [674, 499] width 430 height 69
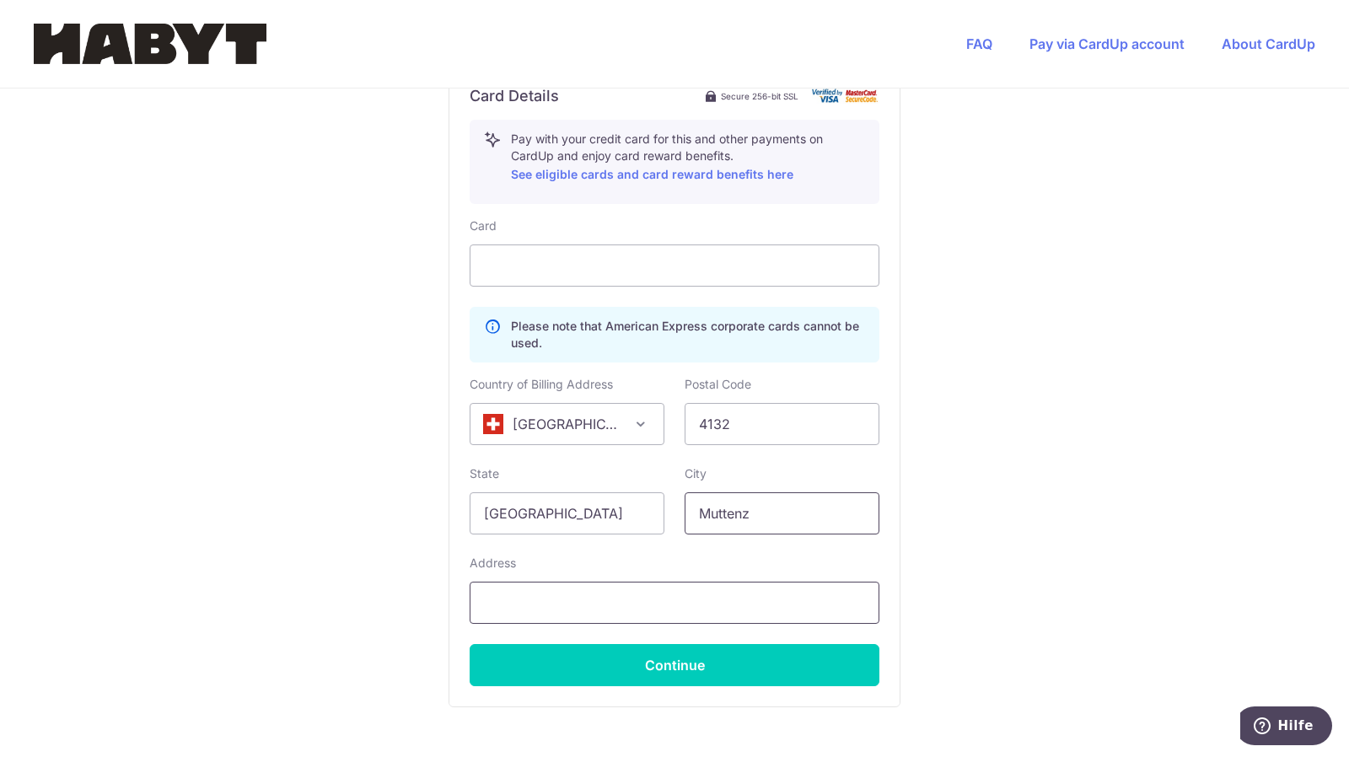
type input "Muttenz"
click at [563, 591] on input "text" at bounding box center [675, 603] width 410 height 42
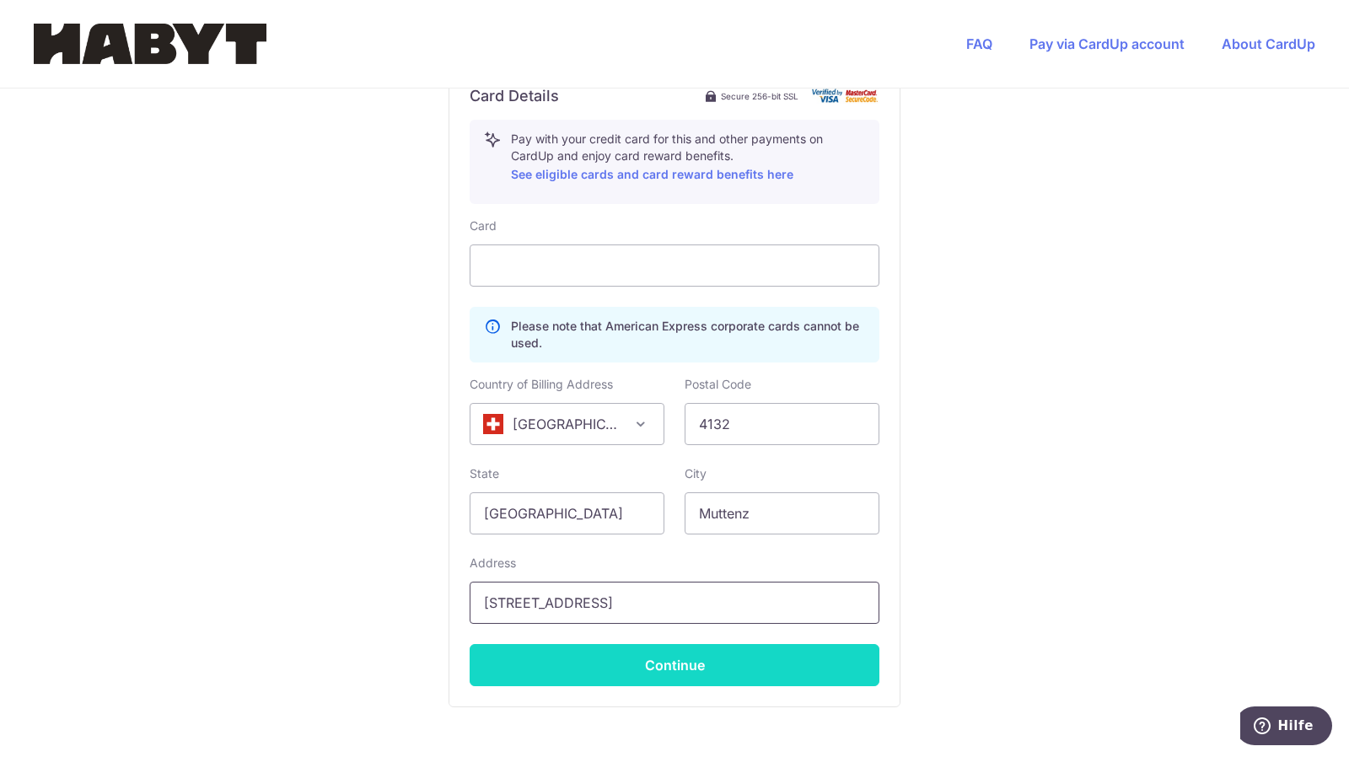
type input "Buchenweg 34"
click at [682, 650] on button "Continue" at bounding box center [675, 665] width 410 height 42
type input "**** 1952"
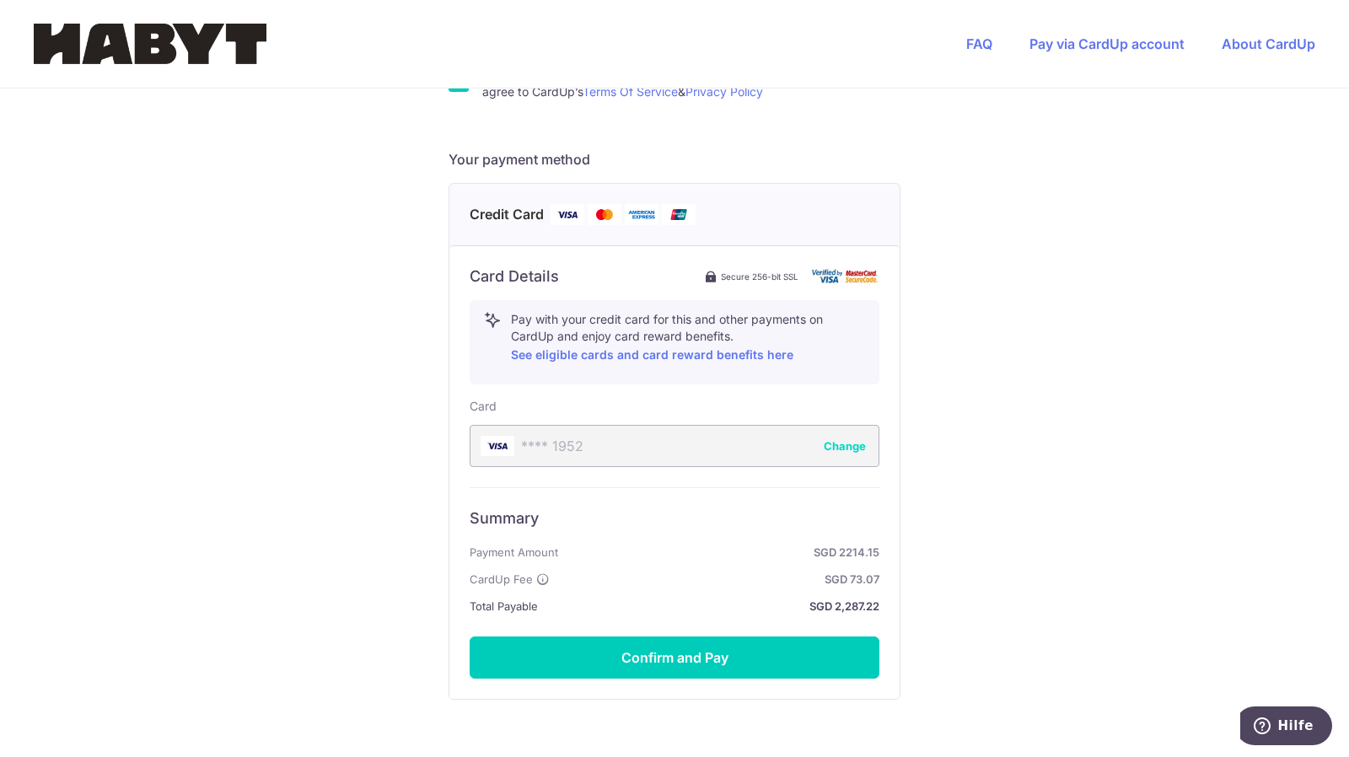
scroll to position [672, 0]
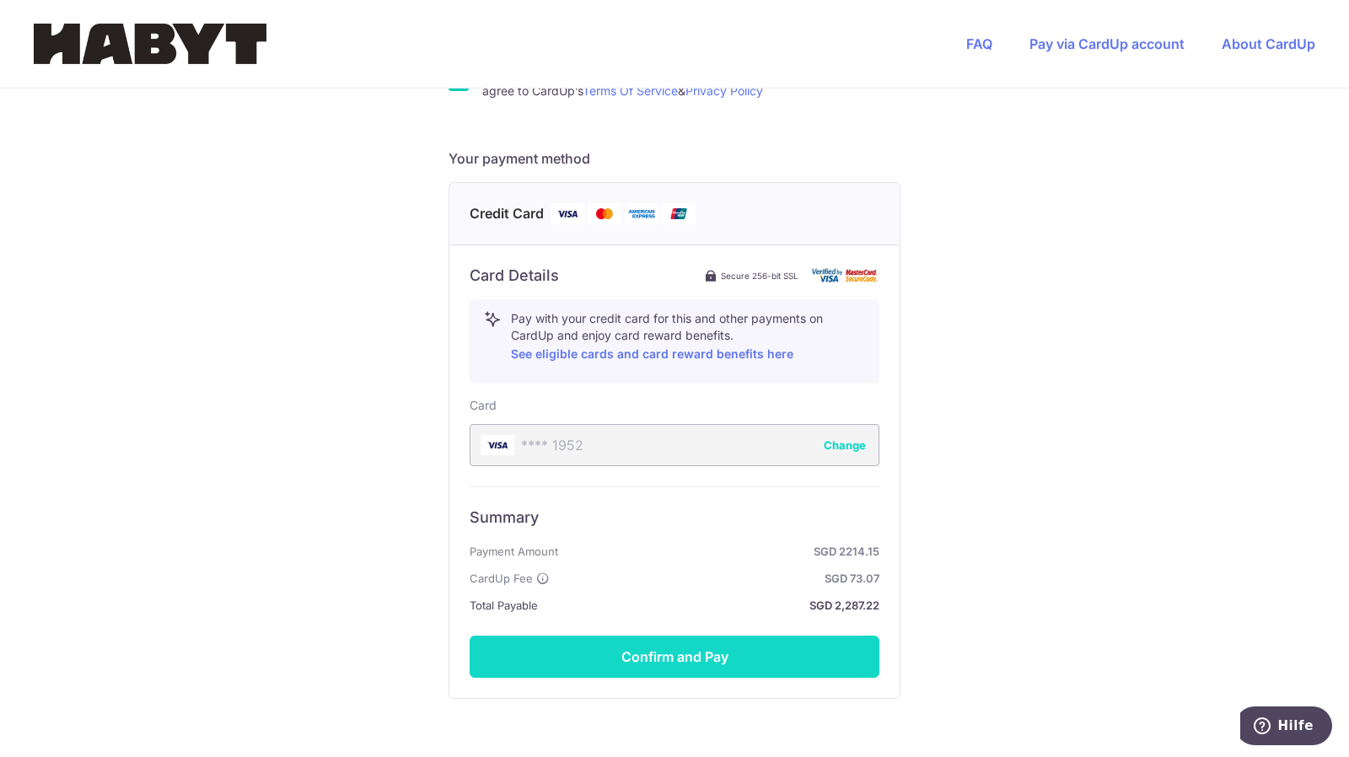
click at [651, 656] on button "Confirm and Pay" at bounding box center [675, 657] width 410 height 42
